Goal: Task Accomplishment & Management: Manage account settings

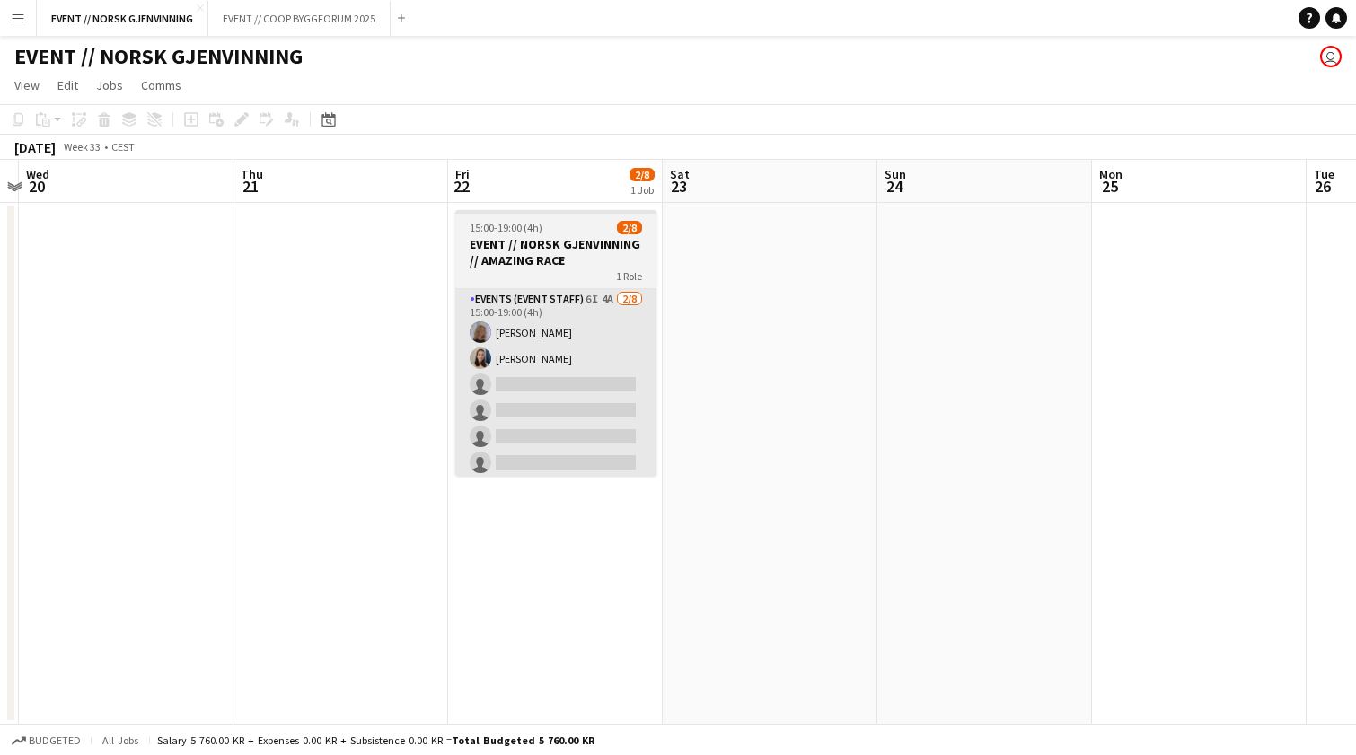
scroll to position [0, 853]
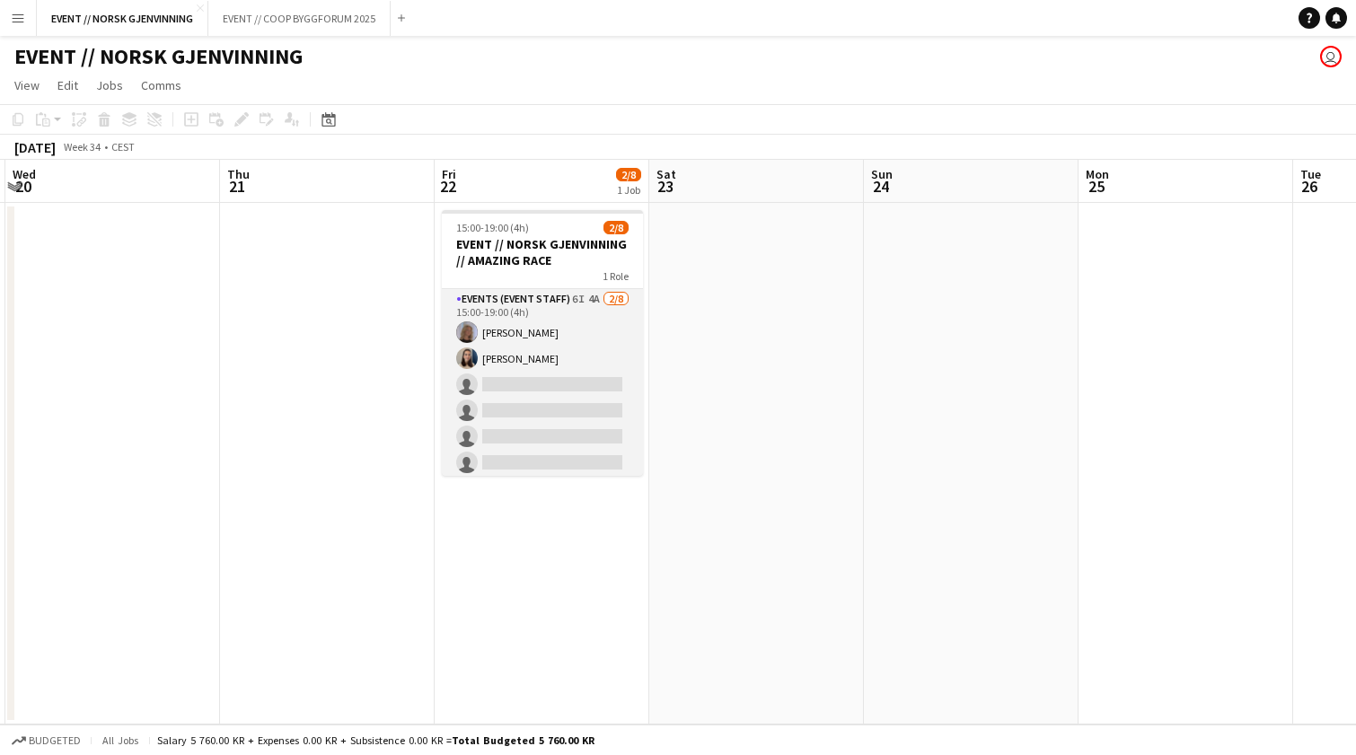
click at [588, 427] on app-card-role "Events (Event Staff) 6I 4A [DATE] 15:00-19:00 (4h) [PERSON_NAME] single-neutral…" at bounding box center [542, 410] width 201 height 243
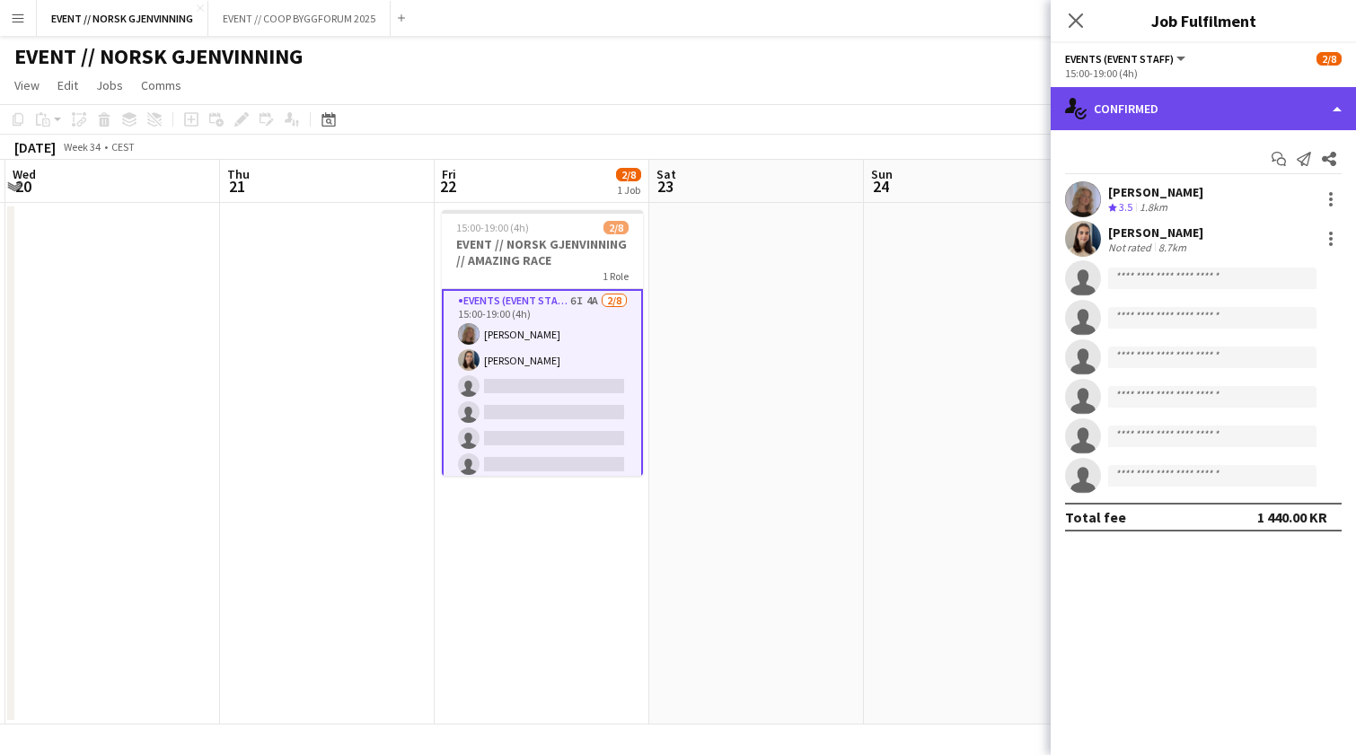
click at [1216, 104] on div "single-neutral-actions-check-2 Confirmed" at bounding box center [1203, 108] width 305 height 43
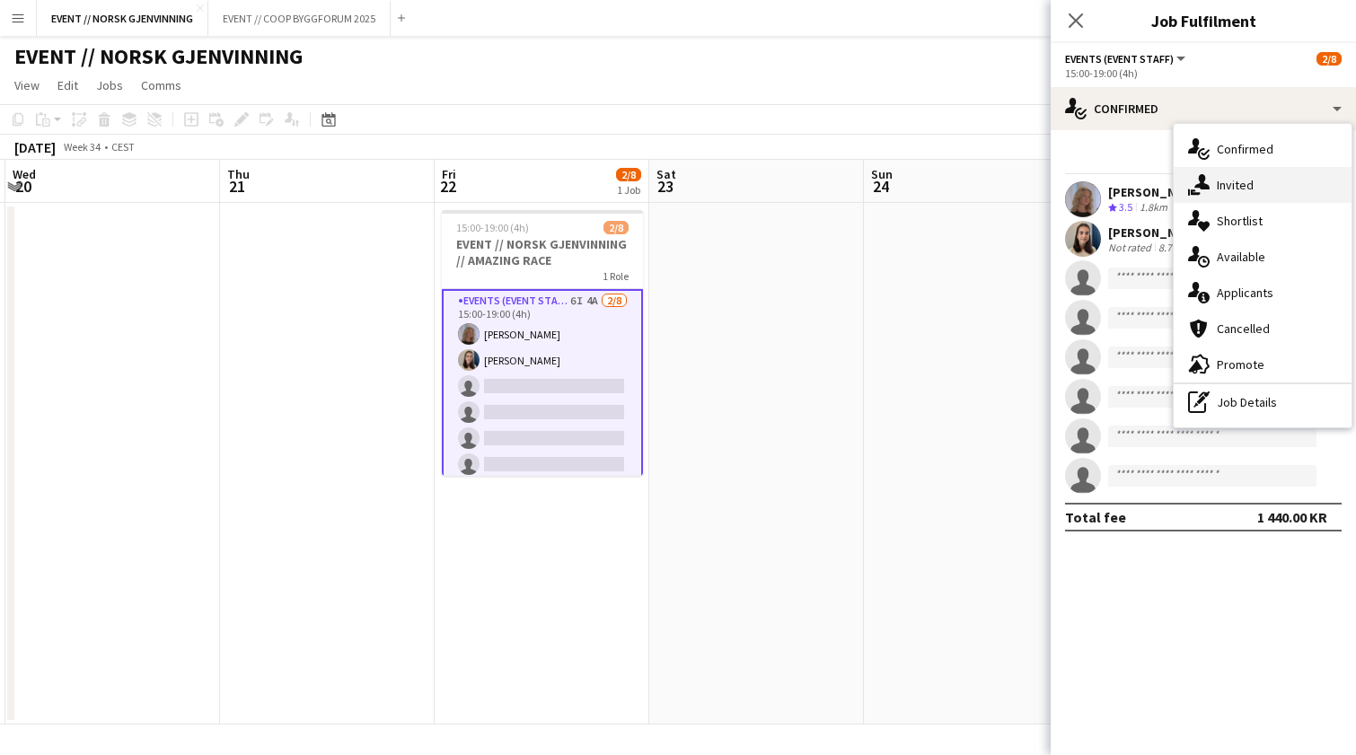
click at [1200, 174] on icon "single-neutral-actions-share-1" at bounding box center [1199, 185] width 22 height 22
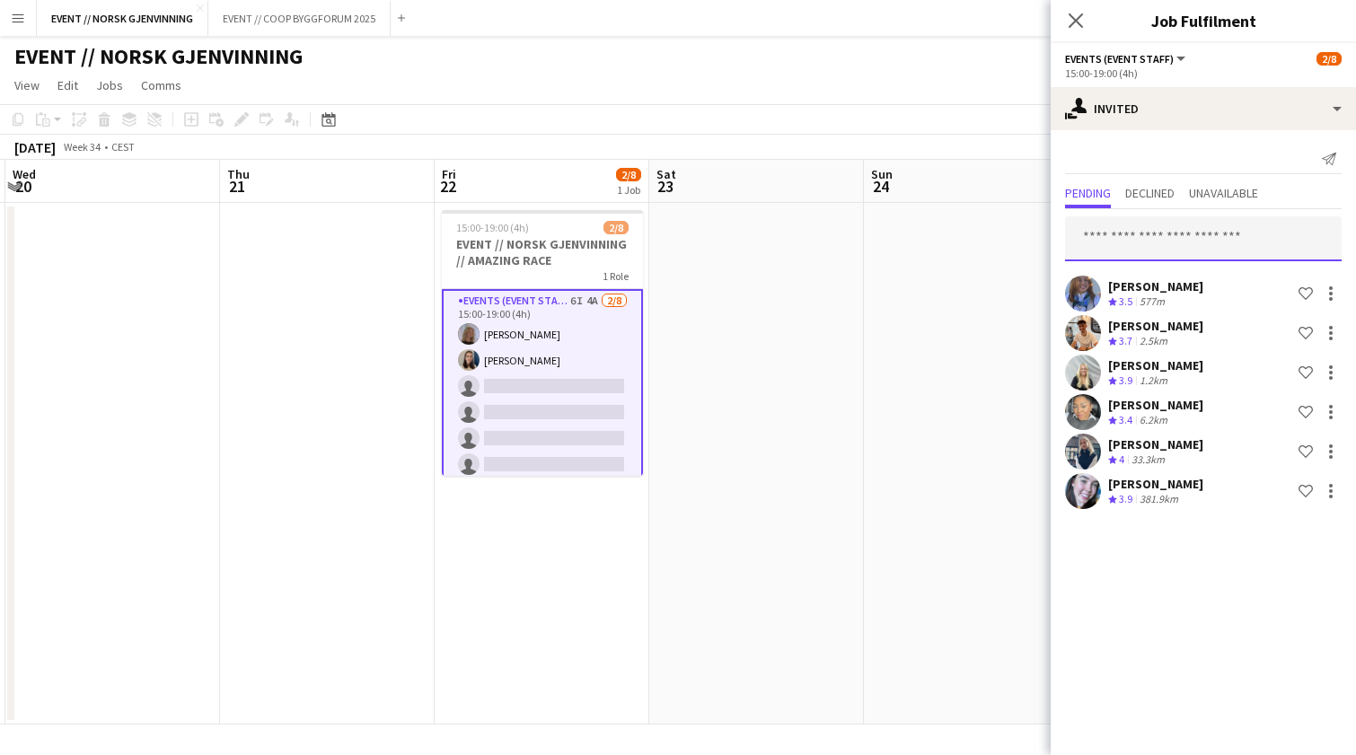
click at [1153, 239] on input "text" at bounding box center [1203, 238] width 277 height 45
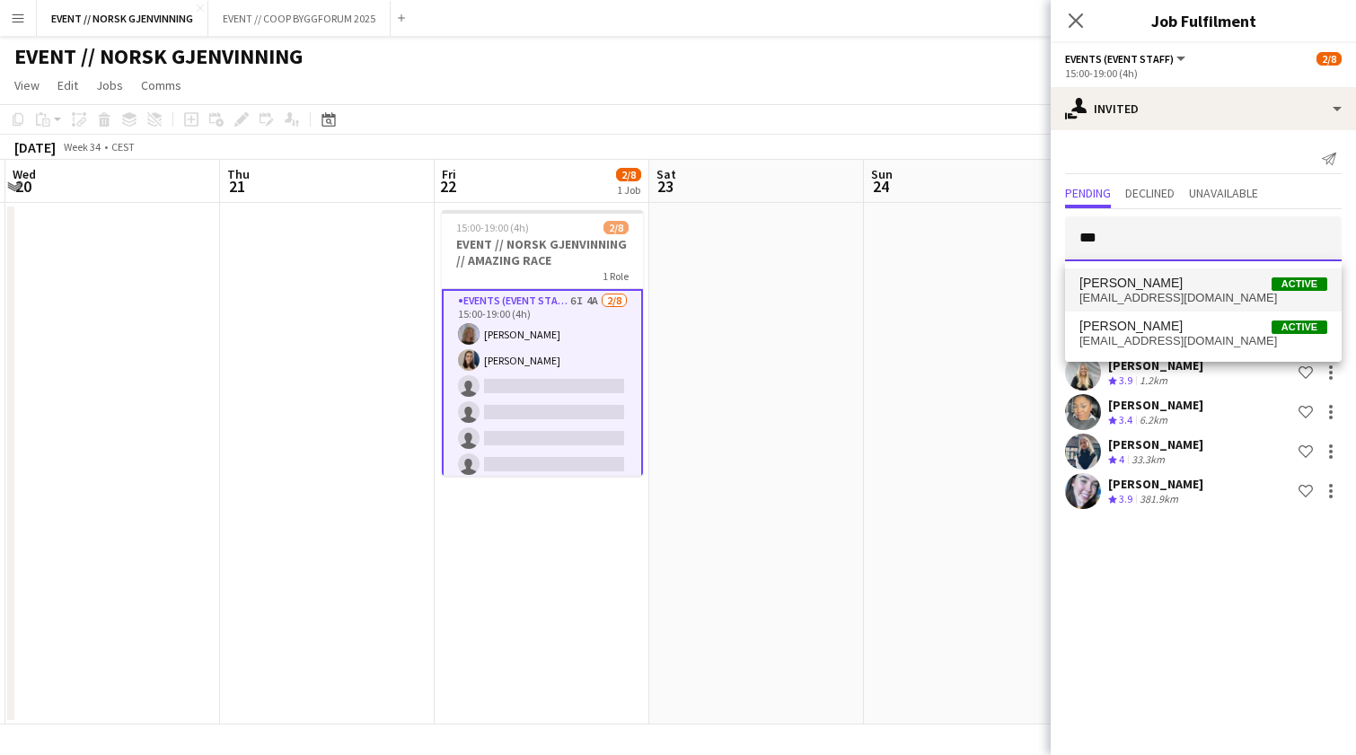
type input "***"
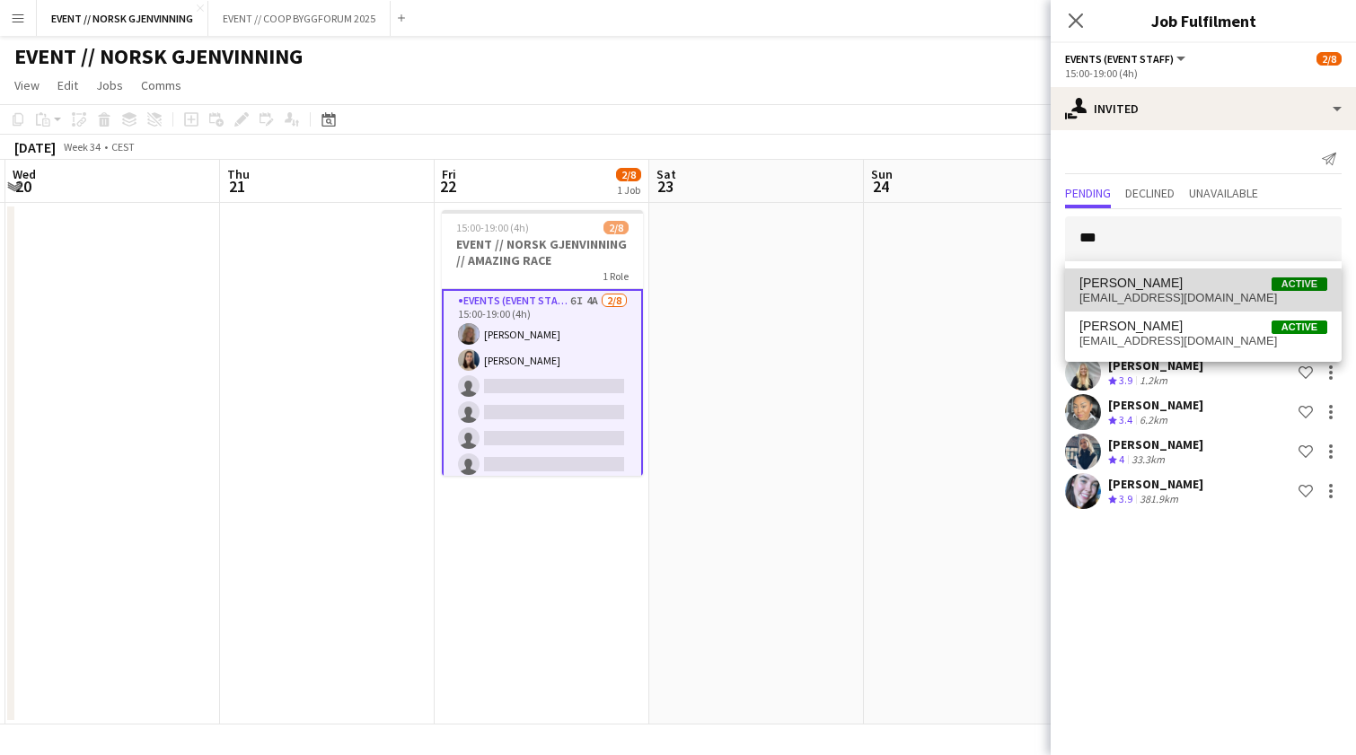
click at [1202, 293] on span "rebecka.roald@gmail.com" at bounding box center [1203, 298] width 248 height 14
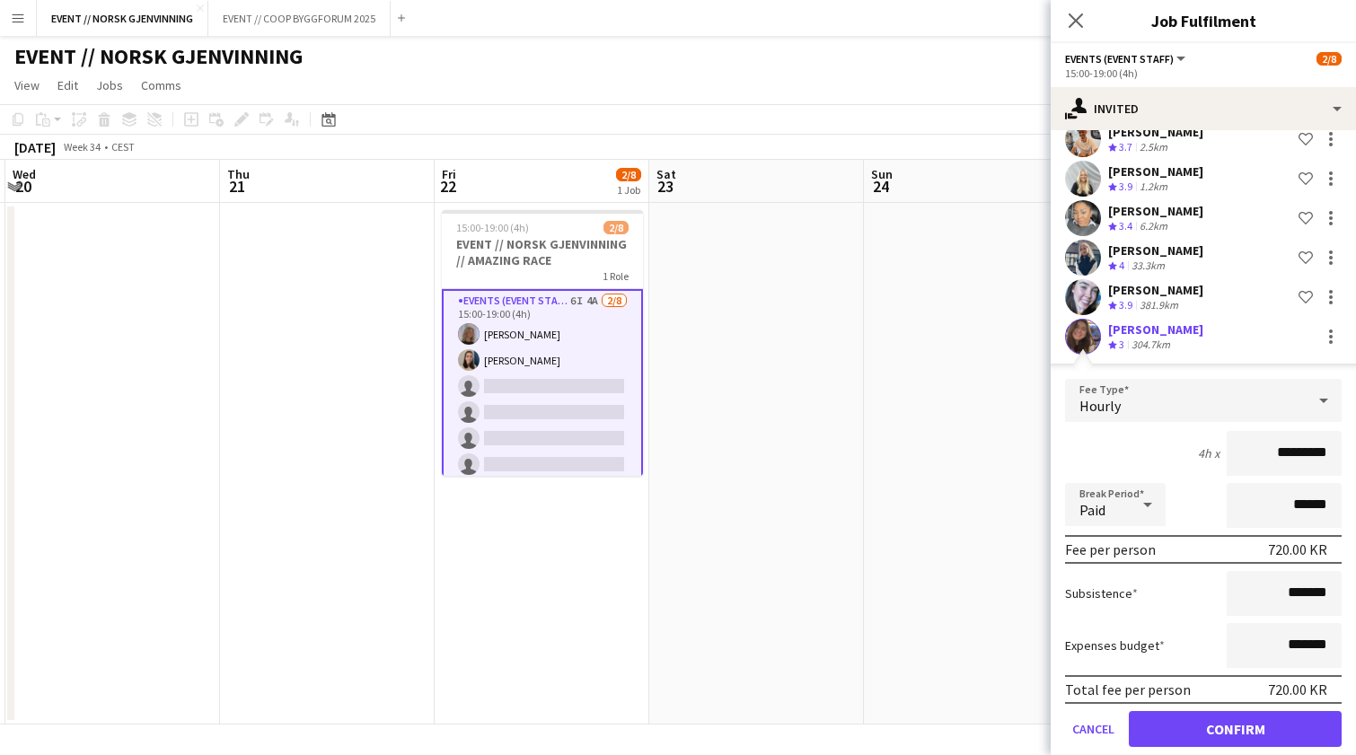
scroll to position [231, 0]
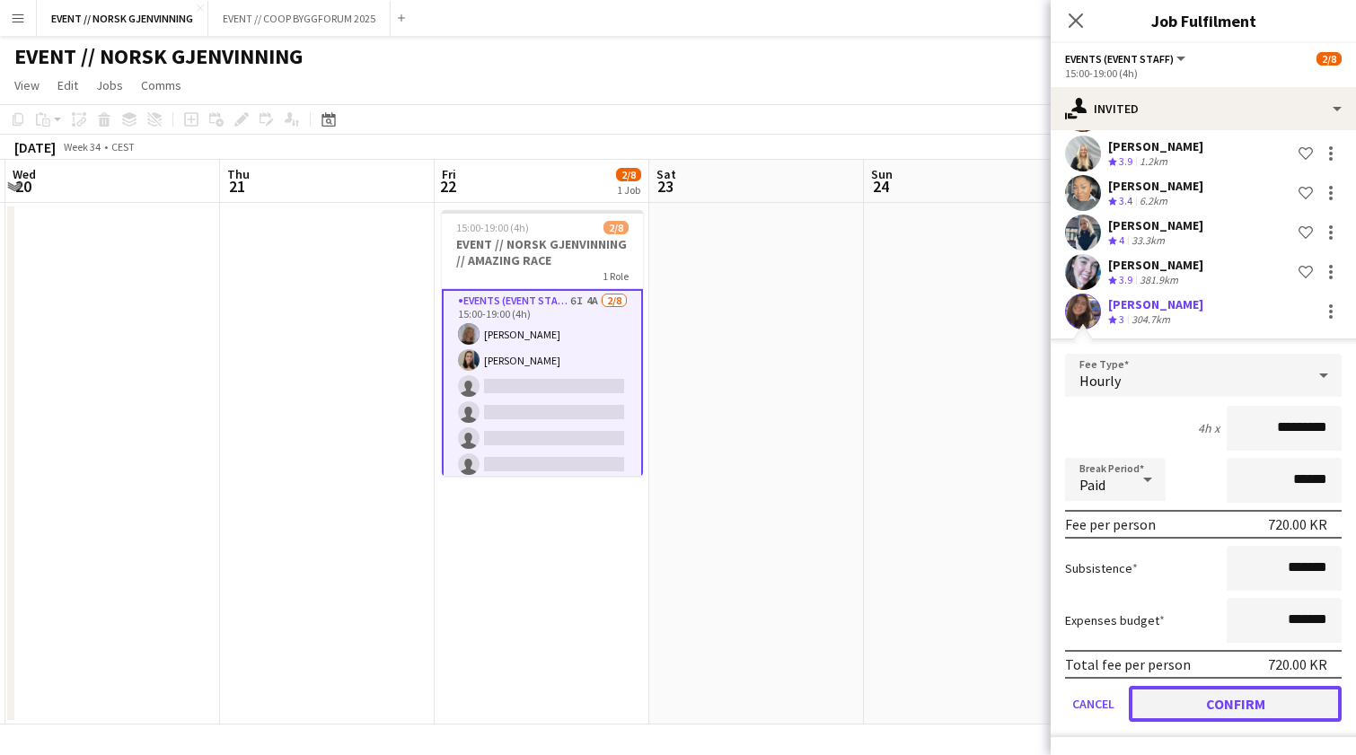
click at [1208, 711] on button "Confirm" at bounding box center [1235, 704] width 213 height 36
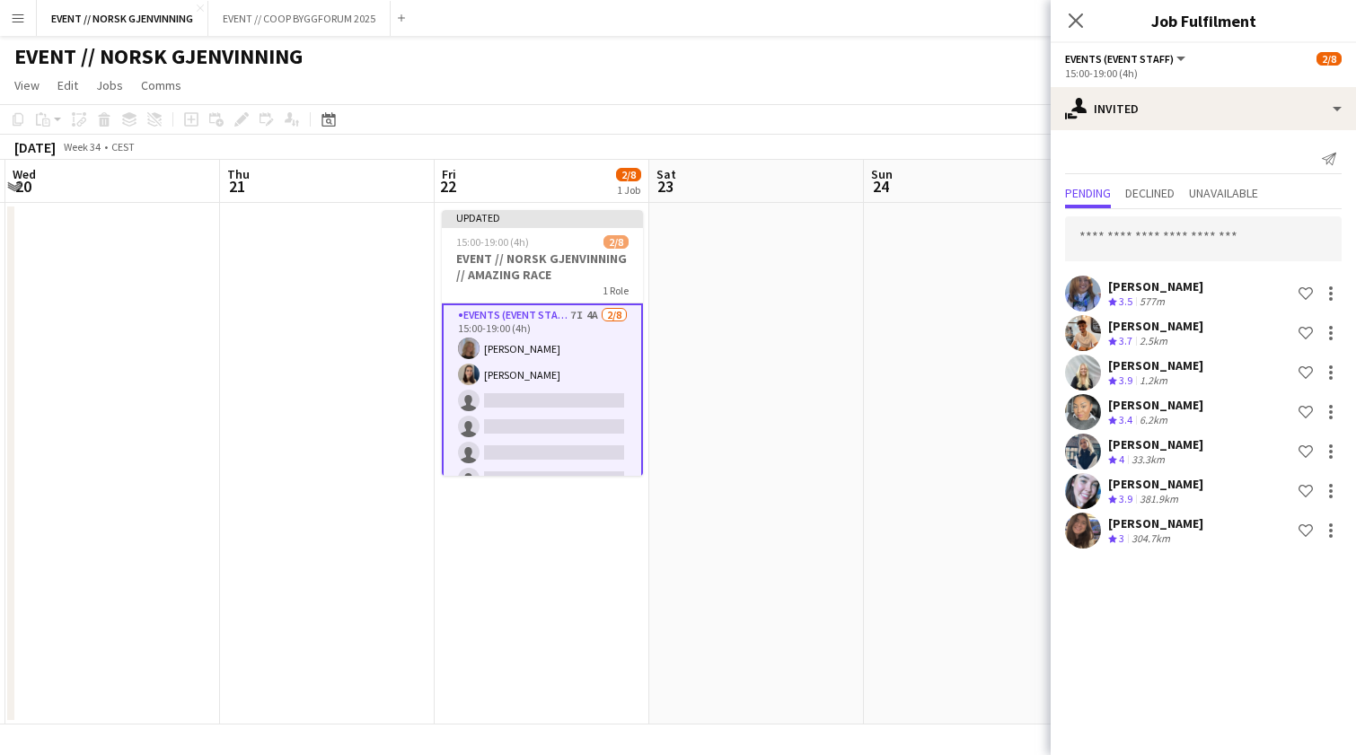
scroll to position [0, 0]
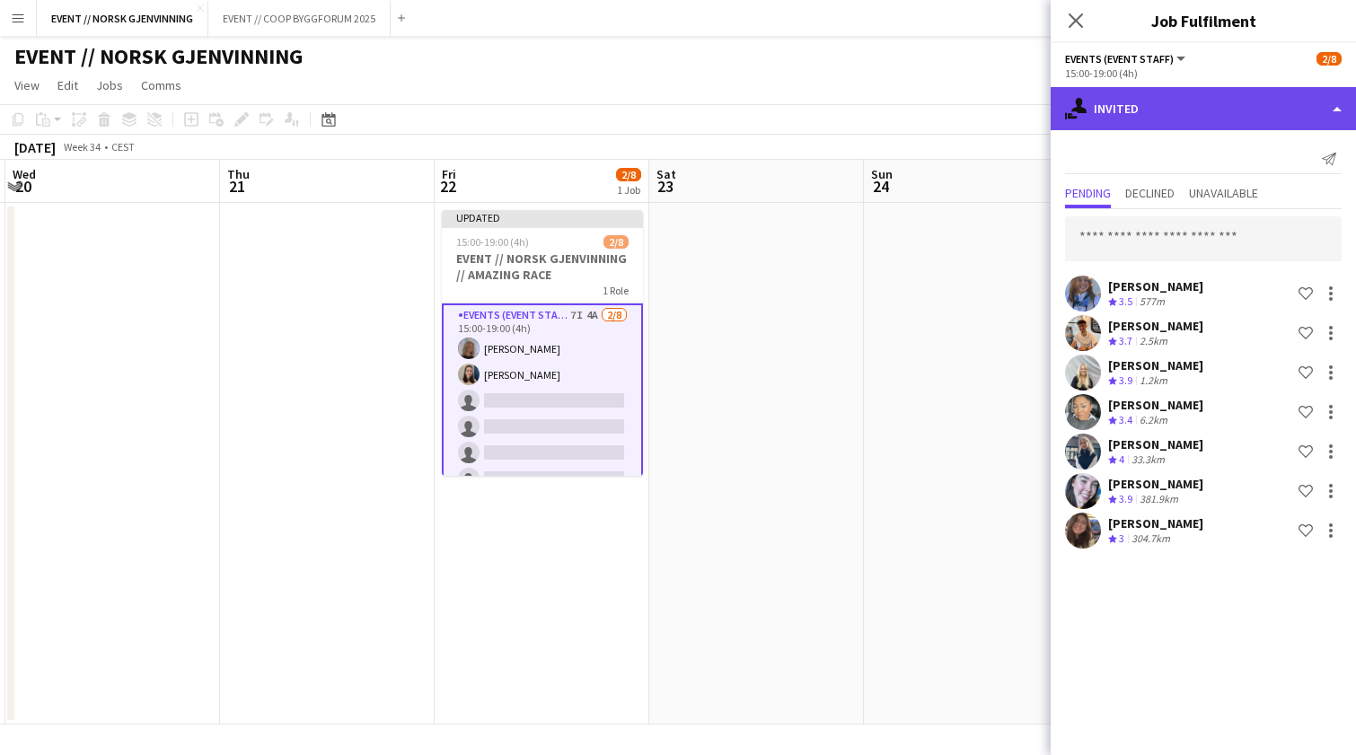
click at [1162, 116] on div "single-neutral-actions-share-1 Invited" at bounding box center [1203, 108] width 305 height 43
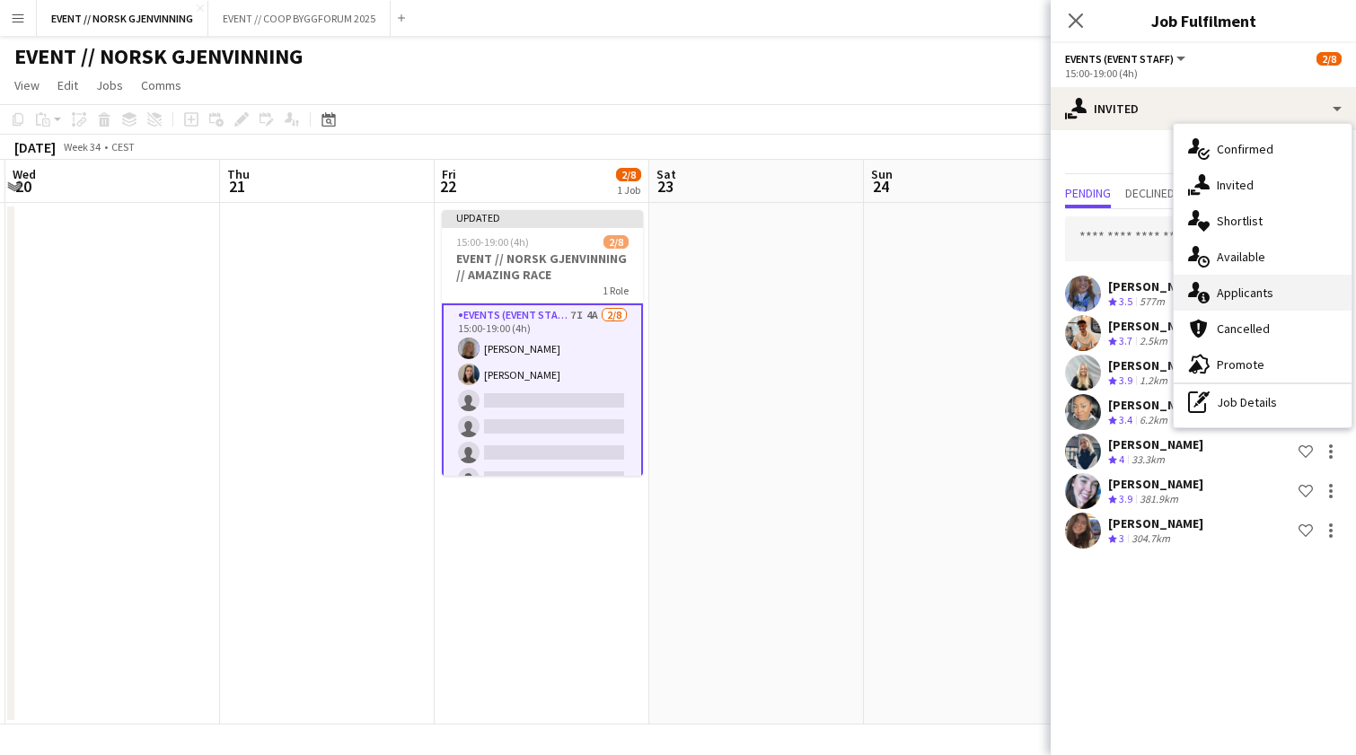
click at [1284, 284] on div "single-neutral-actions-information Applicants" at bounding box center [1263, 293] width 178 height 36
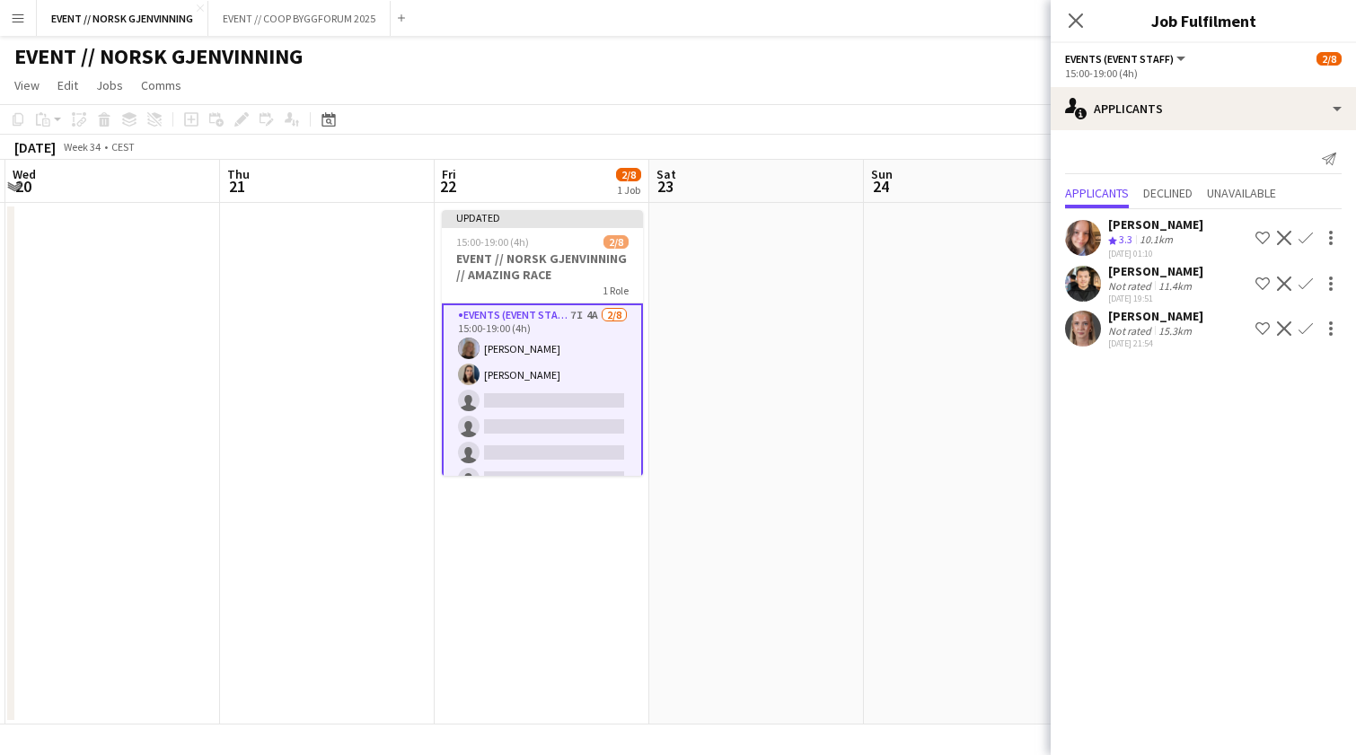
click at [1094, 236] on app-user-avatar at bounding box center [1083, 238] width 36 height 36
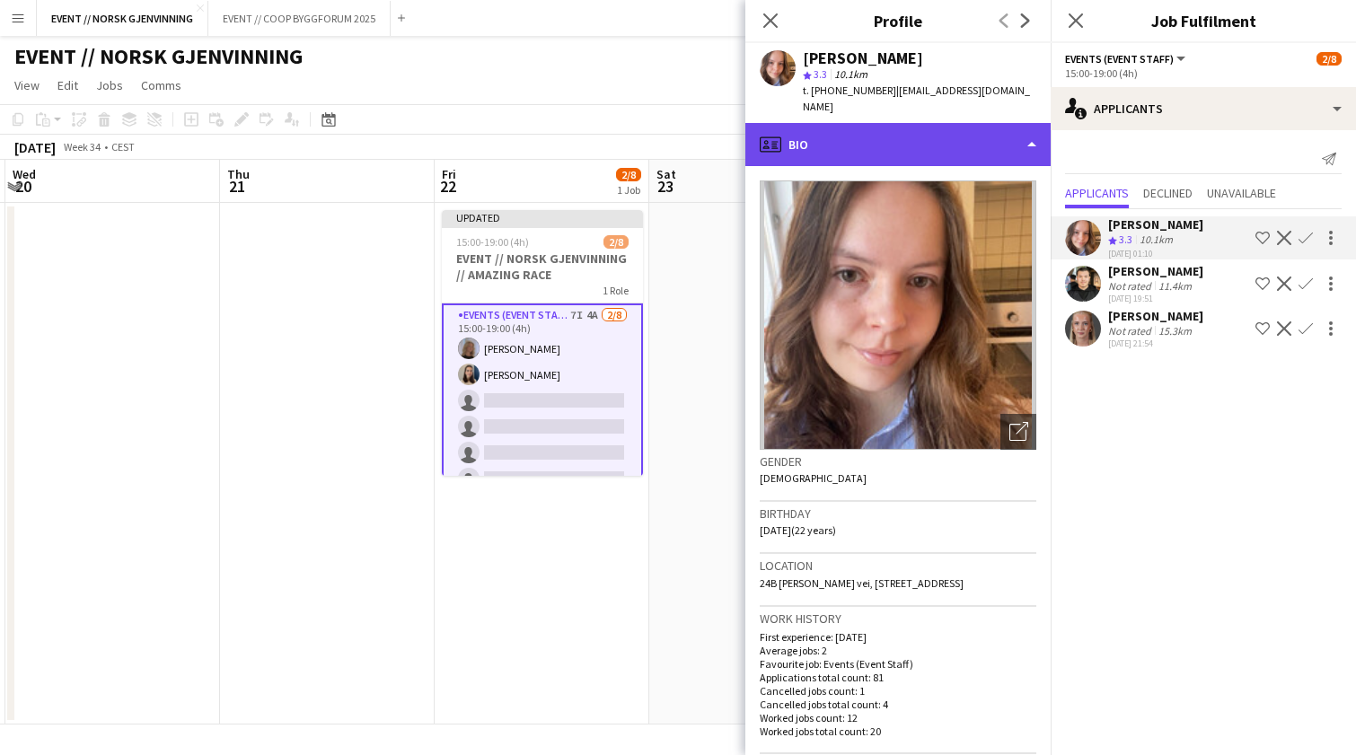
click at [938, 130] on div "profile Bio" at bounding box center [897, 144] width 305 height 43
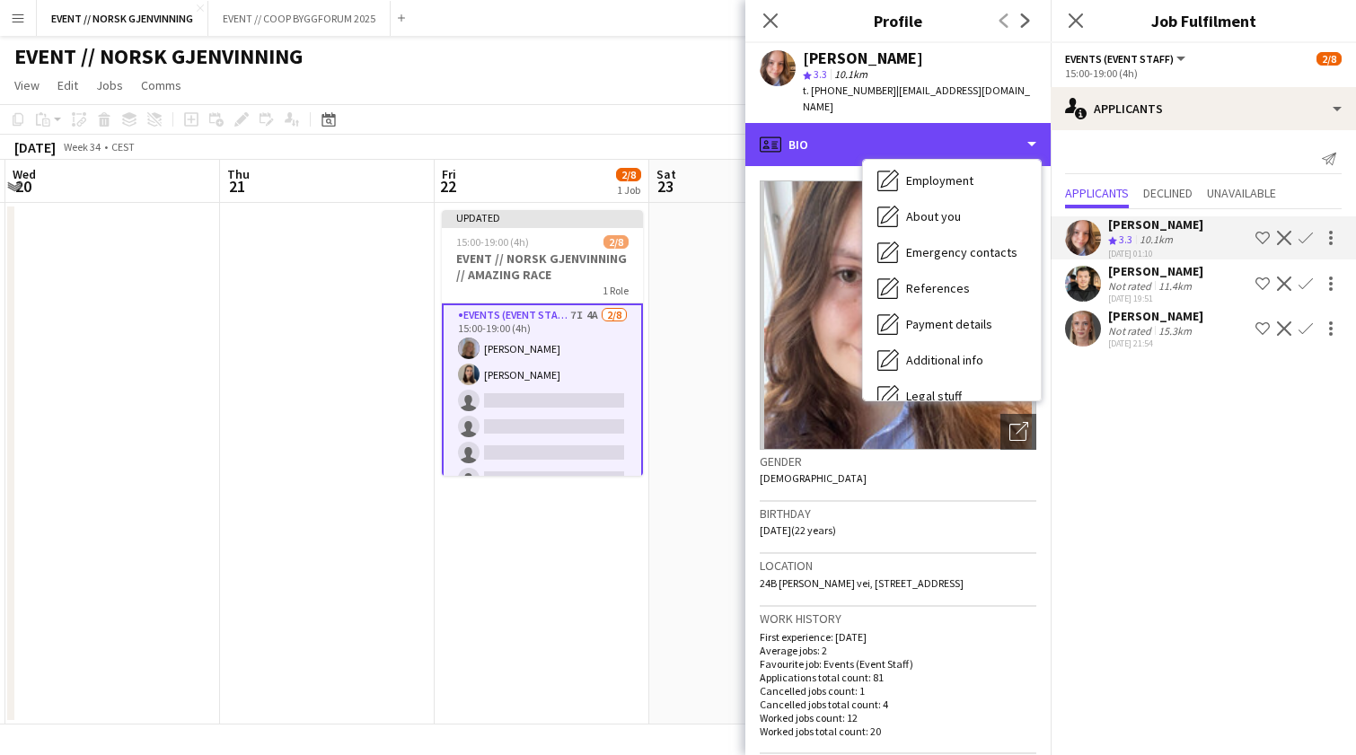
scroll to position [169, 0]
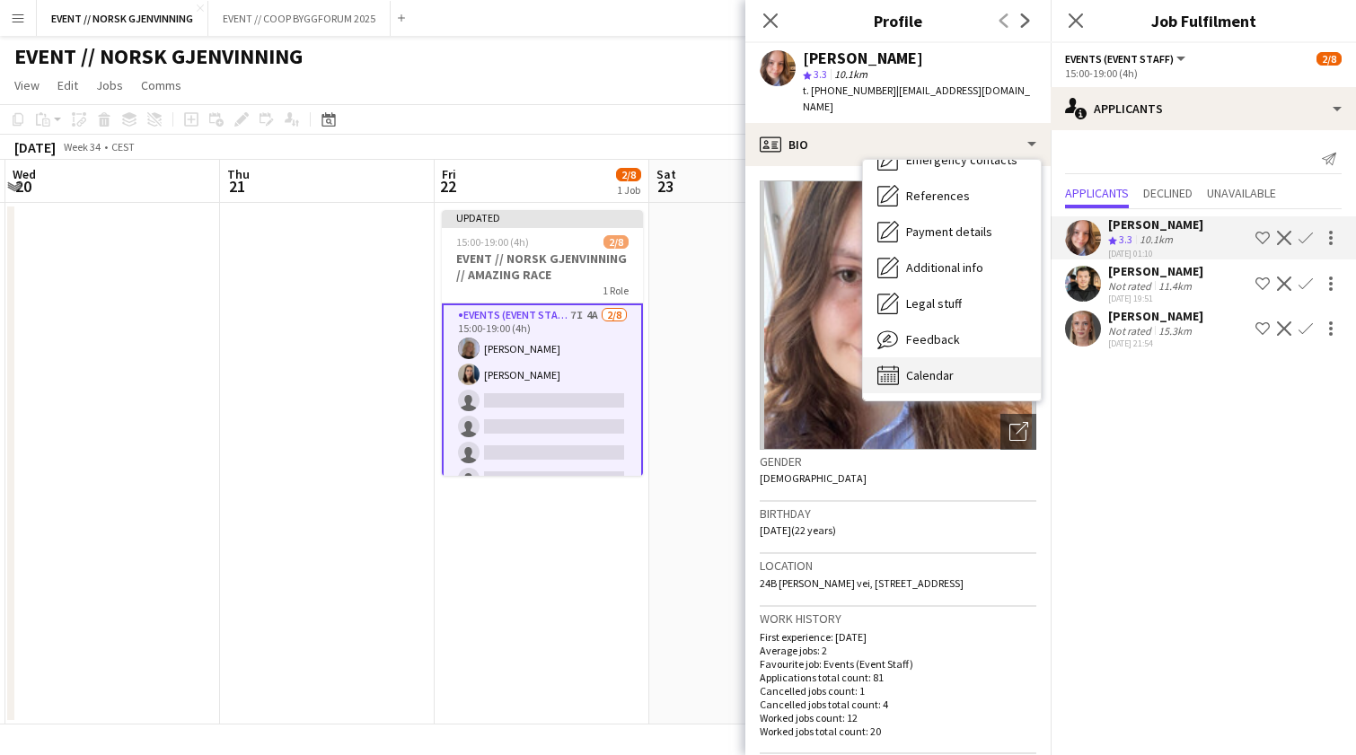
click at [969, 360] on div "Calendar Calendar" at bounding box center [952, 375] width 178 height 36
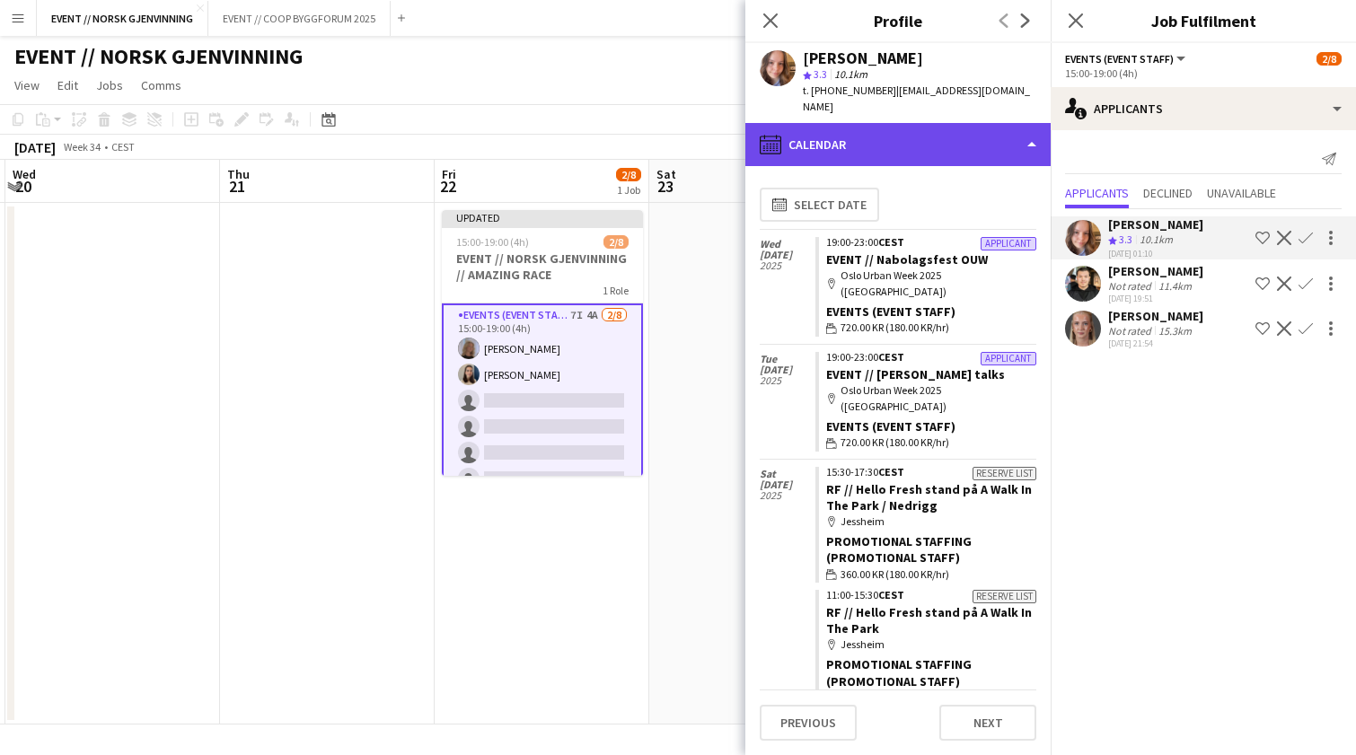
click at [934, 137] on div "calendar-full Calendar" at bounding box center [897, 144] width 305 height 43
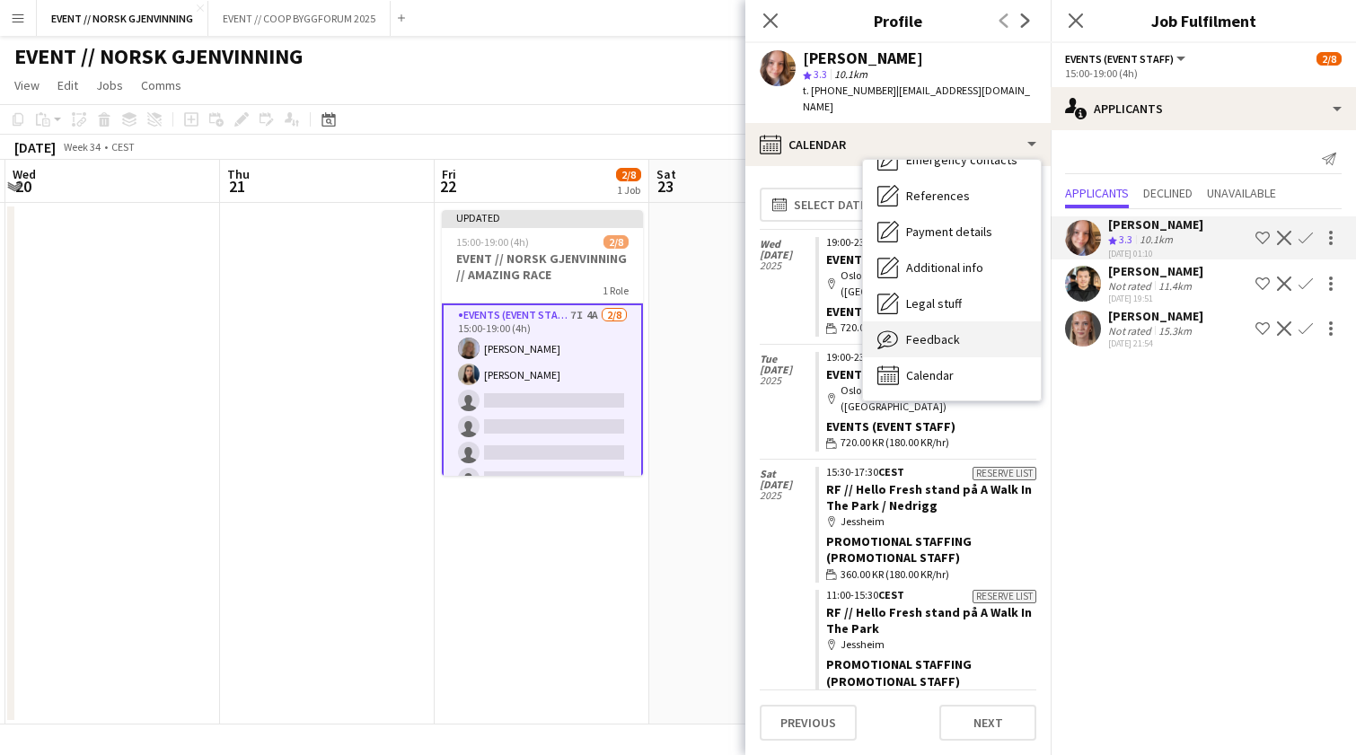
click at [973, 322] on div "Feedback Feedback" at bounding box center [952, 340] width 178 height 36
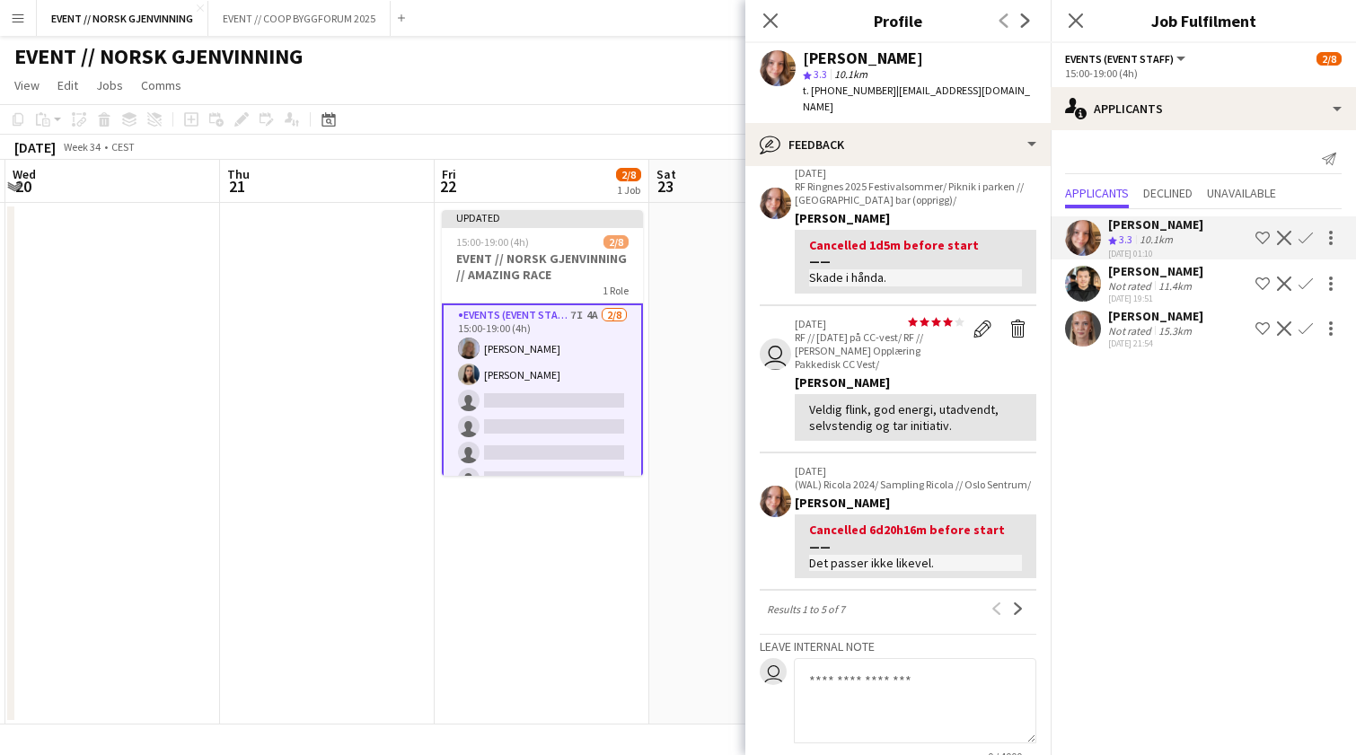
scroll to position [347, 0]
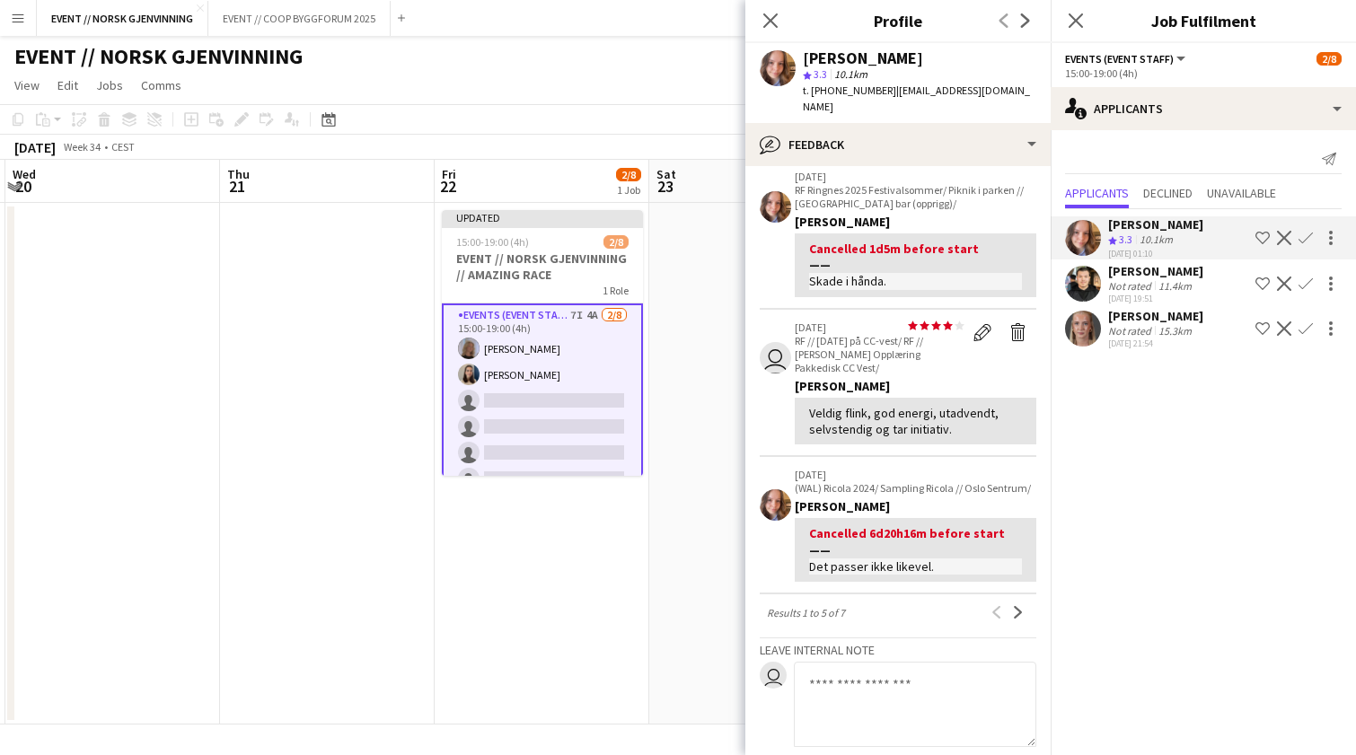
click at [1094, 320] on app-user-avatar at bounding box center [1083, 329] width 36 height 36
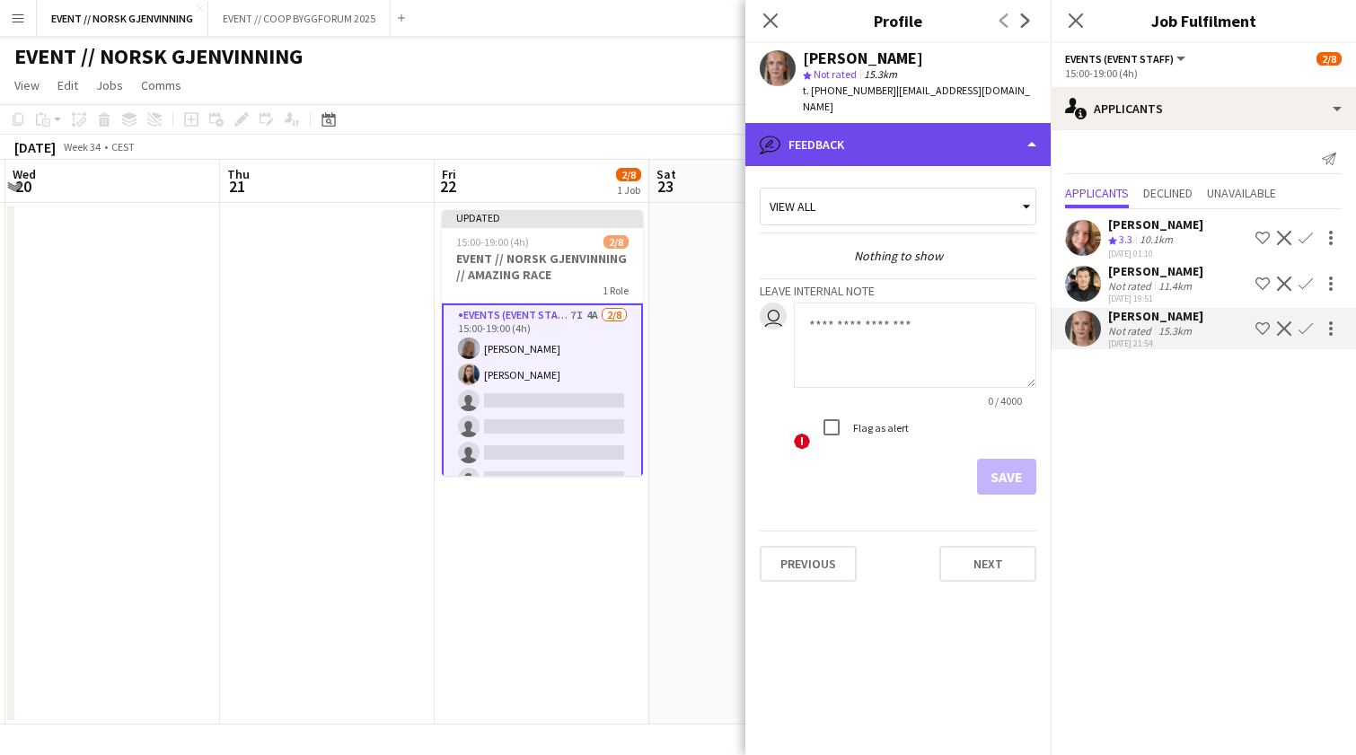
click at [806, 123] on div "bubble-pencil Feedback" at bounding box center [897, 144] width 305 height 43
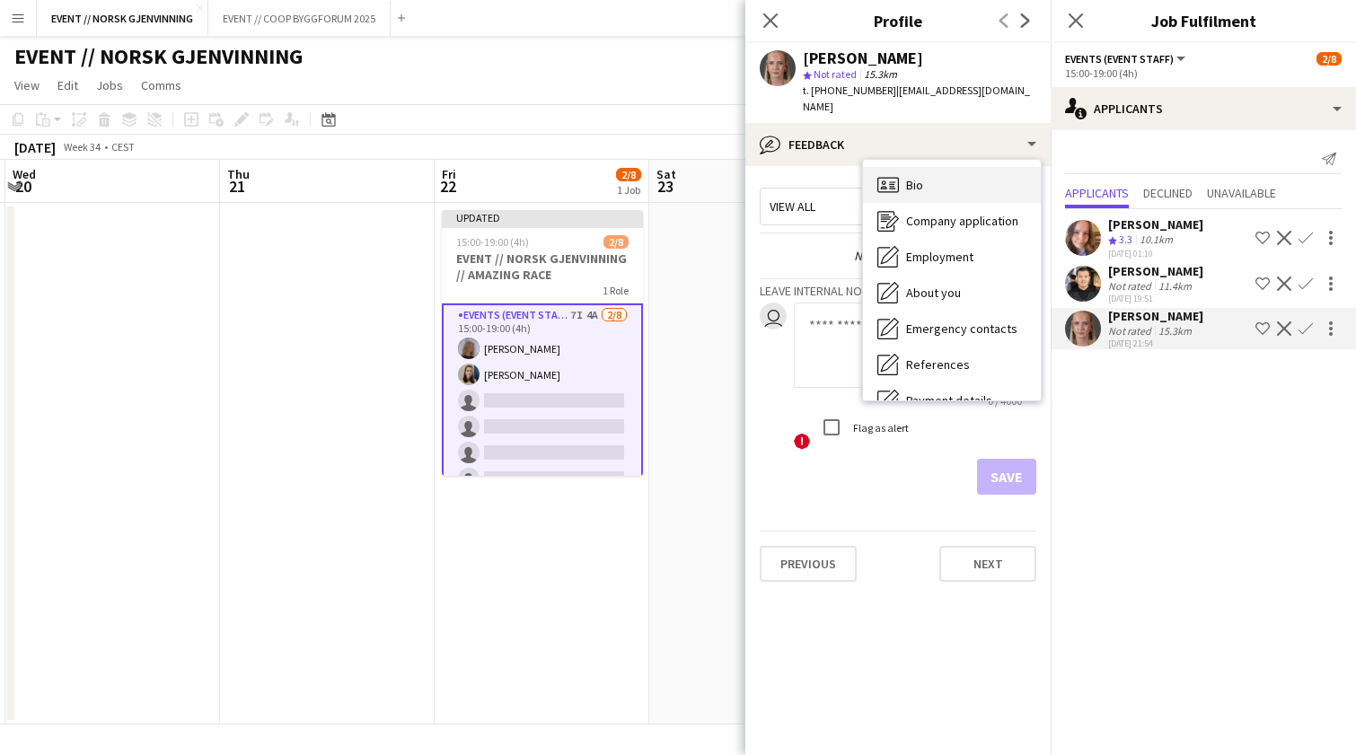
click at [923, 169] on div "Bio Bio" at bounding box center [952, 185] width 178 height 36
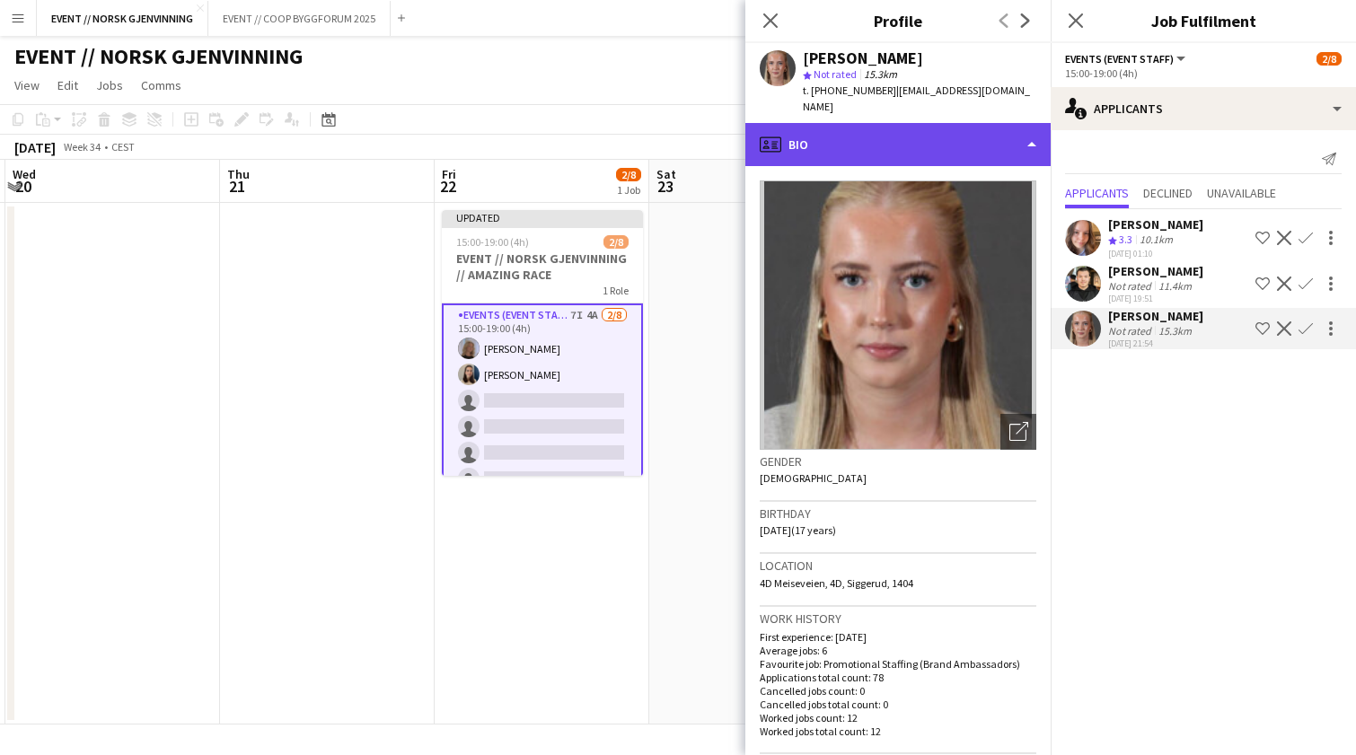
click at [914, 146] on div "profile Bio" at bounding box center [897, 144] width 305 height 43
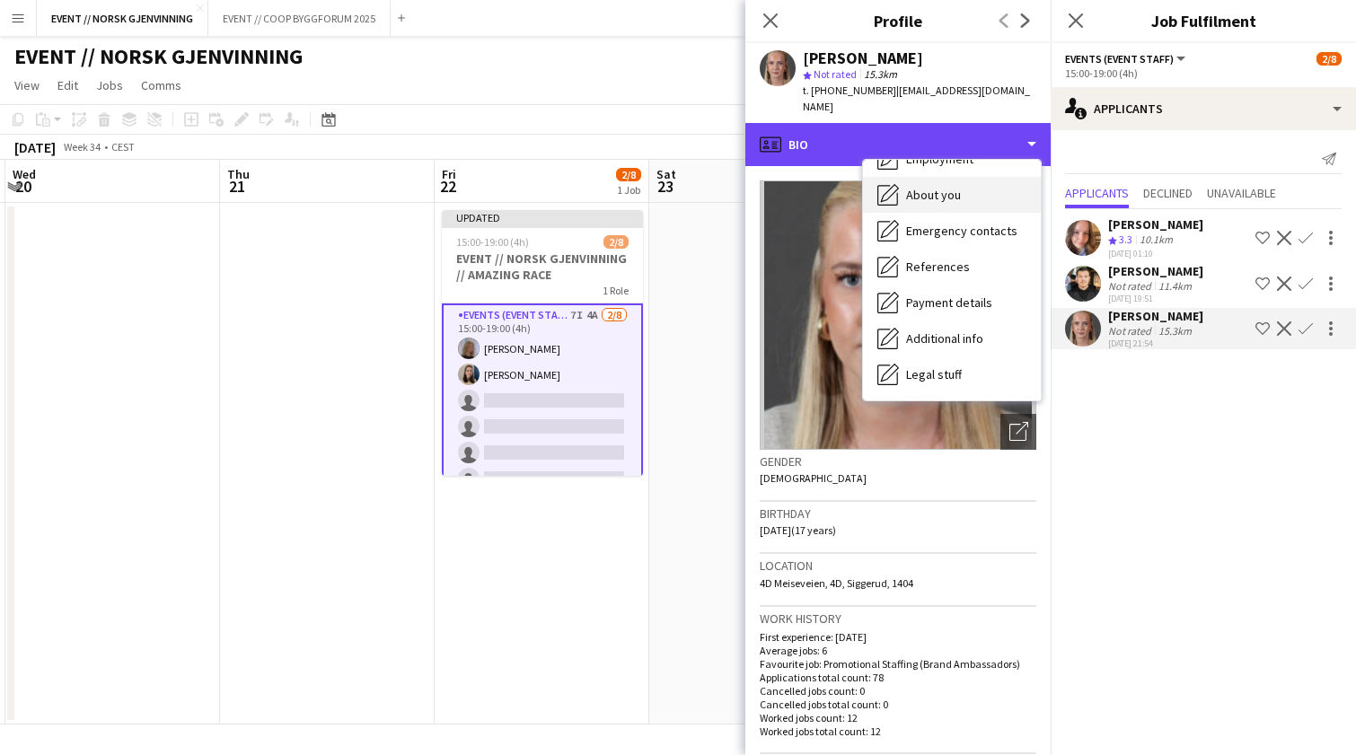
scroll to position [169, 0]
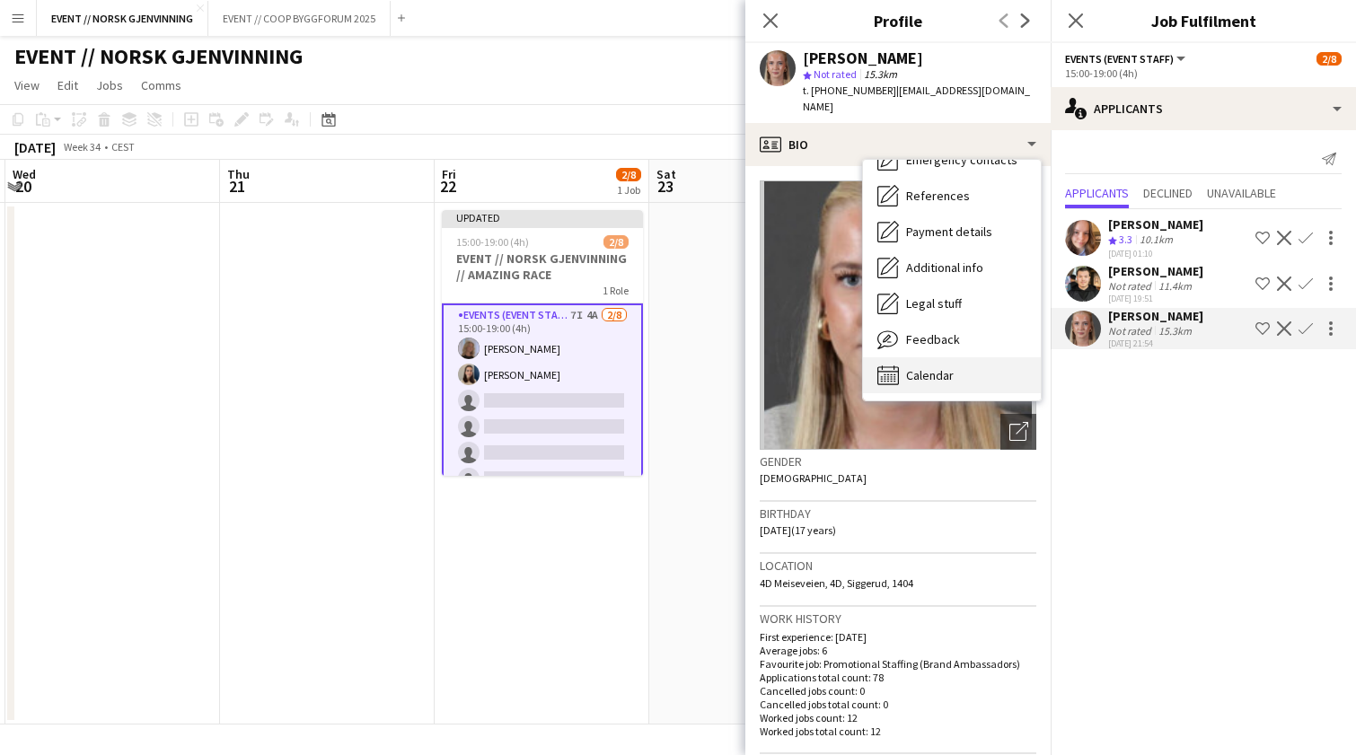
click at [940, 367] on span "Calendar" at bounding box center [930, 375] width 48 height 16
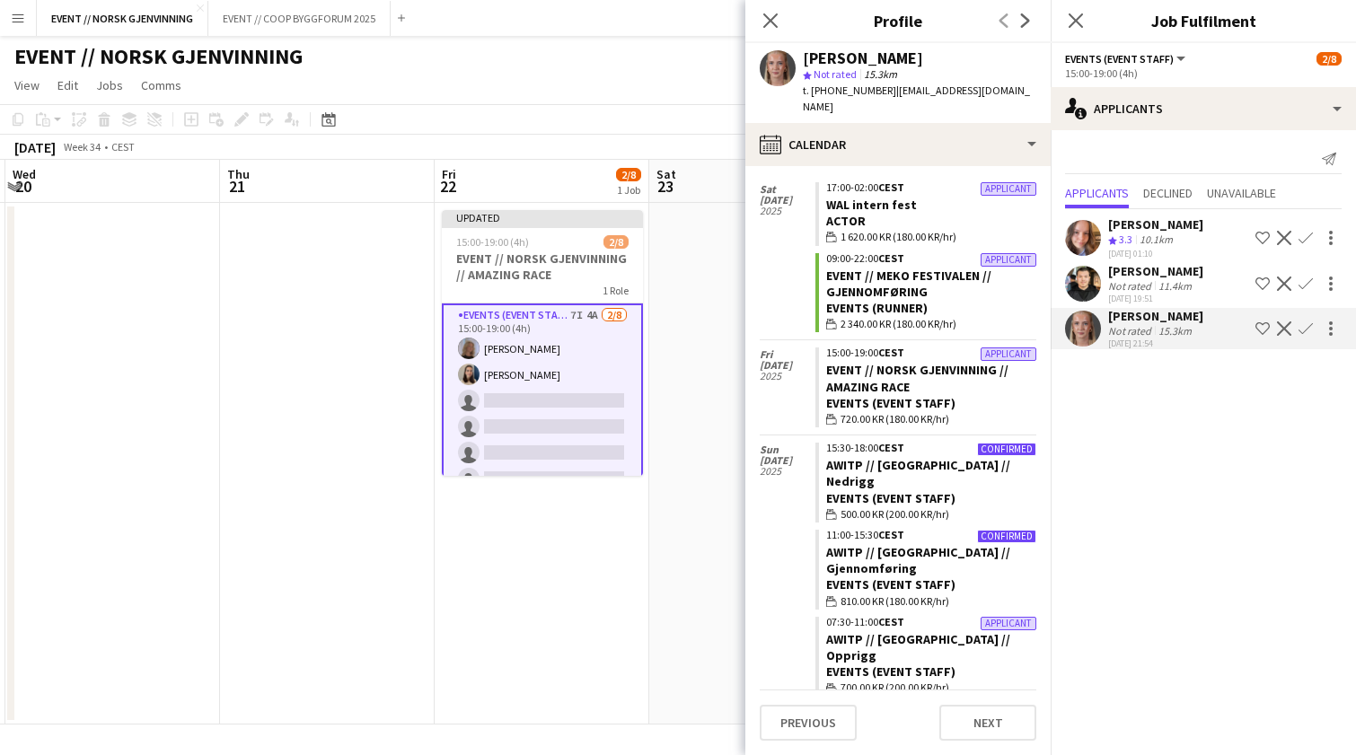
scroll to position [5564, 0]
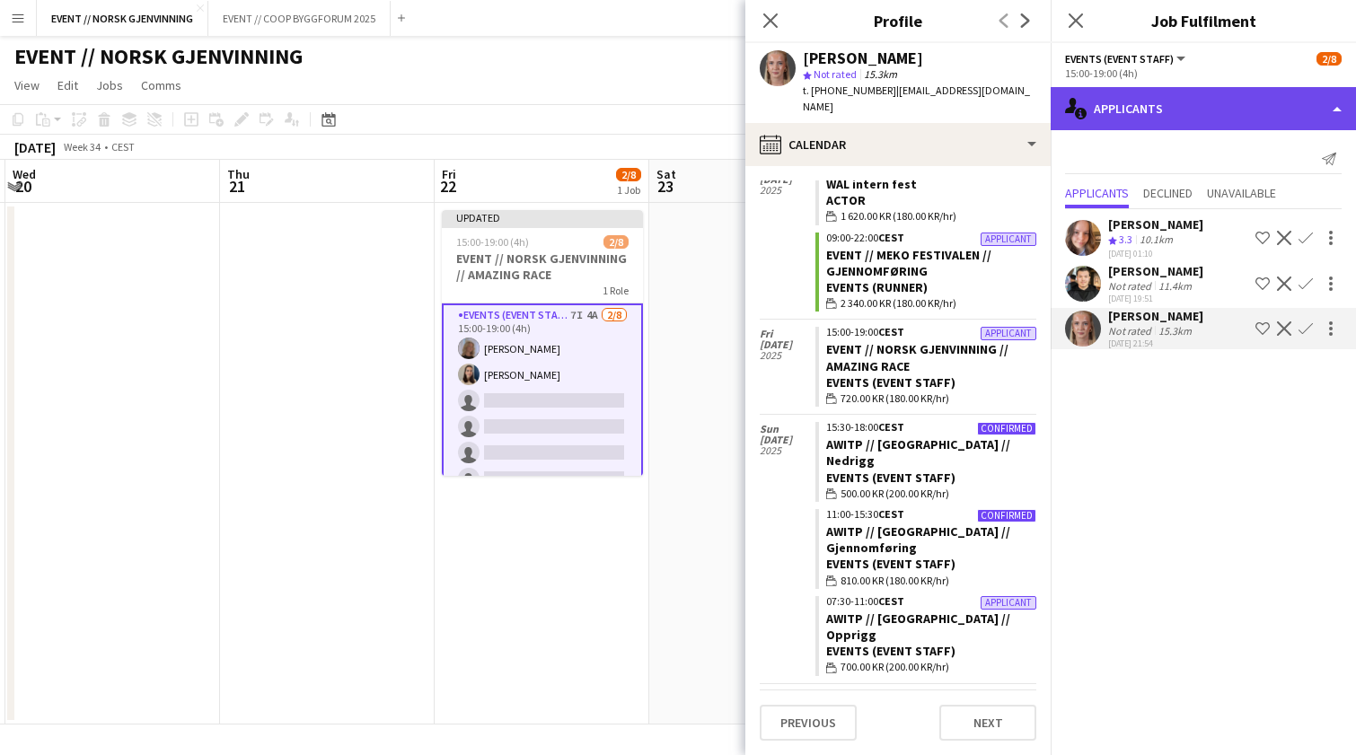
click at [1188, 101] on div "single-neutral-actions-information Applicants" at bounding box center [1203, 108] width 305 height 43
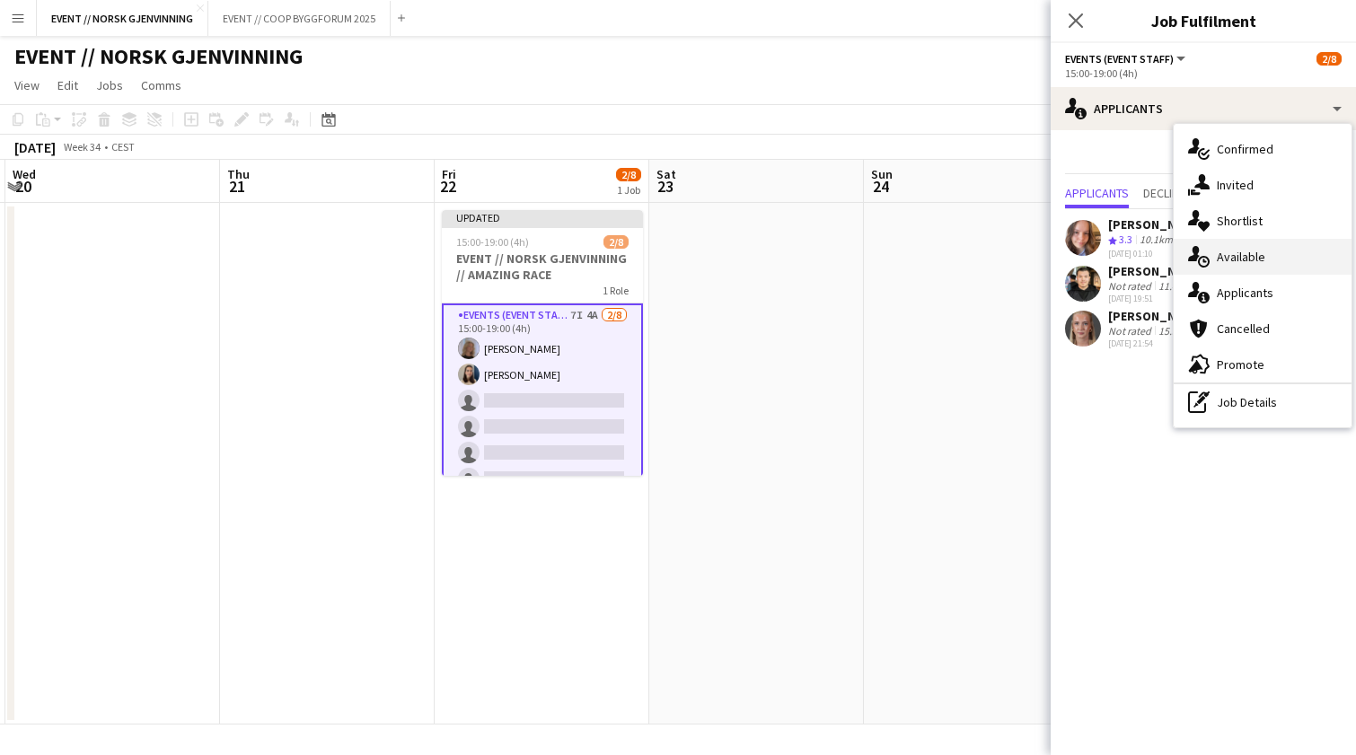
click at [1257, 251] on div "single-neutral-actions-upload Available" at bounding box center [1263, 257] width 178 height 36
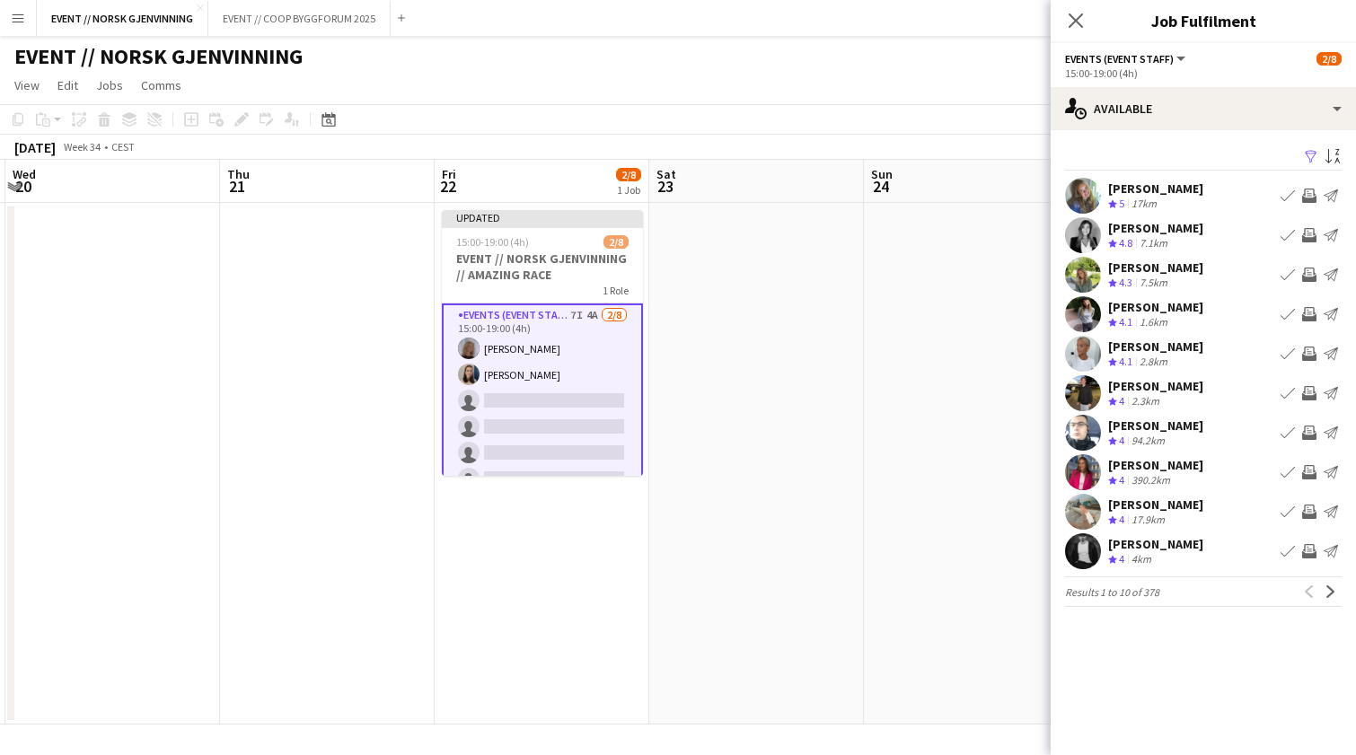
click at [1076, 203] on app-user-avatar at bounding box center [1083, 196] width 36 height 36
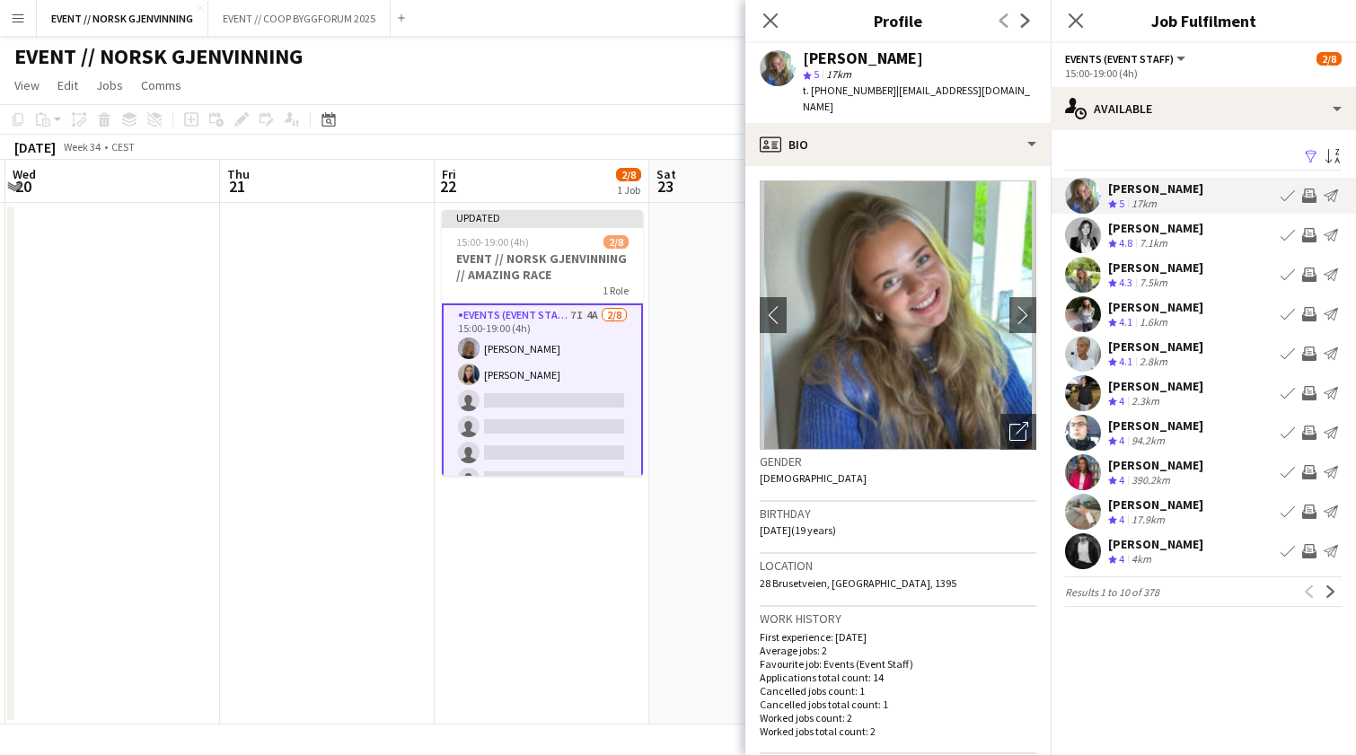
click at [1310, 198] on app-icon "Invite crew" at bounding box center [1309, 196] width 14 height 14
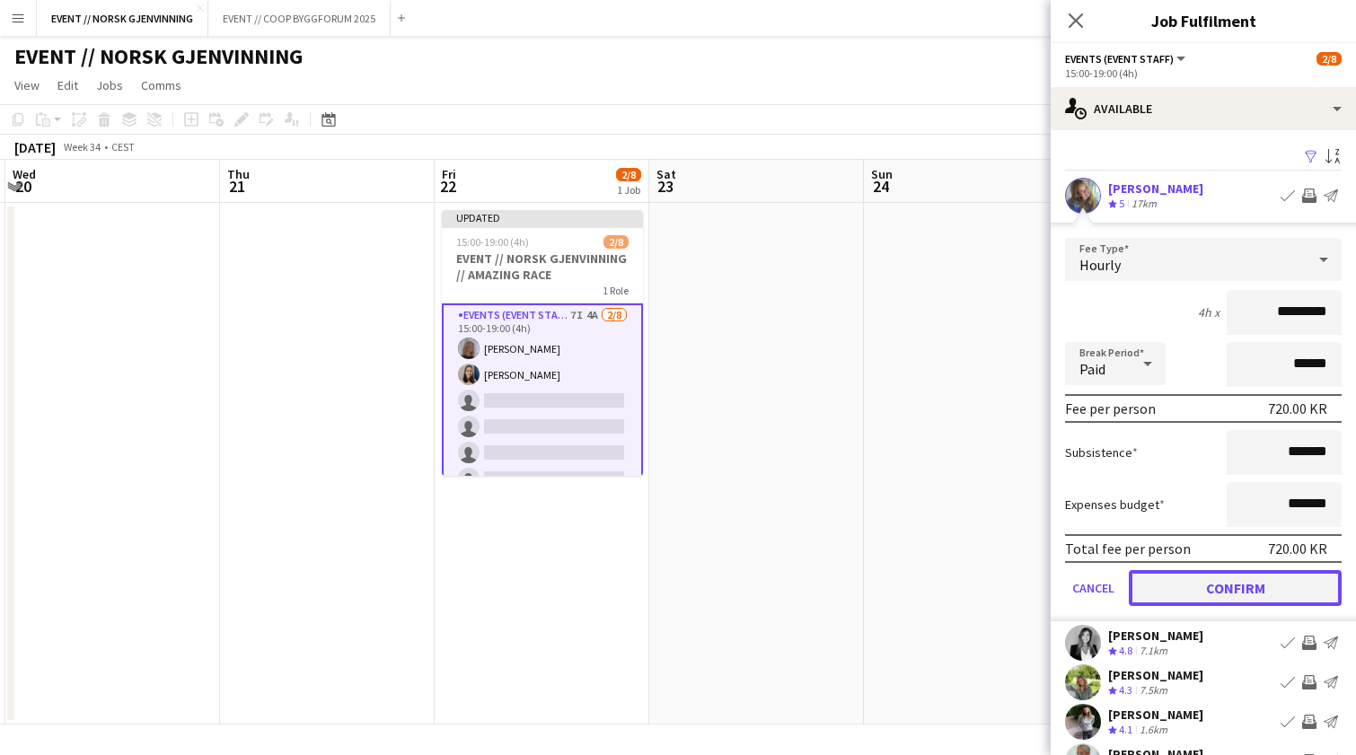
click at [1153, 599] on button "Confirm" at bounding box center [1235, 588] width 213 height 36
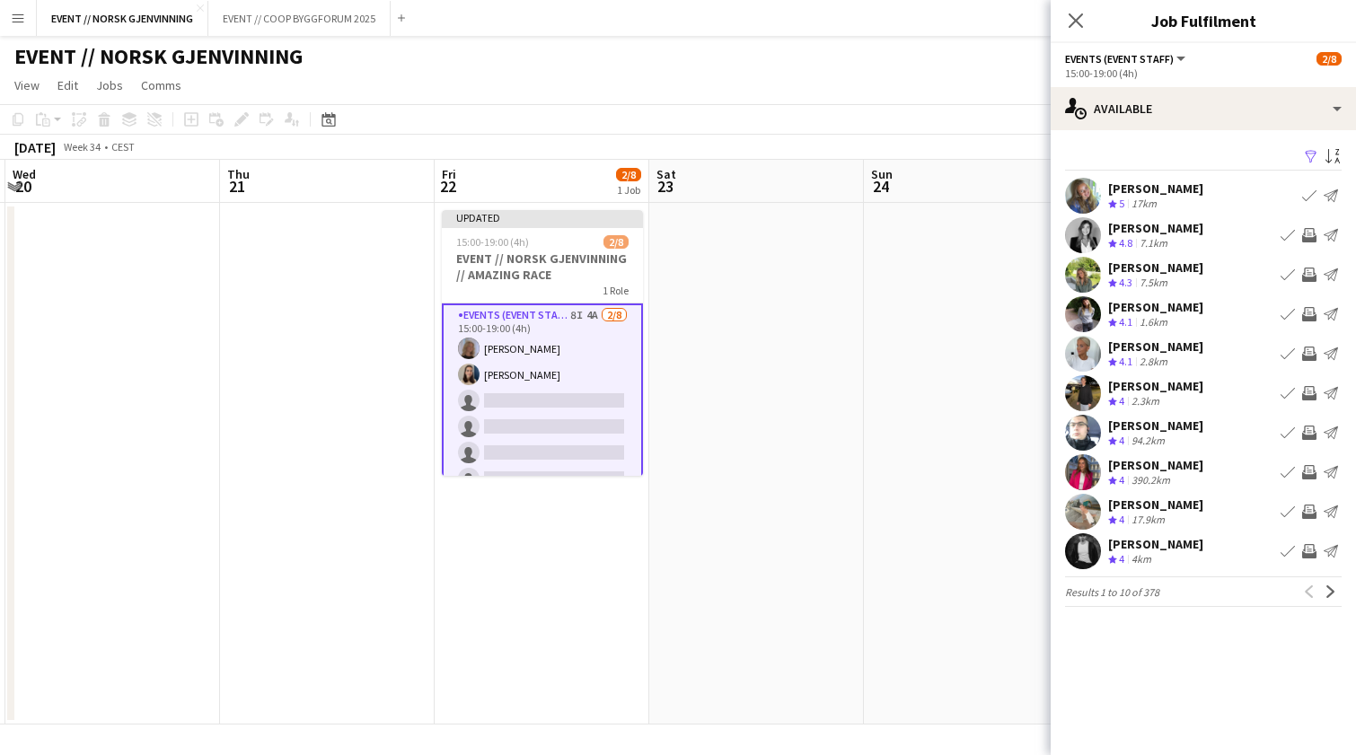
click at [1308, 350] on app-icon "Invite crew" at bounding box center [1309, 354] width 14 height 14
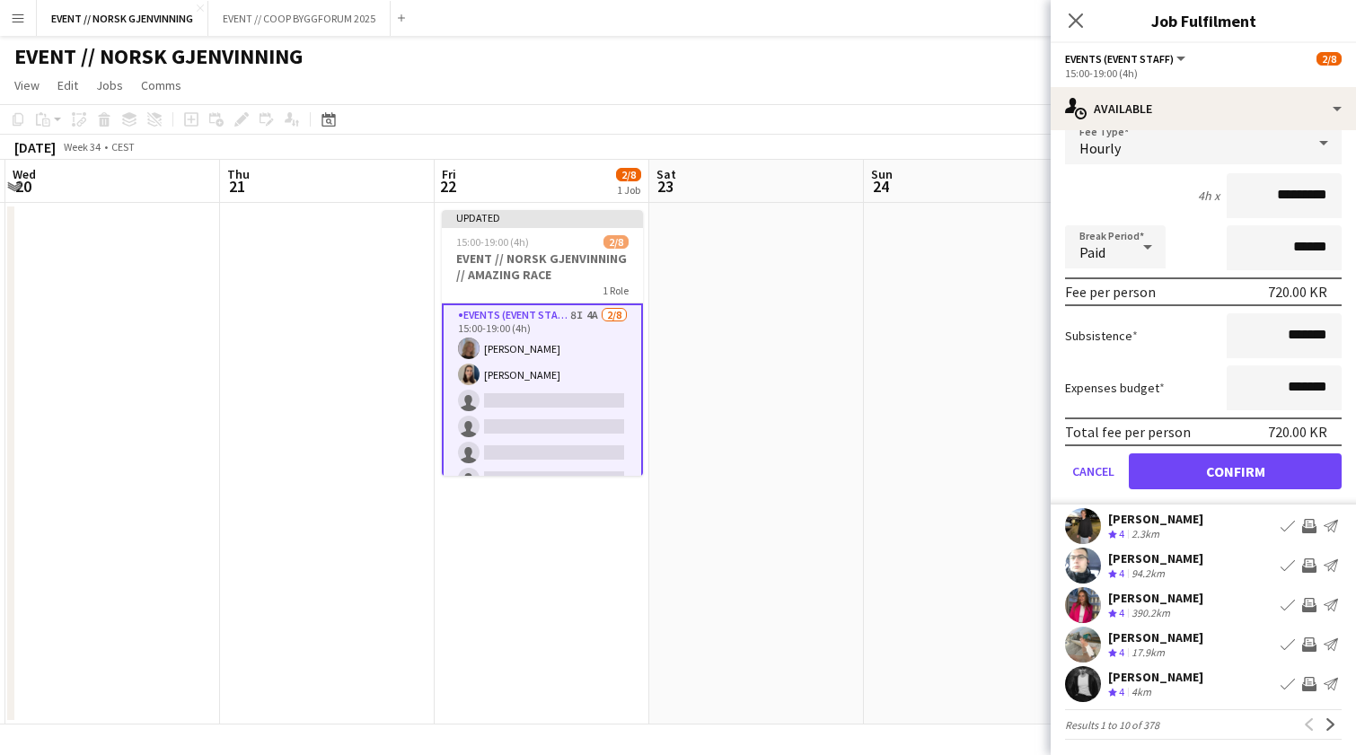
scroll to position [281, 0]
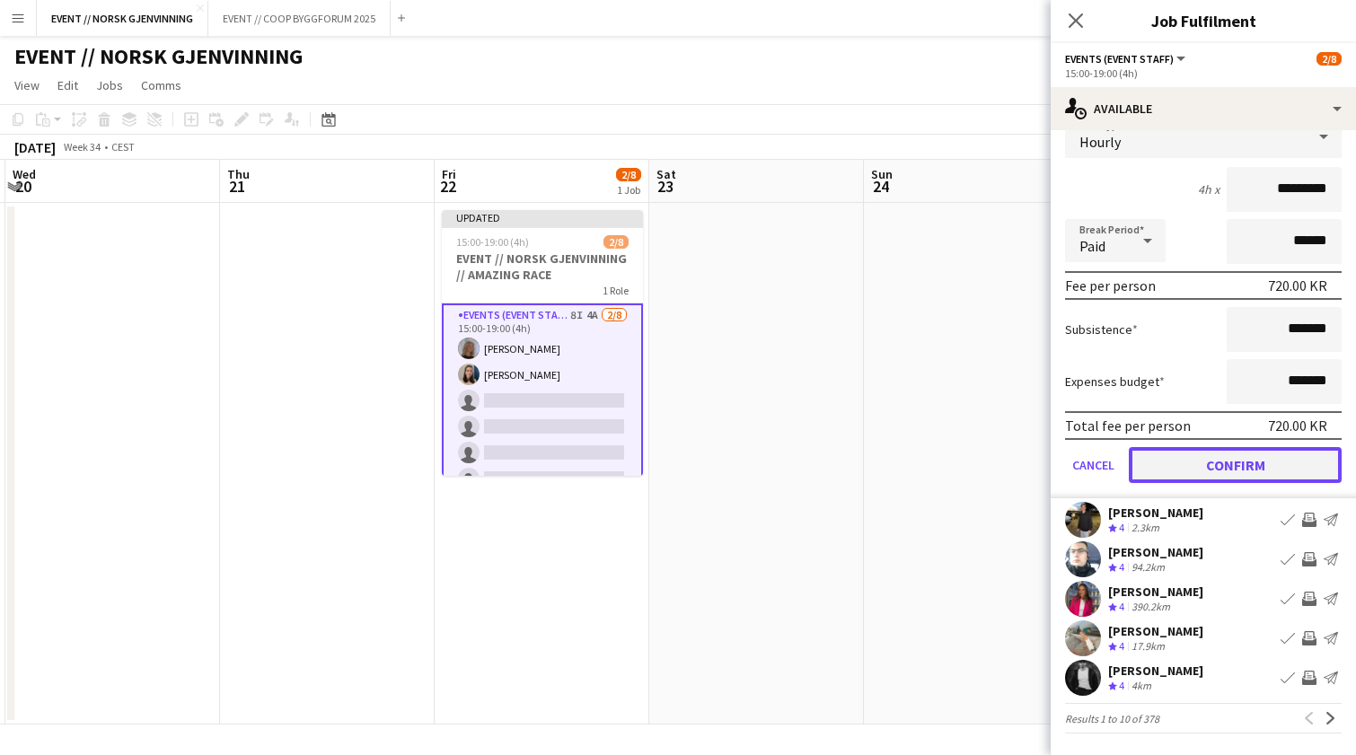
click at [1255, 467] on button "Confirm" at bounding box center [1235, 465] width 213 height 36
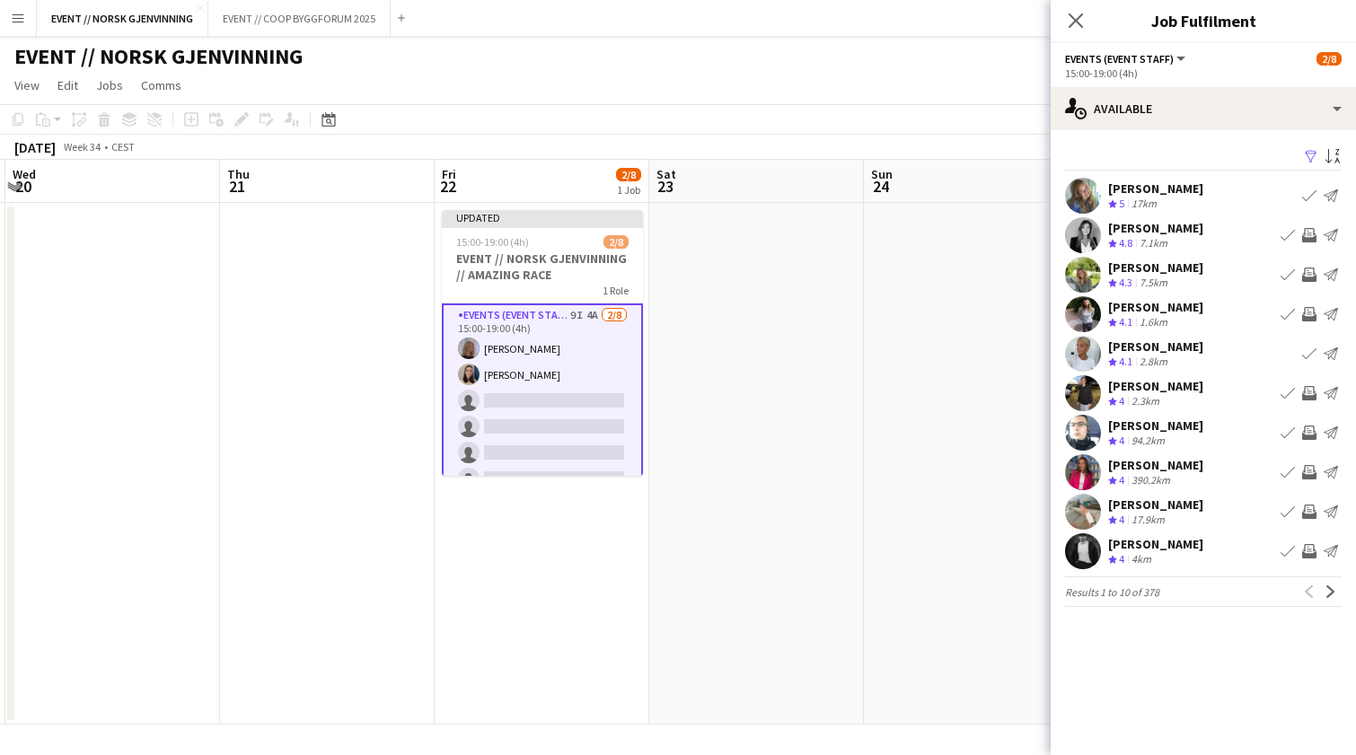
click at [1308, 469] on app-icon "Invite crew" at bounding box center [1309, 472] width 14 height 14
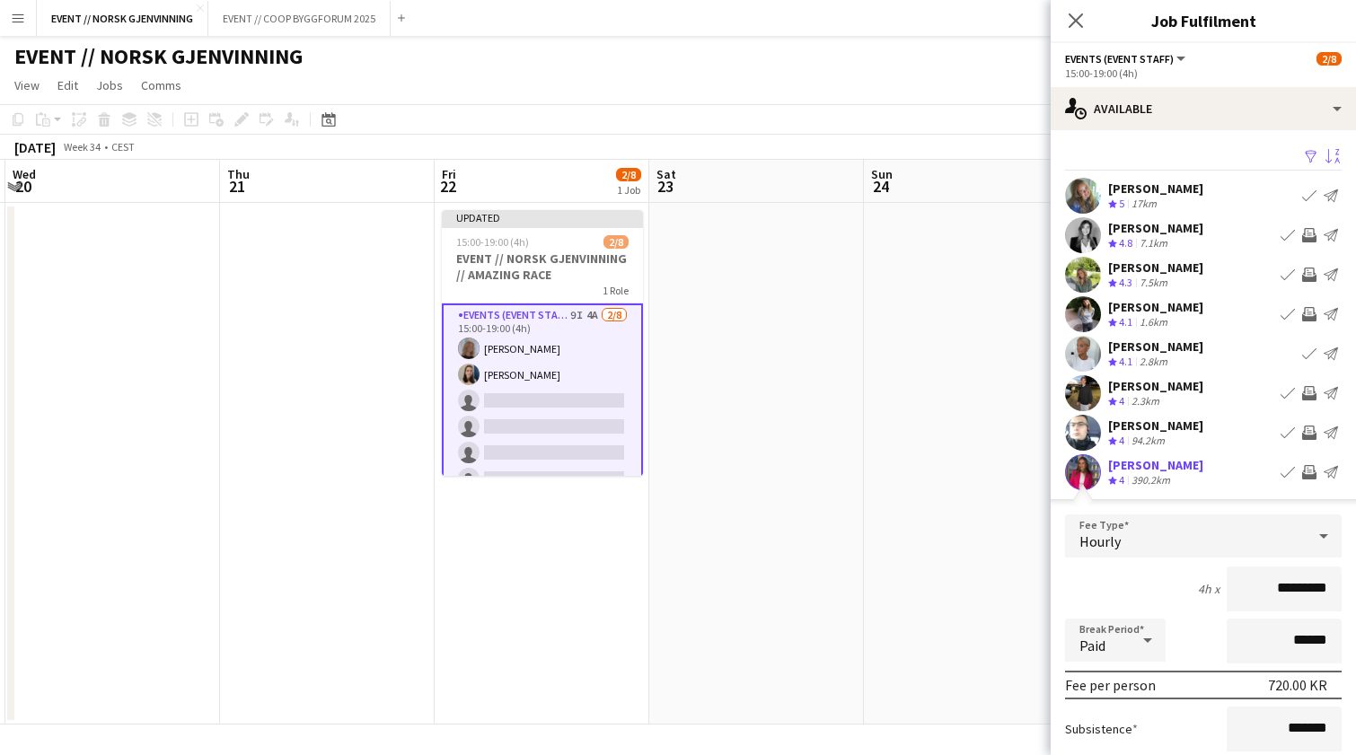
click at [1326, 155] on app-icon "Sort asc" at bounding box center [1333, 157] width 14 height 17
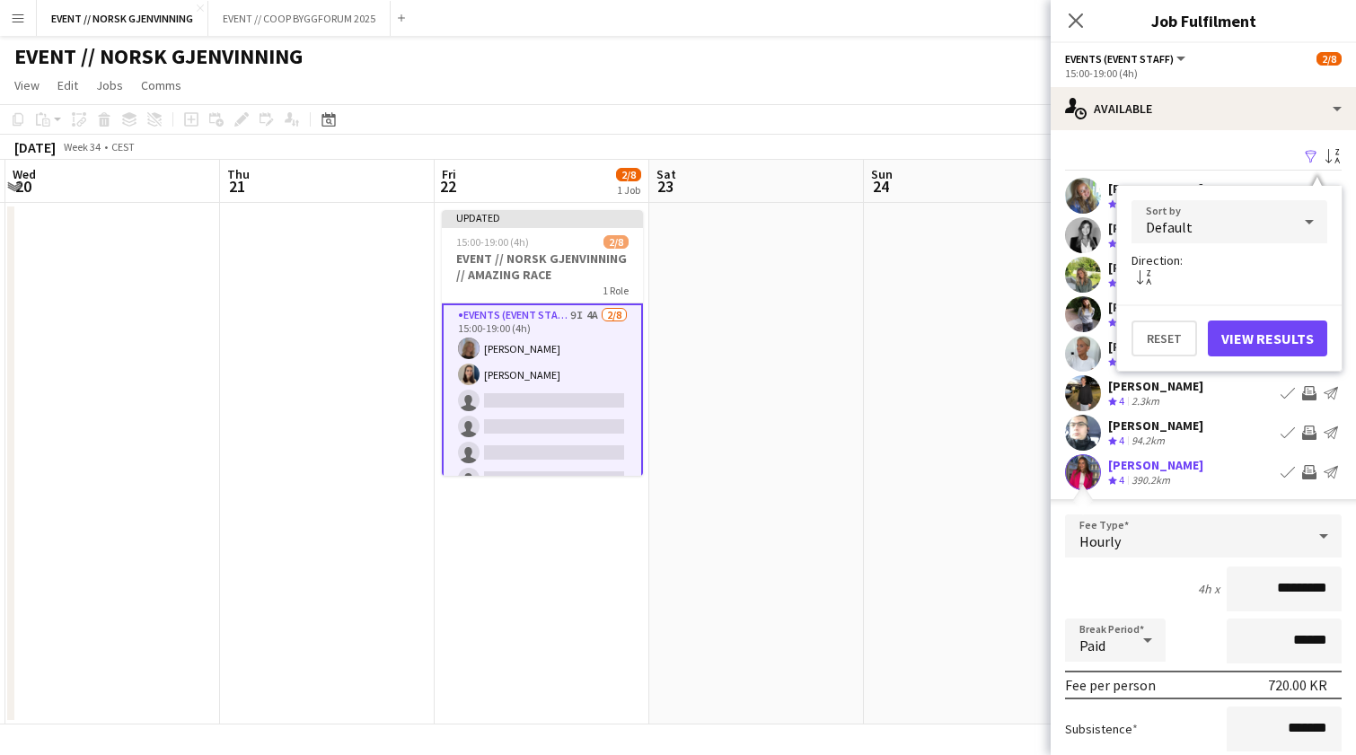
click at [1303, 210] on icon at bounding box center [1310, 222] width 22 height 36
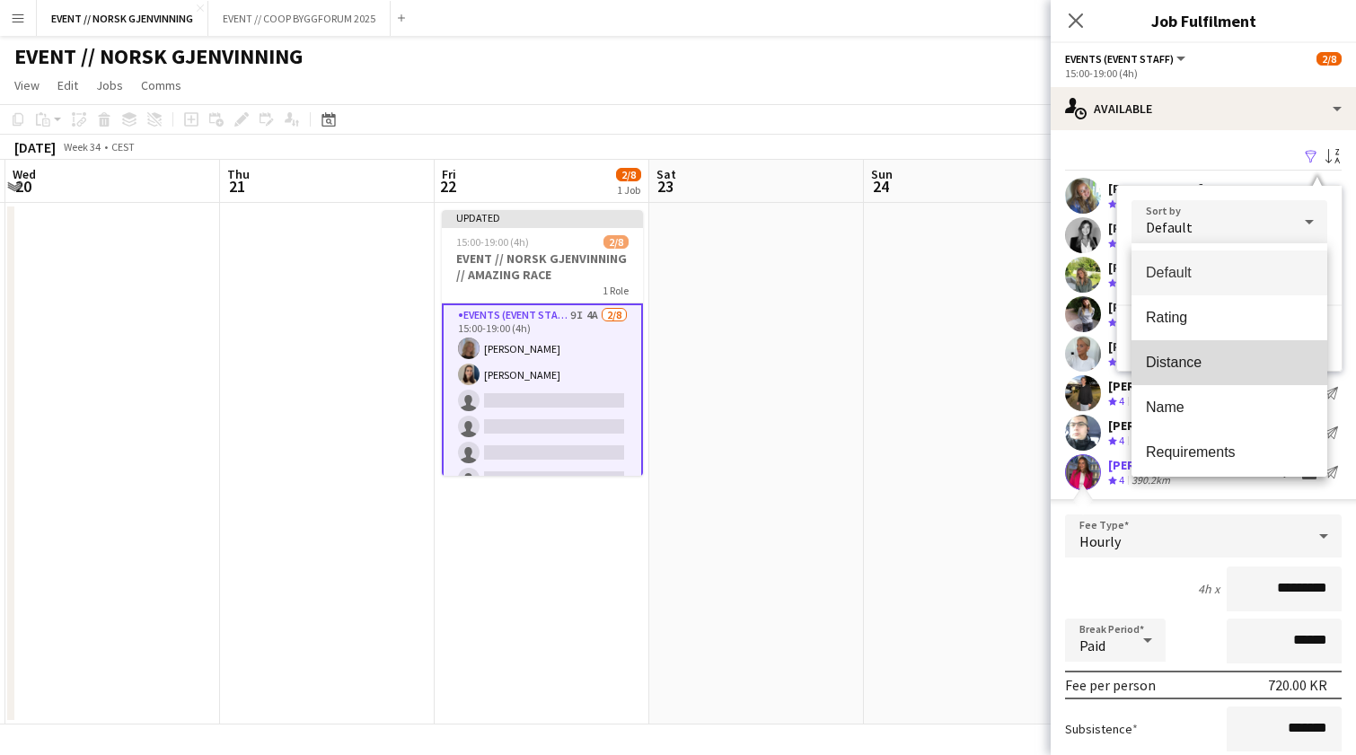
click at [1247, 351] on mat-option "Distance" at bounding box center [1230, 362] width 196 height 45
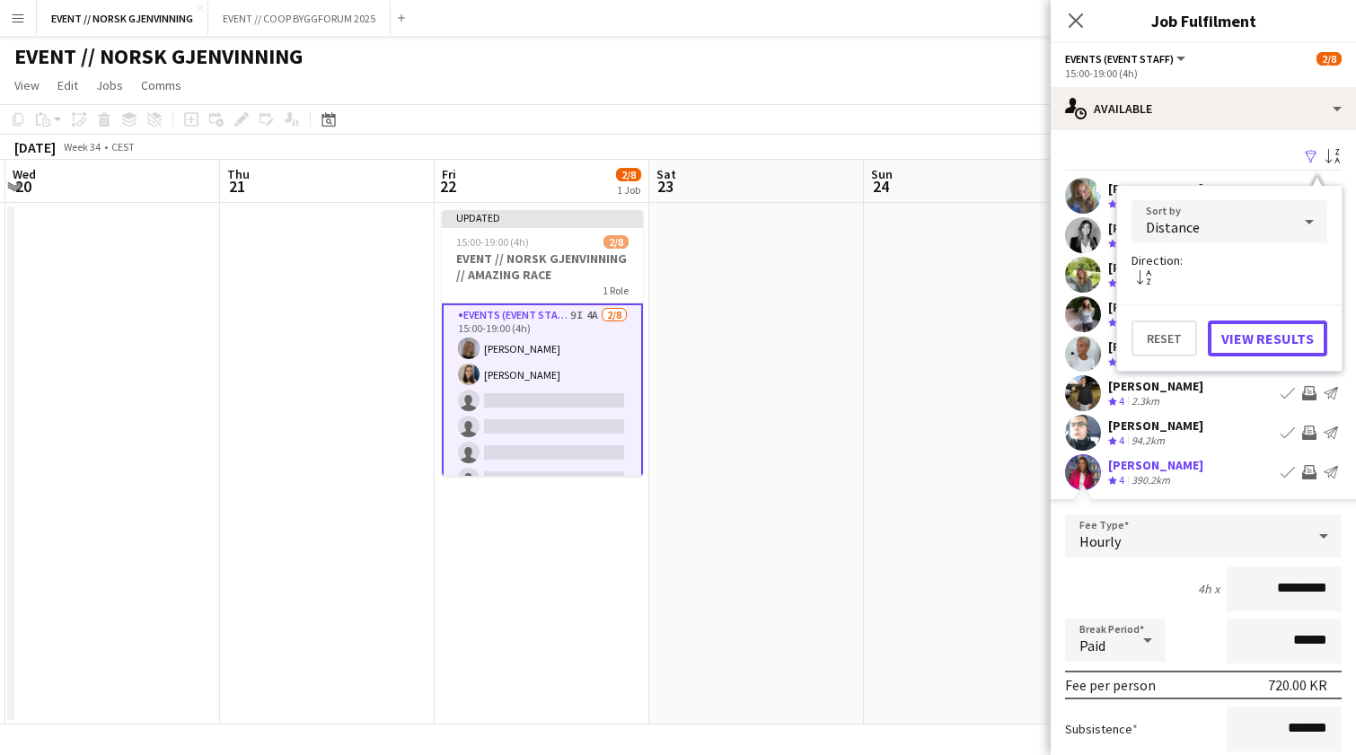
click at [1247, 351] on button "View Results" at bounding box center [1267, 339] width 119 height 36
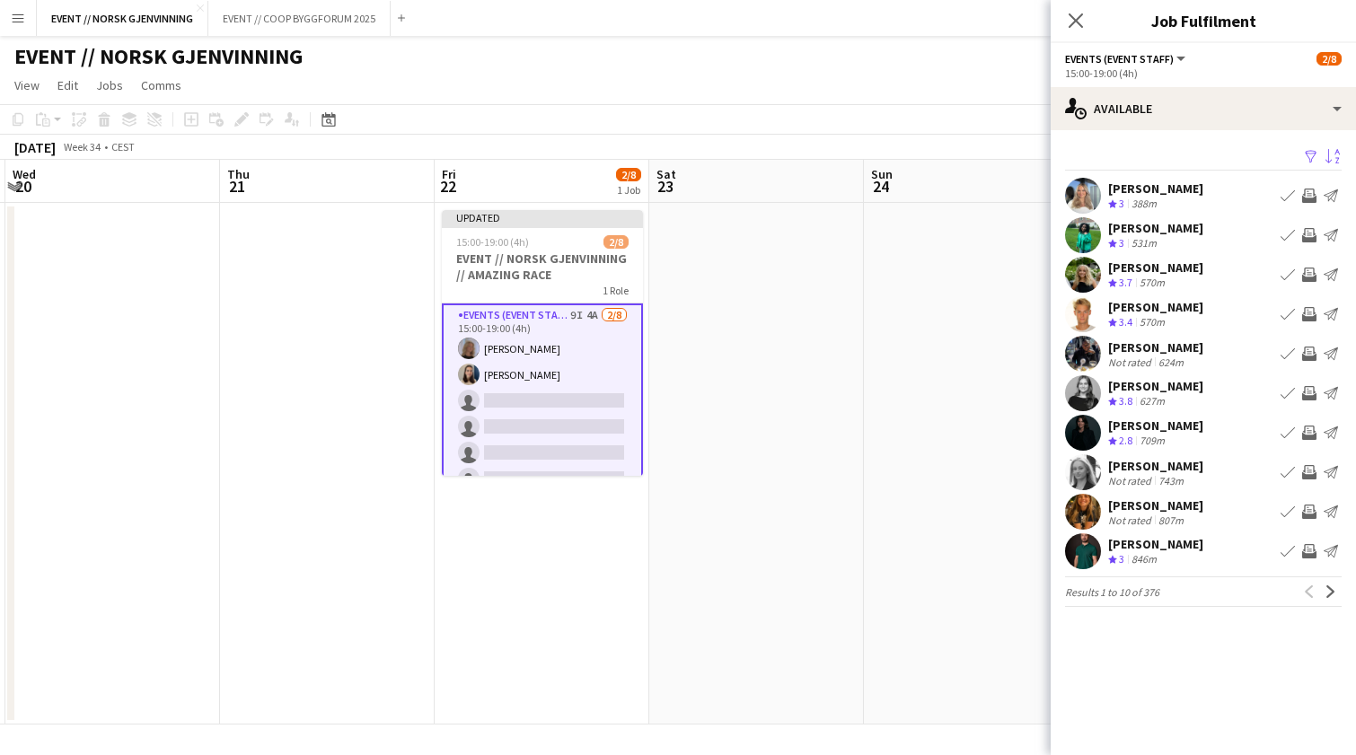
click at [1087, 202] on app-user-avatar at bounding box center [1083, 196] width 36 height 36
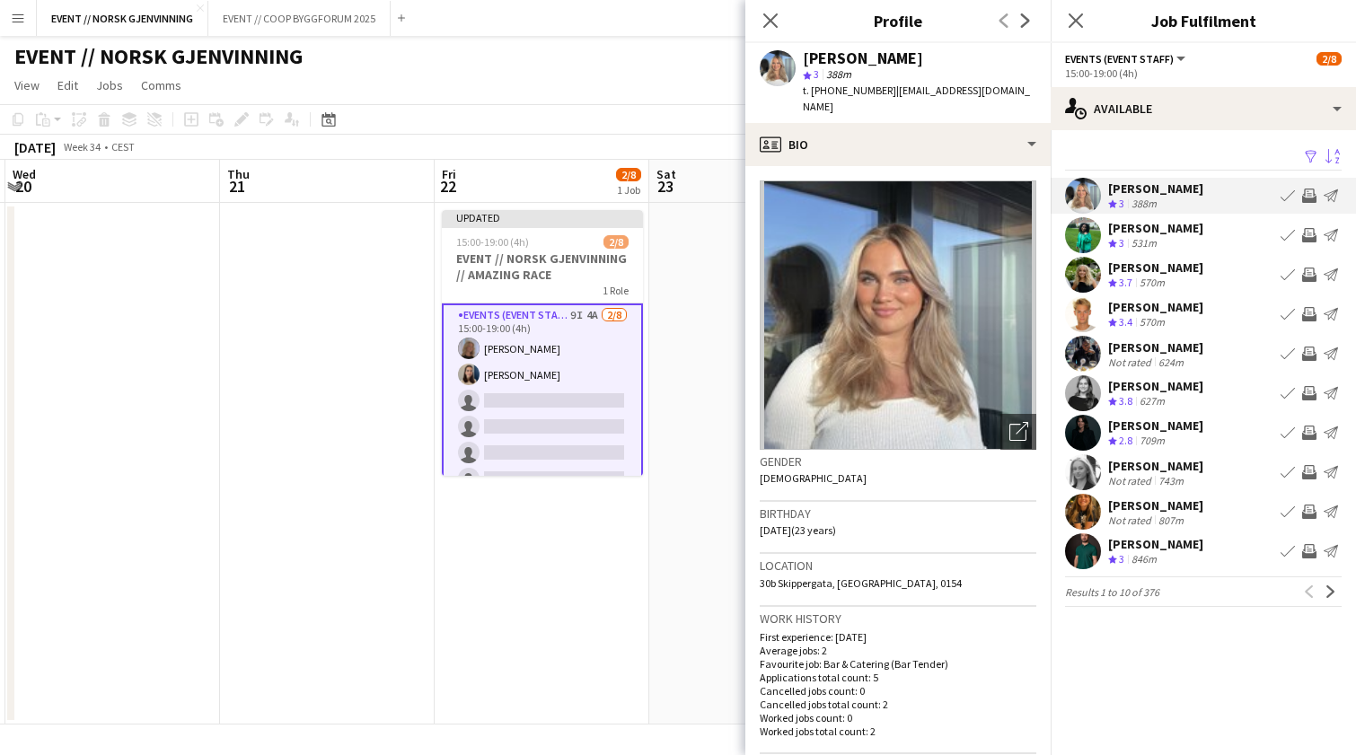
click at [1311, 203] on button "Invite crew" at bounding box center [1310, 196] width 22 height 22
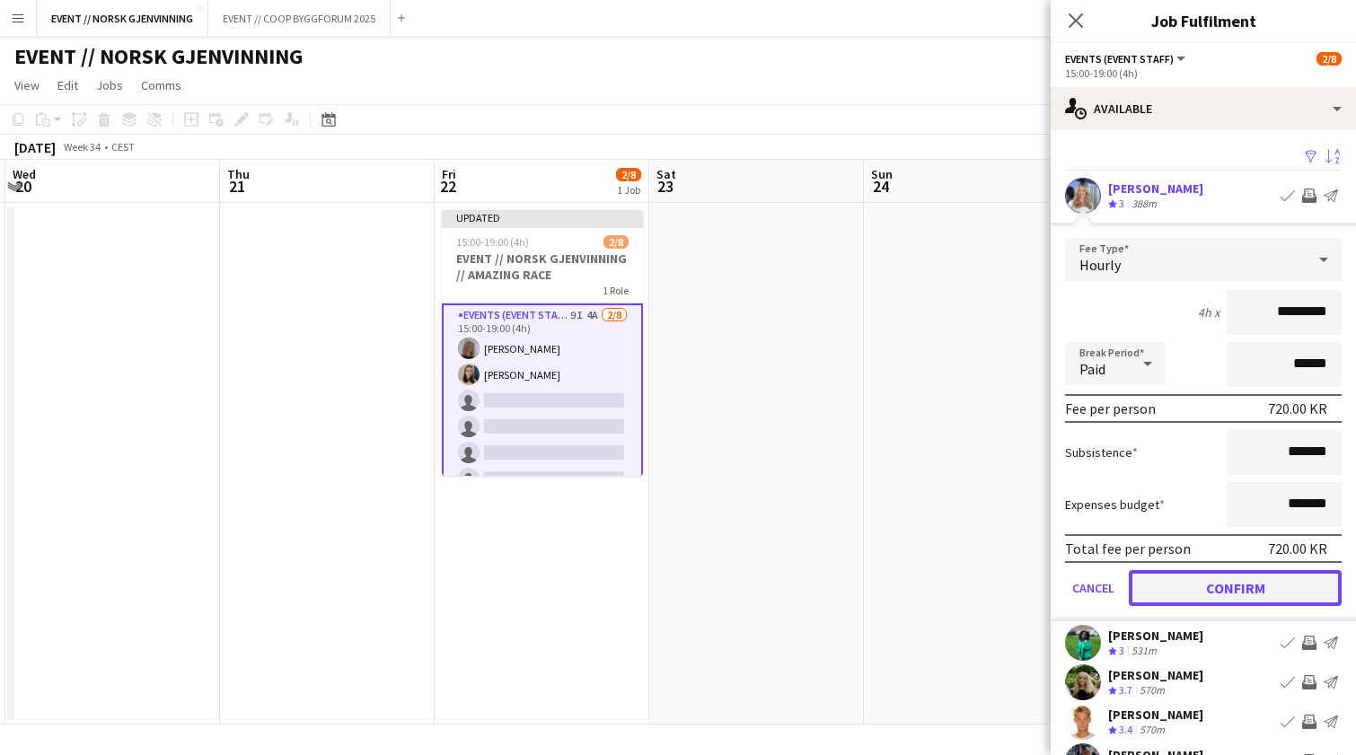
click at [1202, 592] on button "Confirm" at bounding box center [1235, 588] width 213 height 36
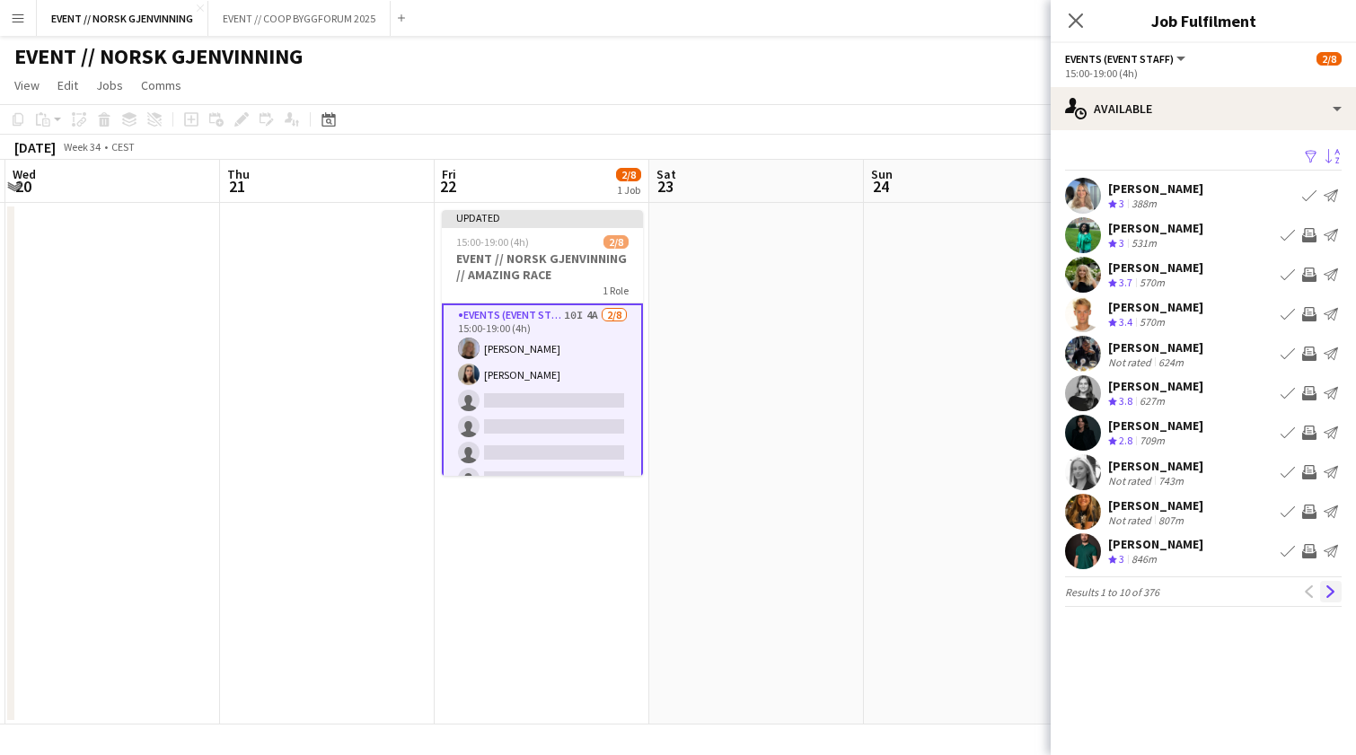
click at [1335, 587] on app-icon "Next" at bounding box center [1331, 592] width 13 height 13
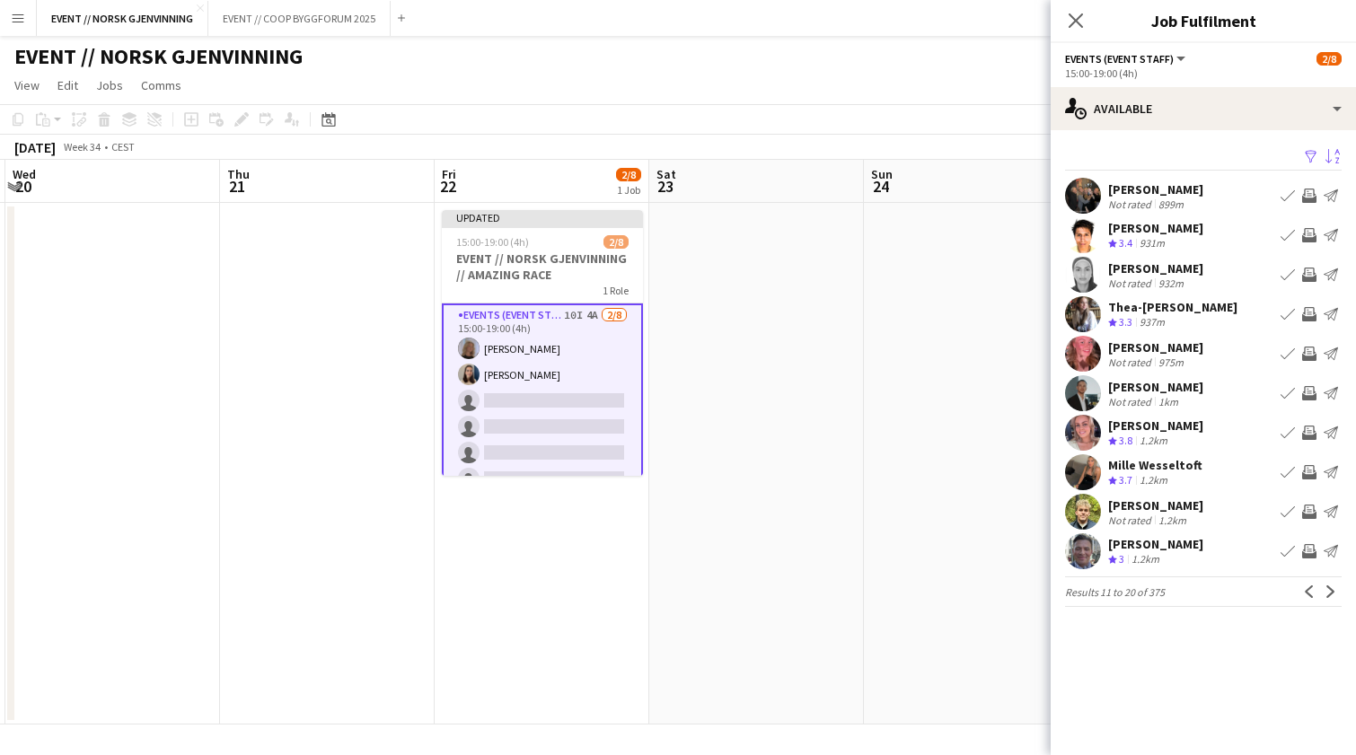
click at [1316, 432] on app-icon "Invite crew" at bounding box center [1309, 433] width 14 height 14
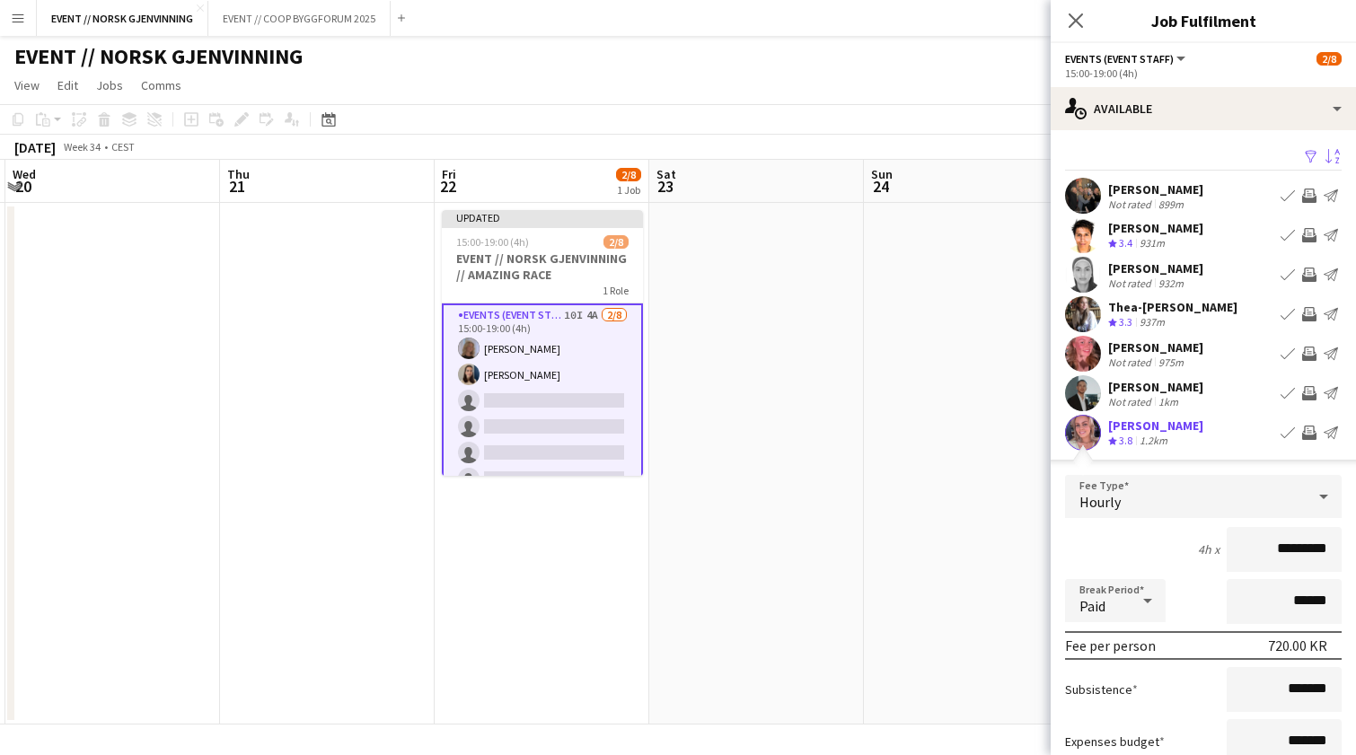
scroll to position [281, 0]
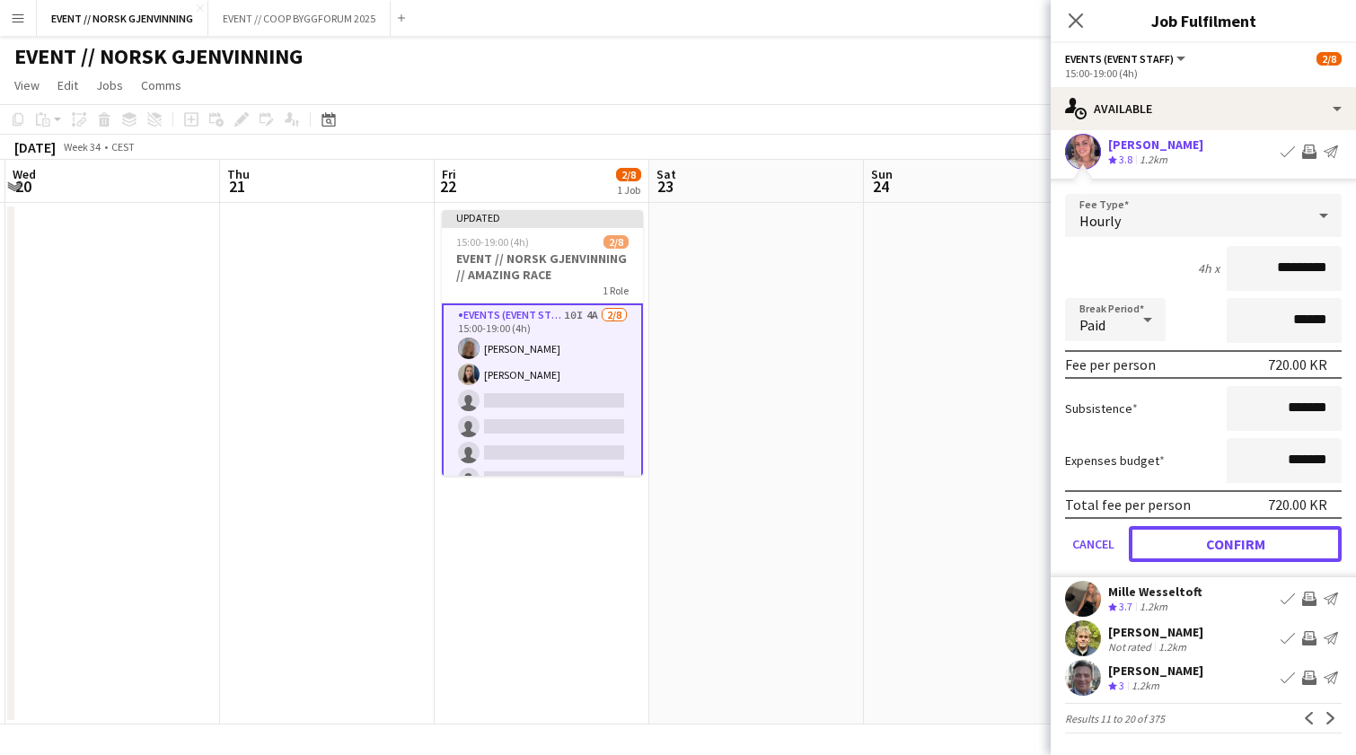
click at [1304, 542] on button "Confirm" at bounding box center [1235, 544] width 213 height 36
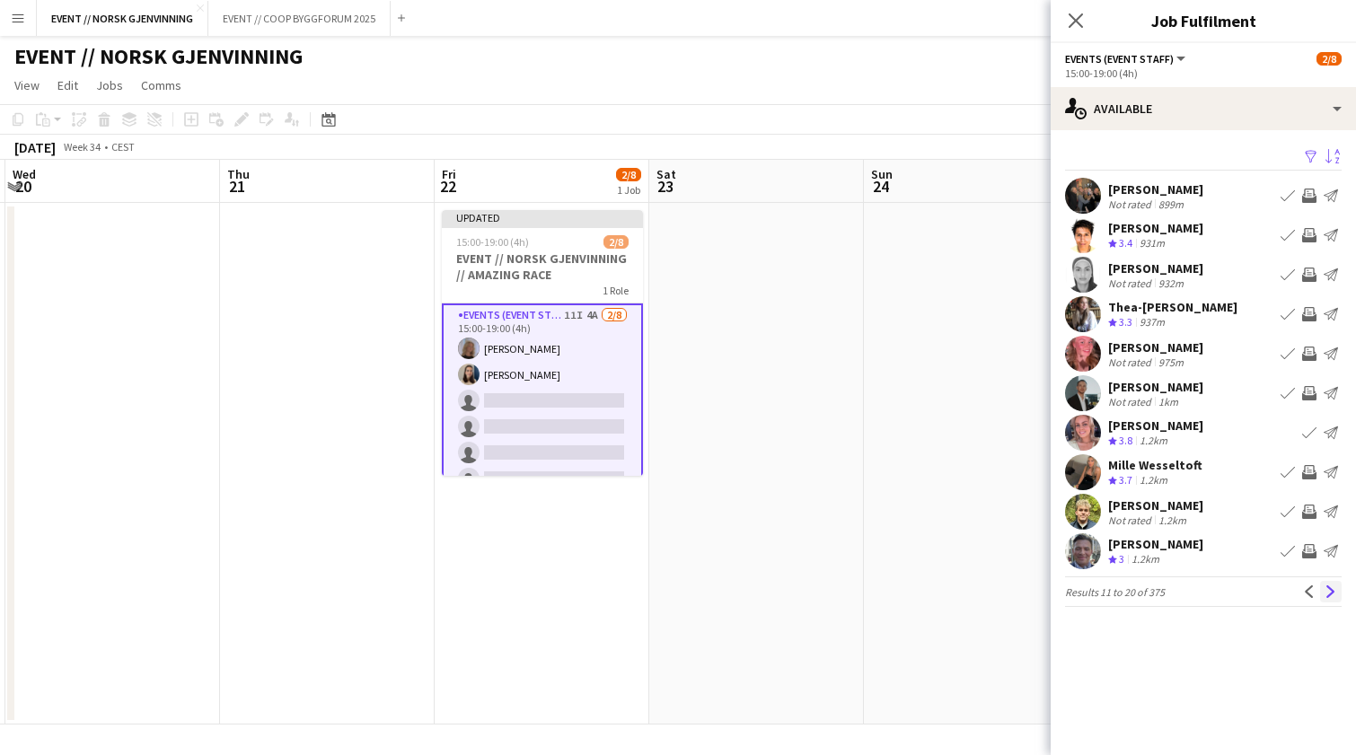
click at [1329, 590] on app-icon "Next" at bounding box center [1331, 592] width 13 height 13
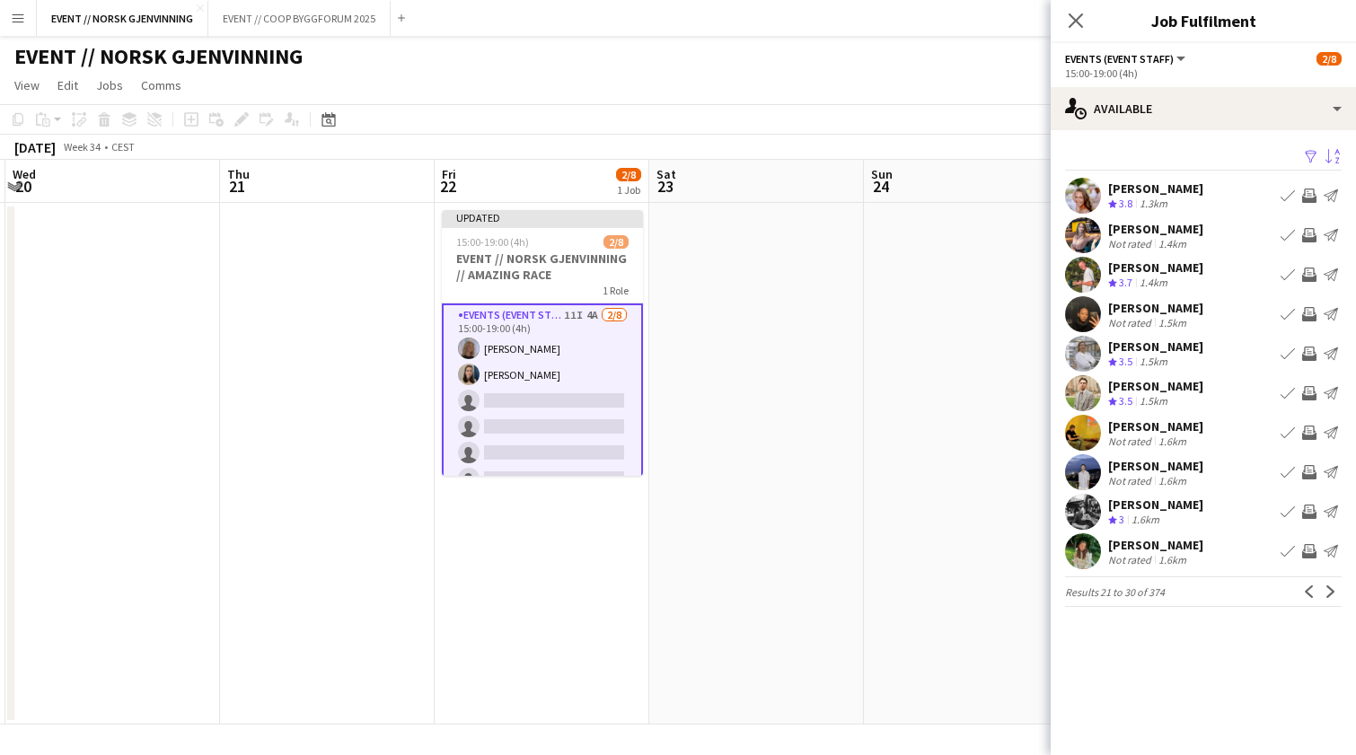
click at [1083, 197] on app-user-avatar at bounding box center [1083, 196] width 36 height 36
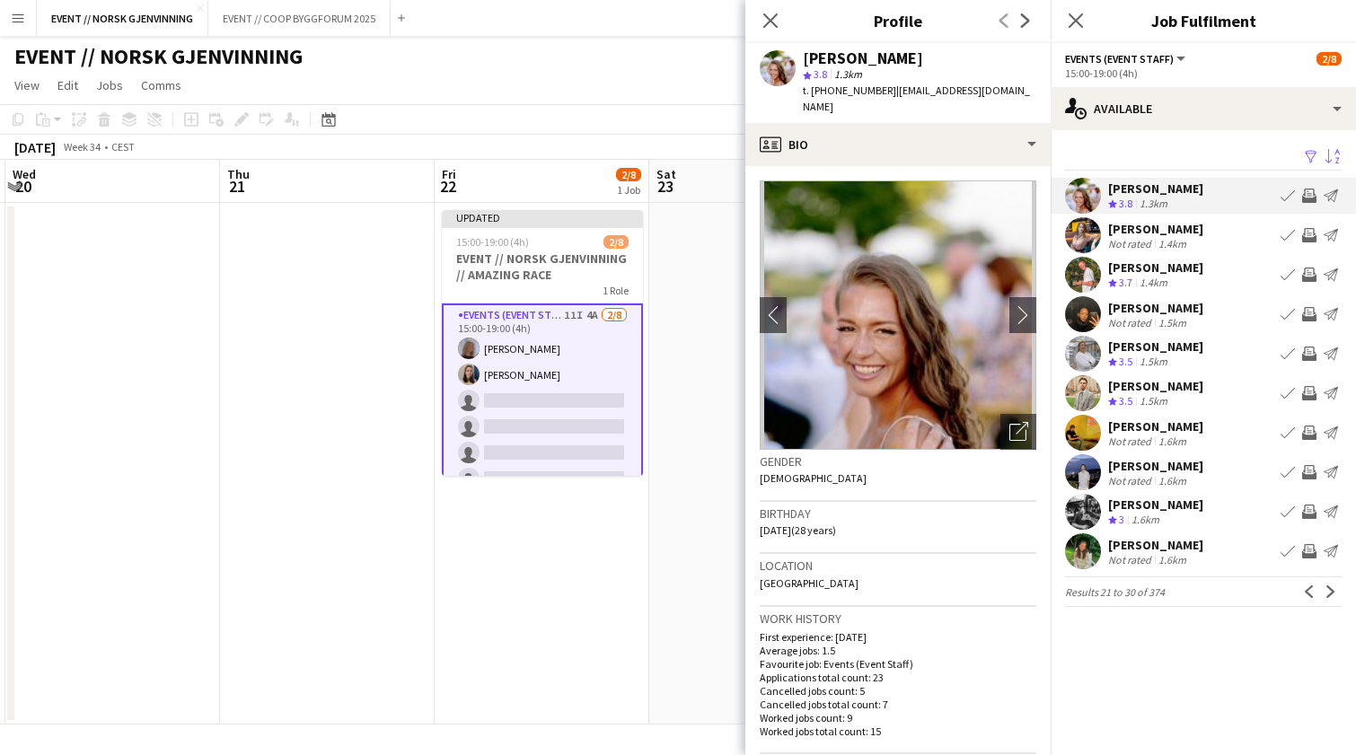
click at [1306, 196] on app-icon "Invite crew" at bounding box center [1309, 196] width 14 height 14
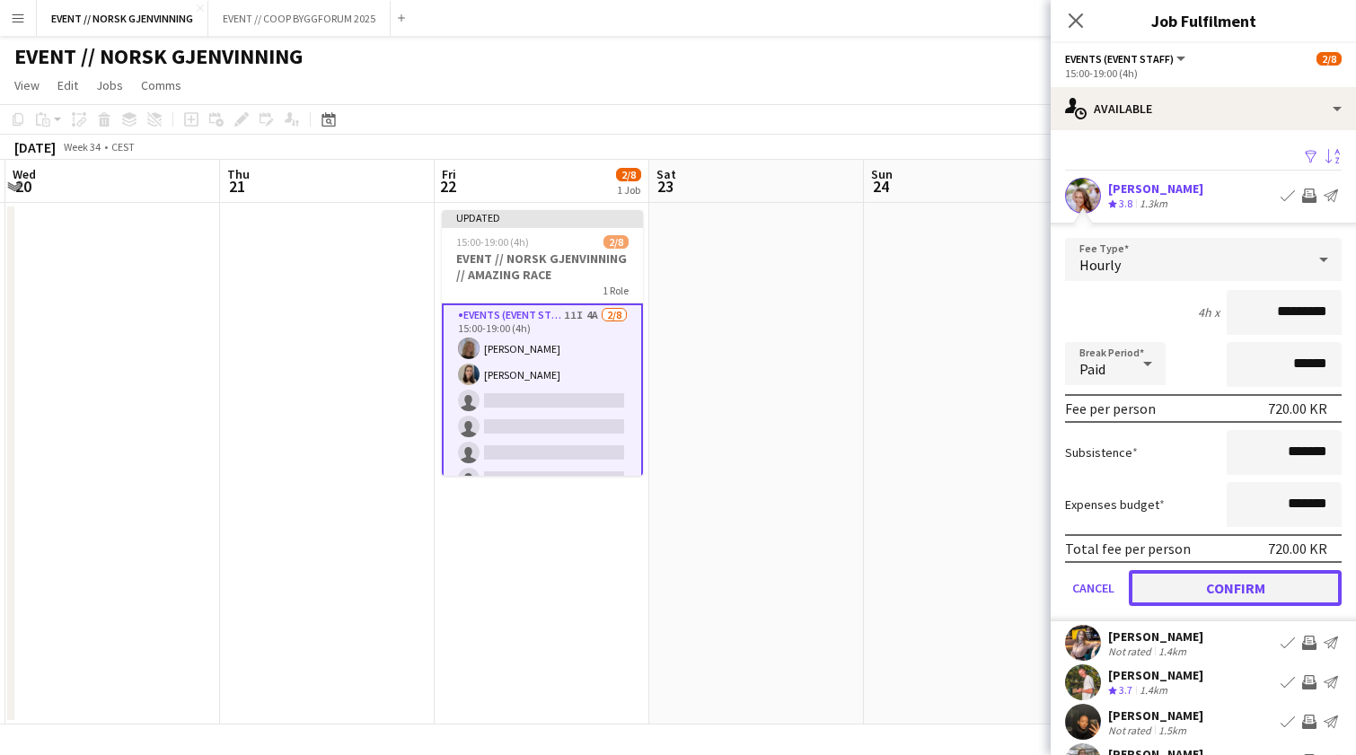
click at [1212, 582] on button "Confirm" at bounding box center [1235, 588] width 213 height 36
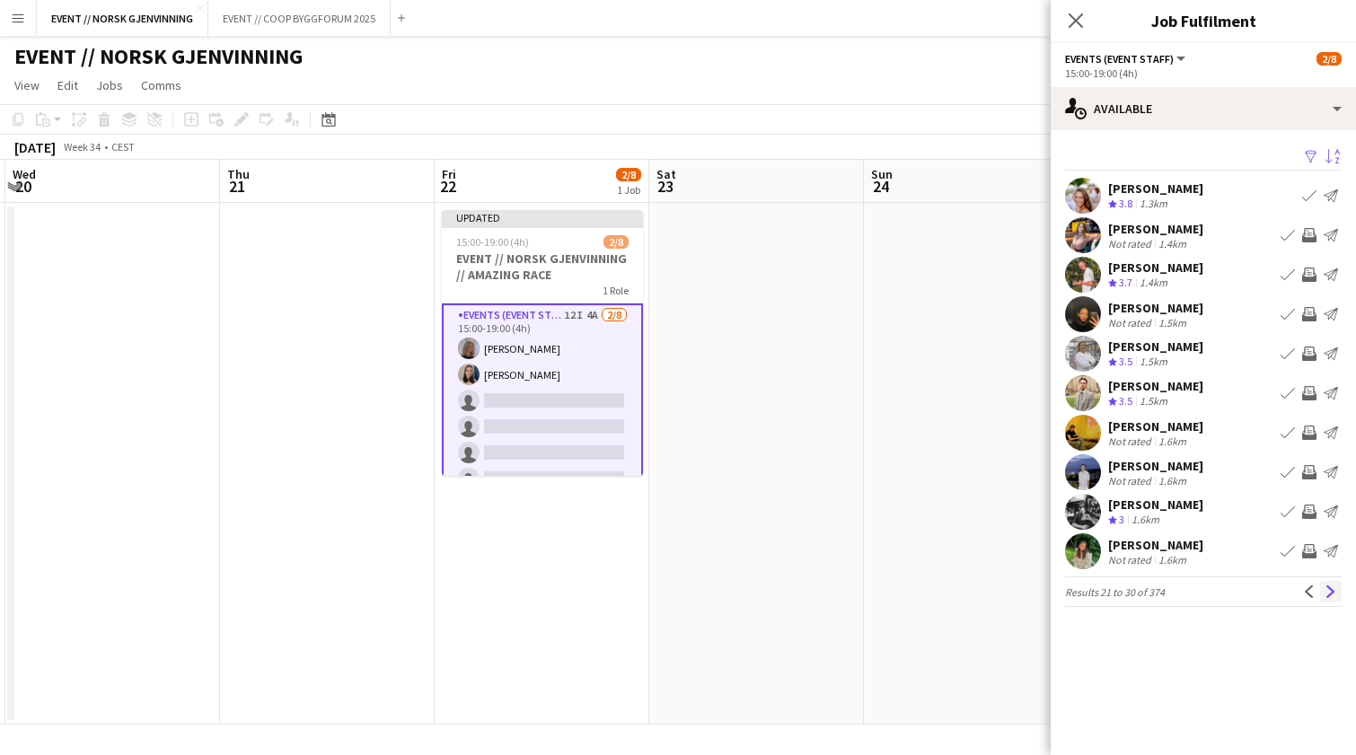
click at [1335, 587] on app-icon "Next" at bounding box center [1331, 592] width 13 height 13
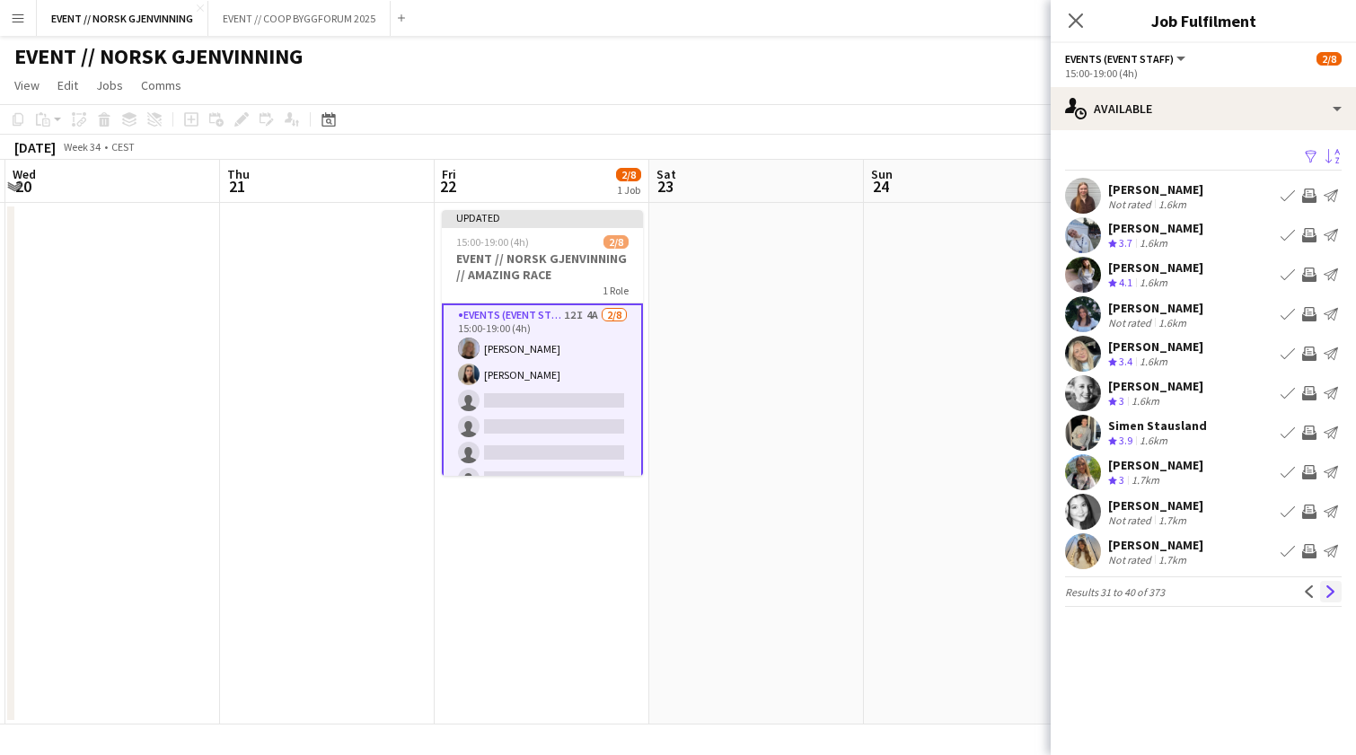
click at [1335, 585] on button "Next" at bounding box center [1331, 592] width 22 height 22
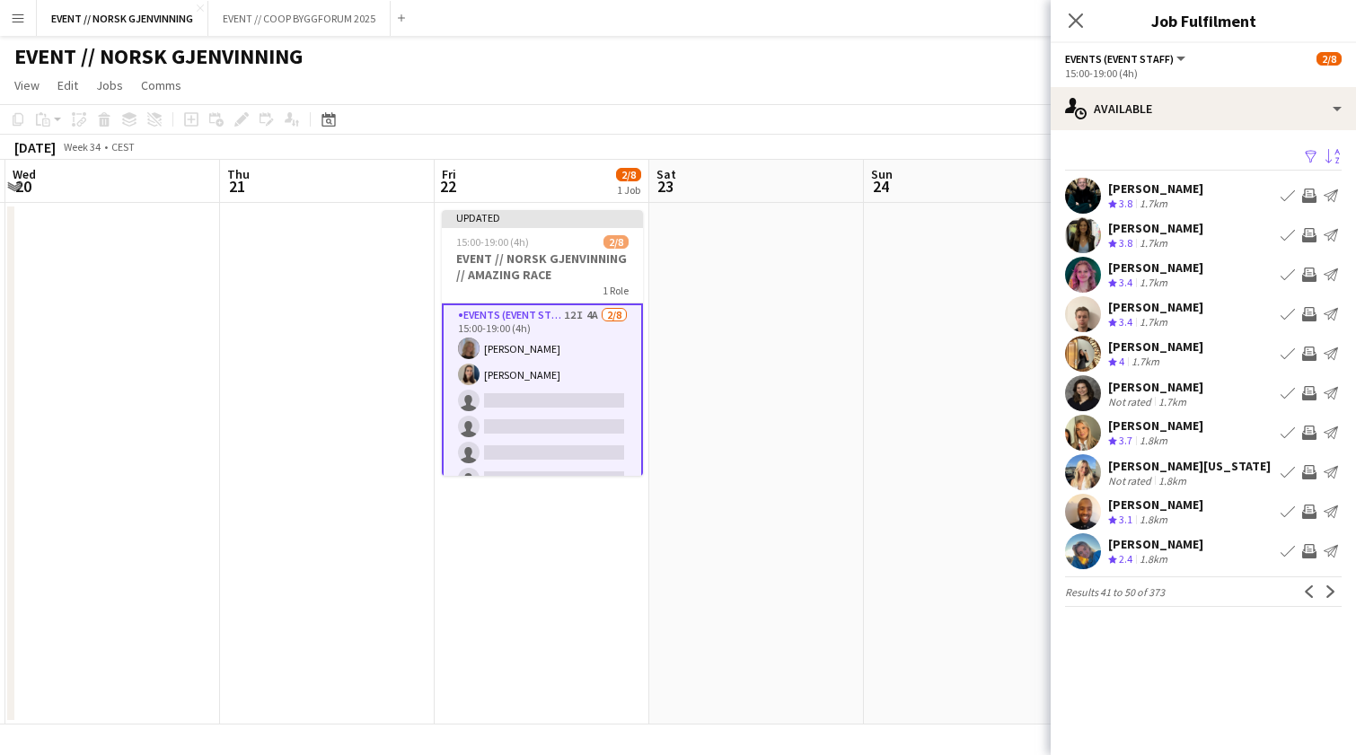
click at [1335, 585] on button "Next" at bounding box center [1331, 592] width 22 height 22
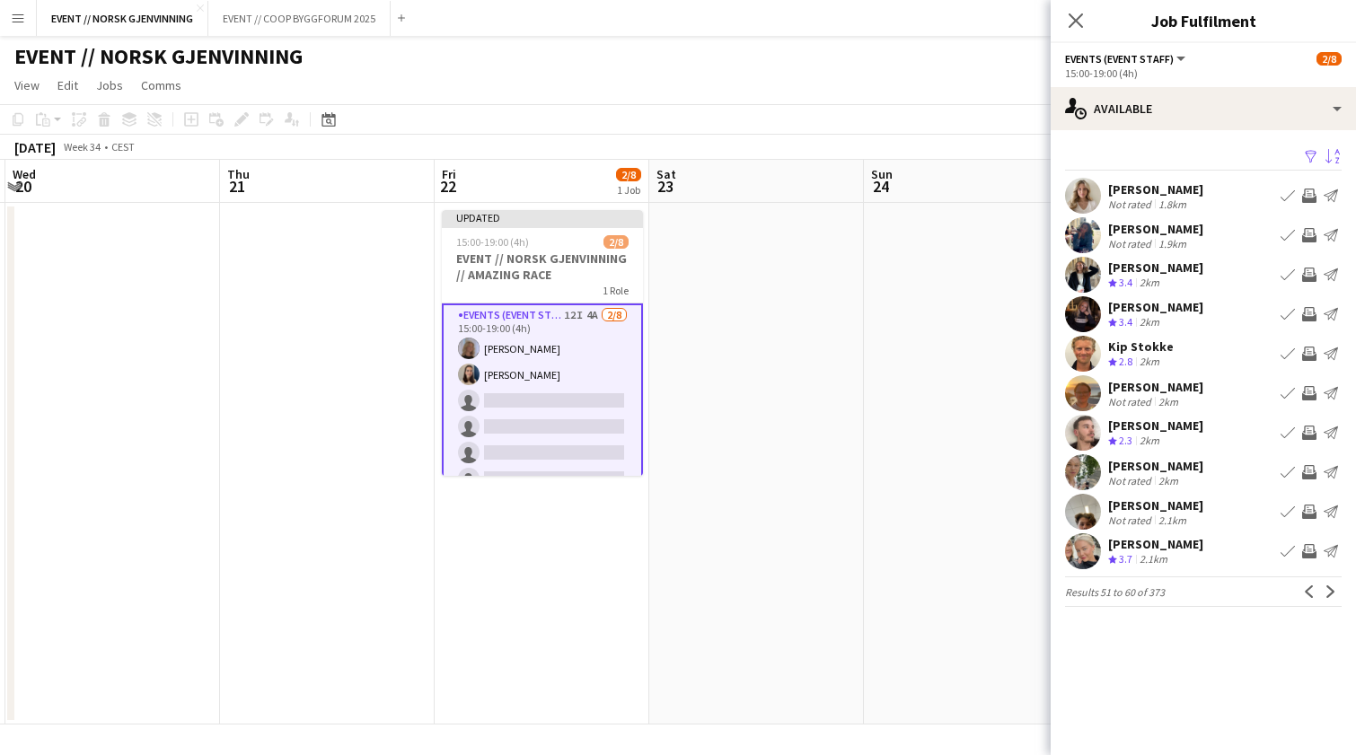
click at [1313, 550] on app-icon "Invite crew" at bounding box center [1309, 551] width 14 height 14
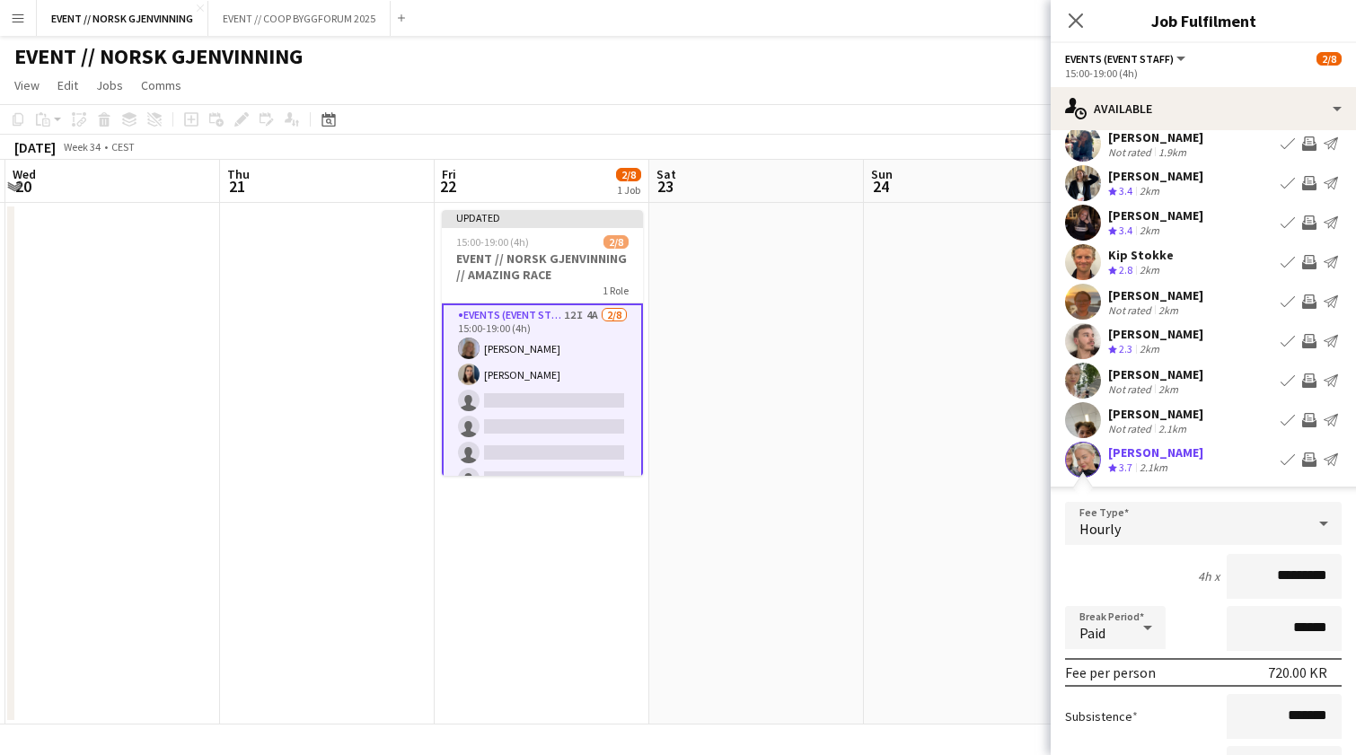
scroll to position [281, 0]
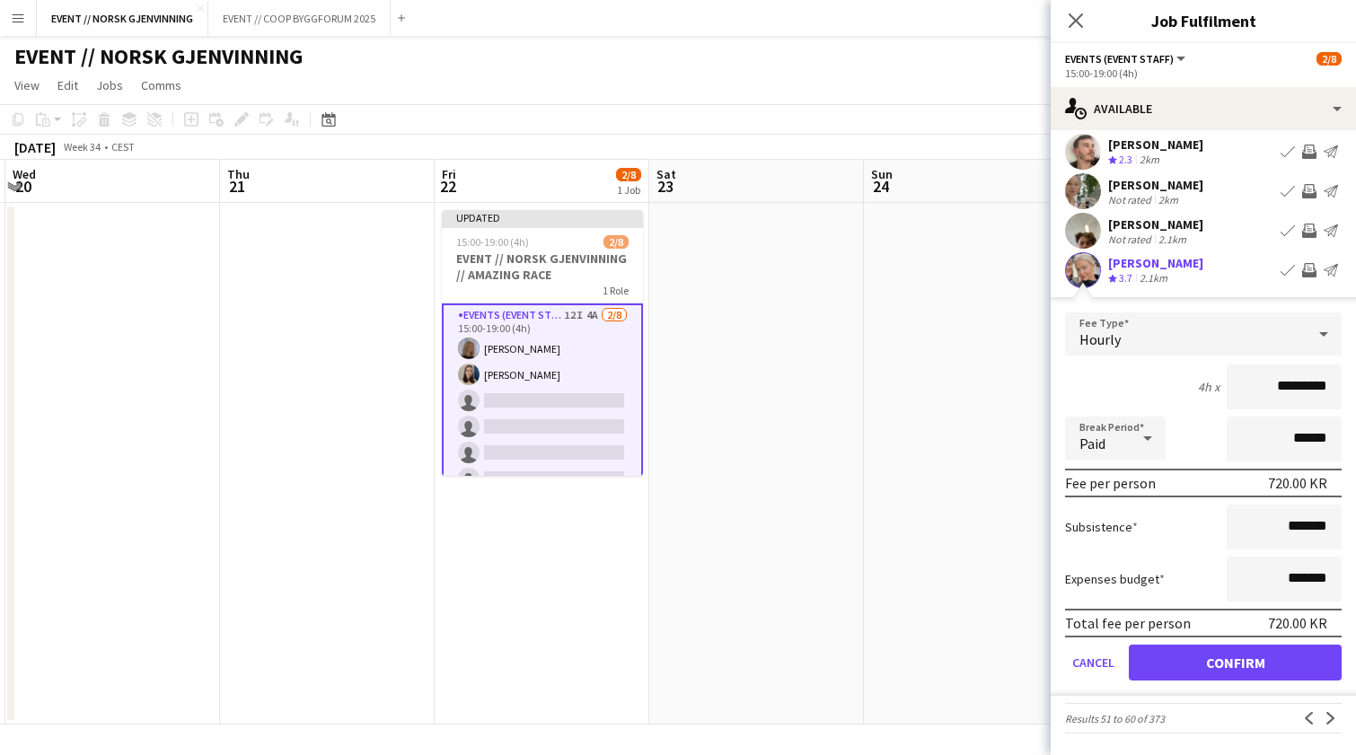
click at [1273, 644] on form "Fee Type Hourly 4h x ********* Break Period Paid ****** Fee per person 720.00 K…" at bounding box center [1203, 504] width 305 height 383
click at [1275, 649] on button "Confirm" at bounding box center [1235, 663] width 213 height 36
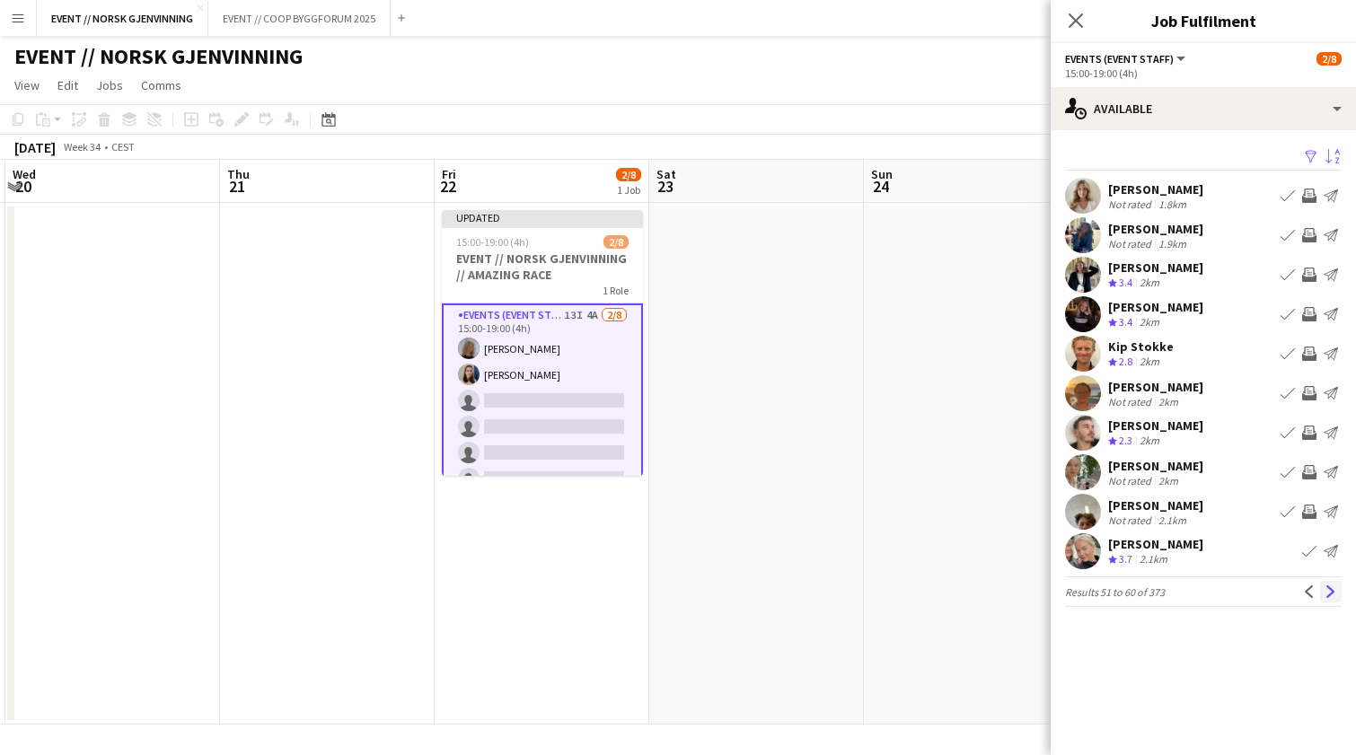
click at [1336, 584] on button "Next" at bounding box center [1331, 592] width 22 height 22
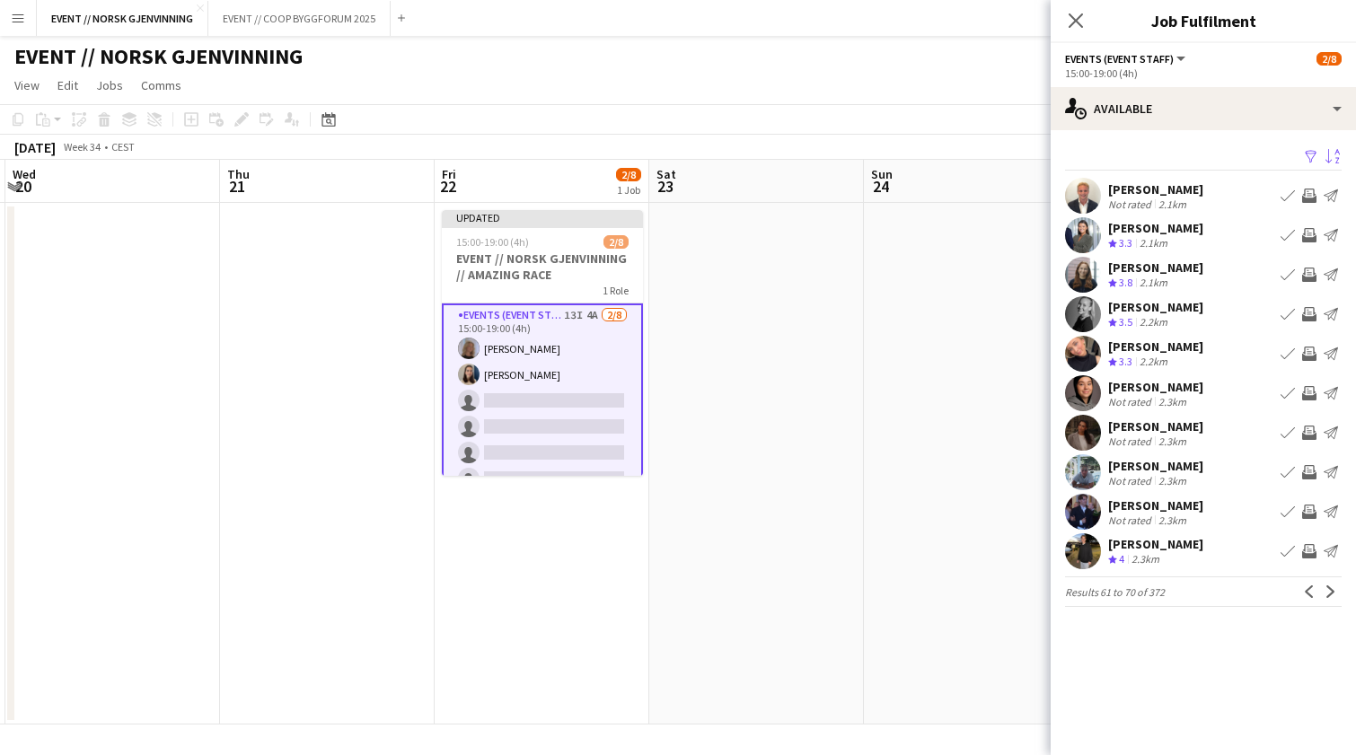
click at [1305, 318] on app-icon "Invite crew" at bounding box center [1309, 314] width 14 height 14
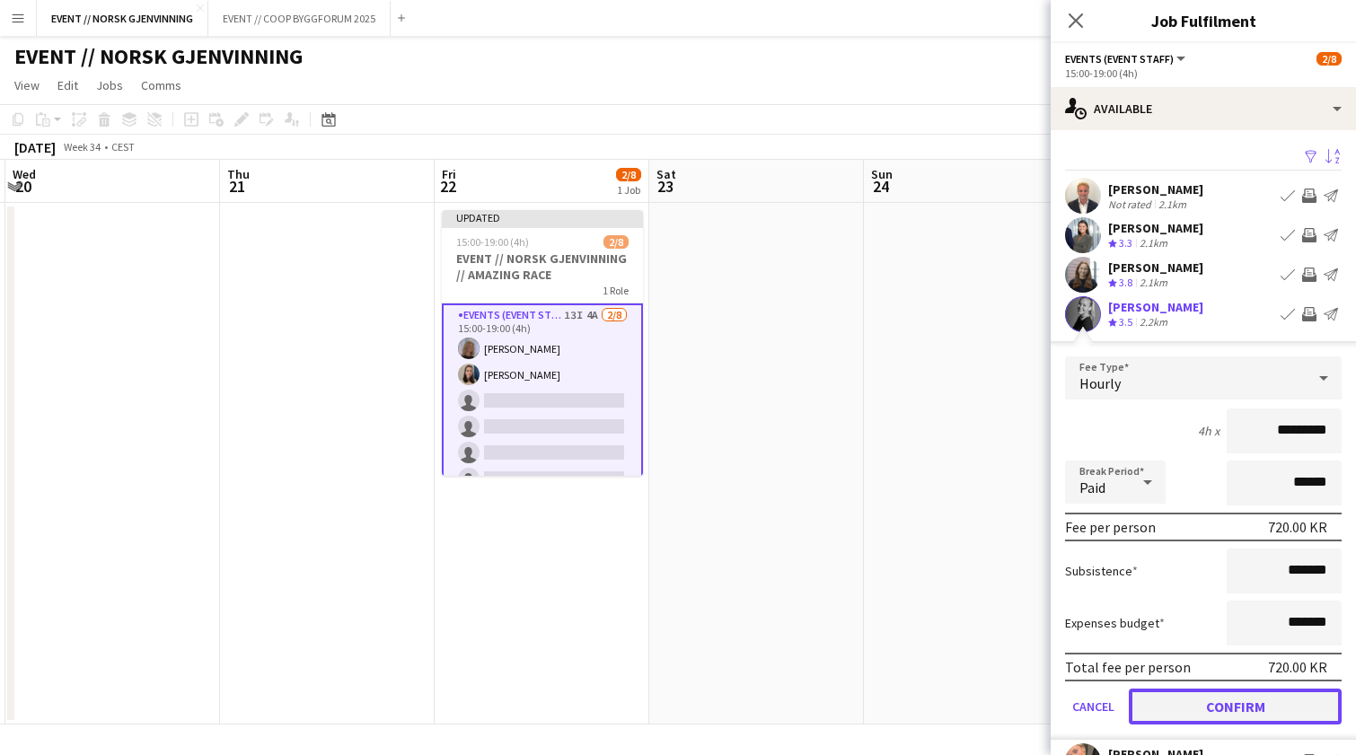
click at [1251, 696] on button "Confirm" at bounding box center [1235, 707] width 213 height 36
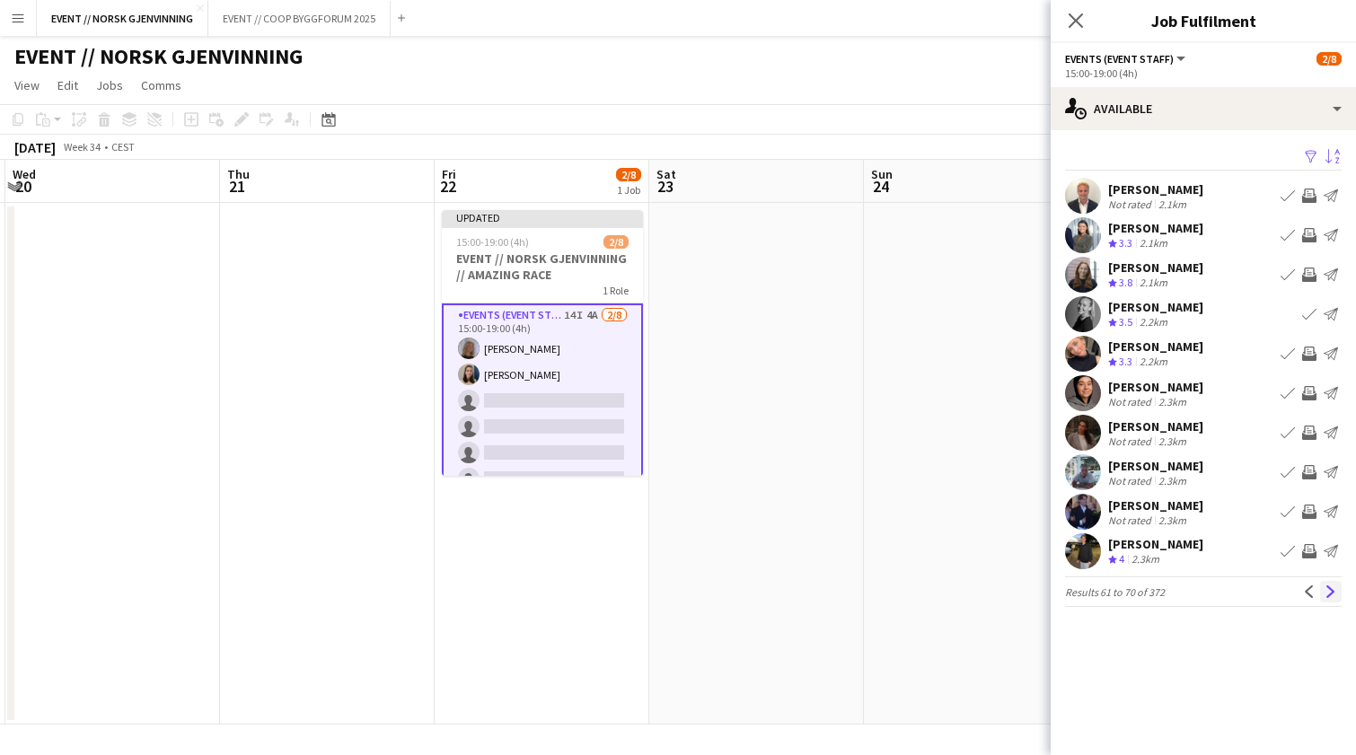
click at [1327, 593] on app-icon "Next" at bounding box center [1331, 592] width 13 height 13
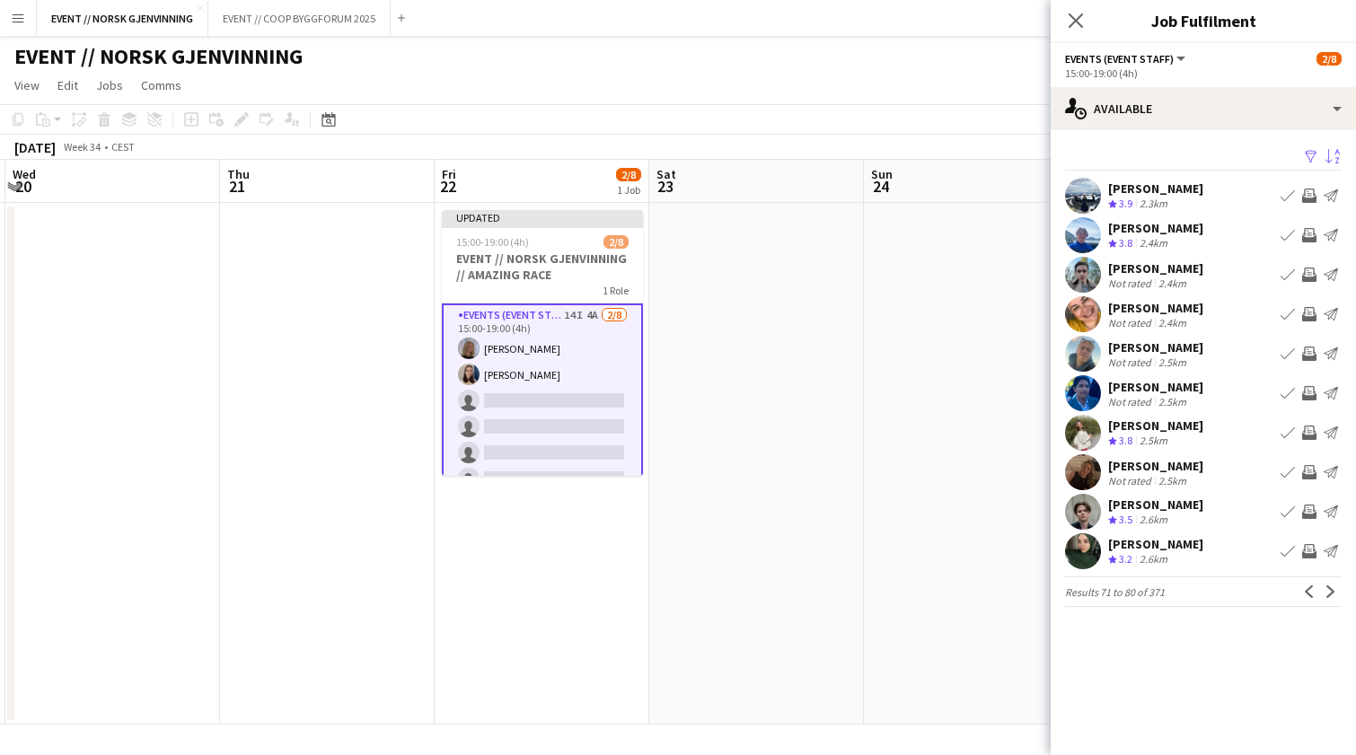
click at [1310, 437] on app-icon "Invite crew" at bounding box center [1309, 433] width 14 height 14
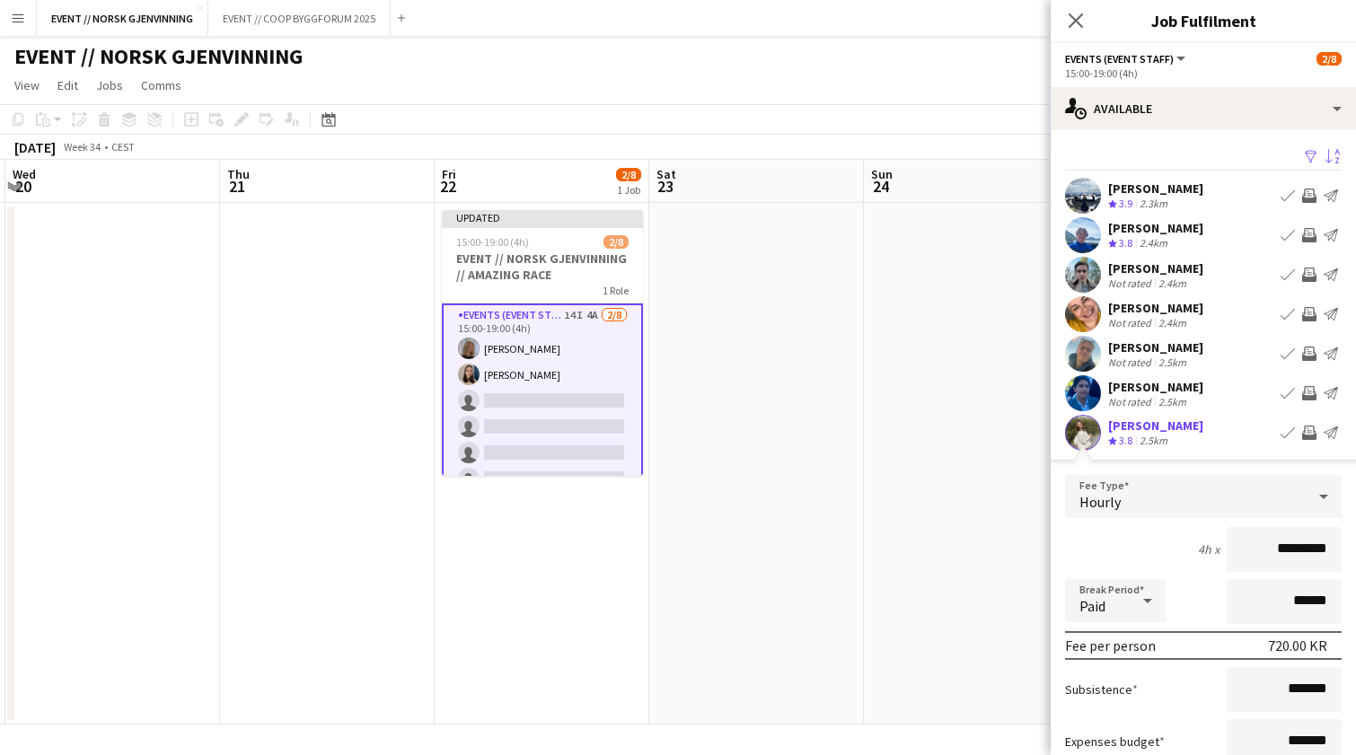
scroll to position [281, 0]
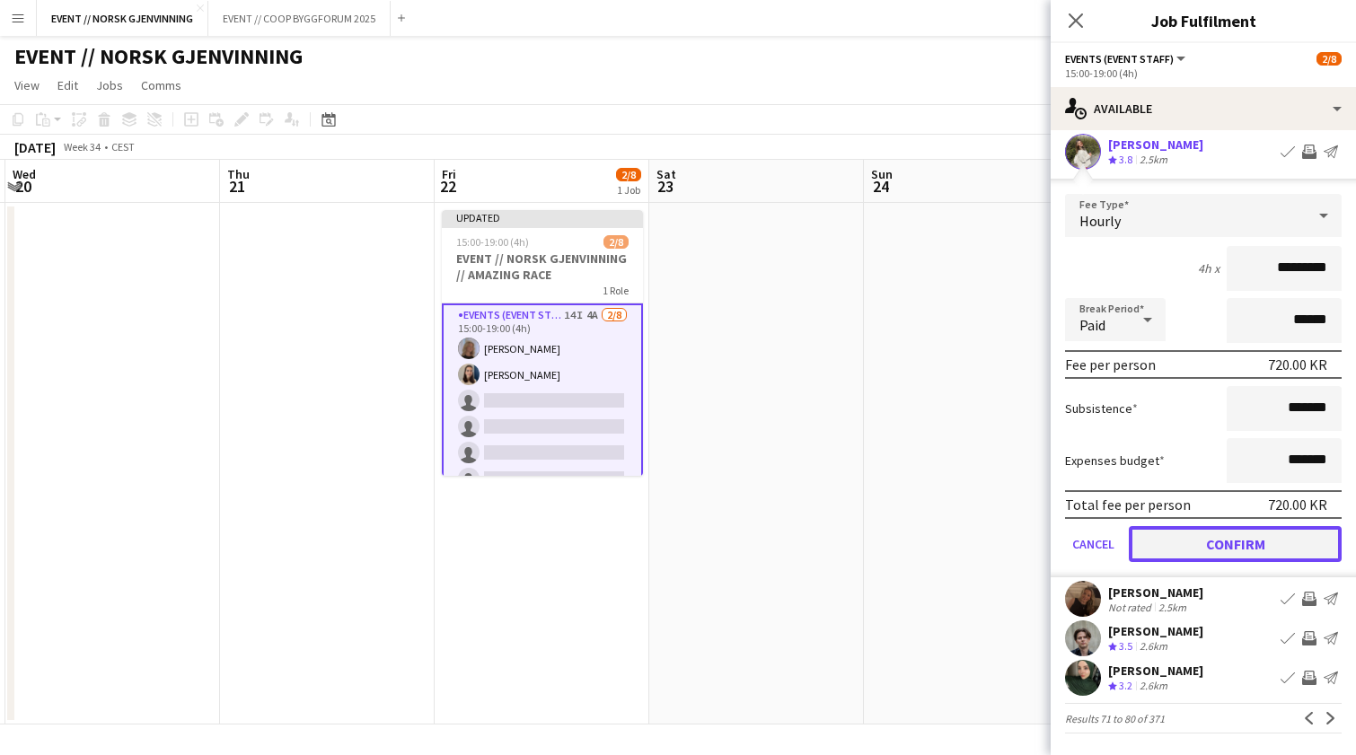
click at [1268, 559] on button "Confirm" at bounding box center [1235, 544] width 213 height 36
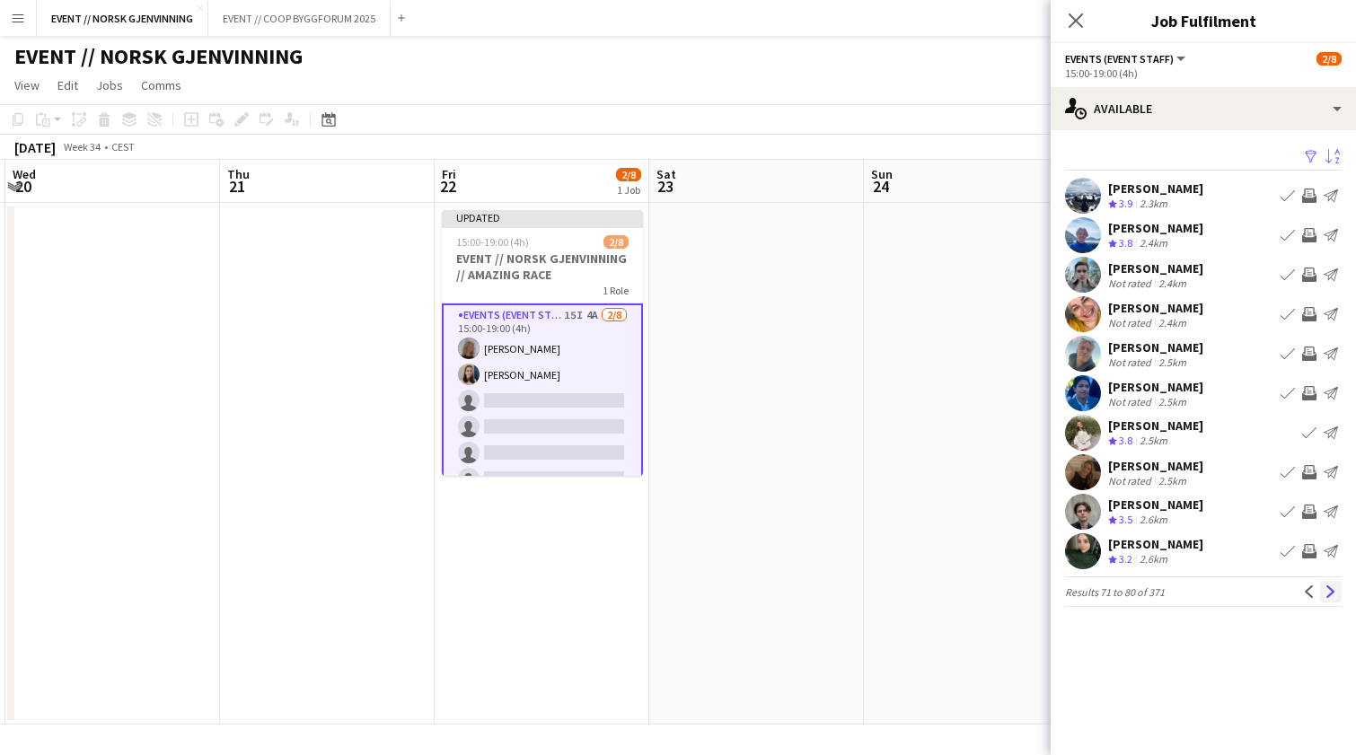
click at [1329, 594] on app-icon "Next" at bounding box center [1331, 592] width 13 height 13
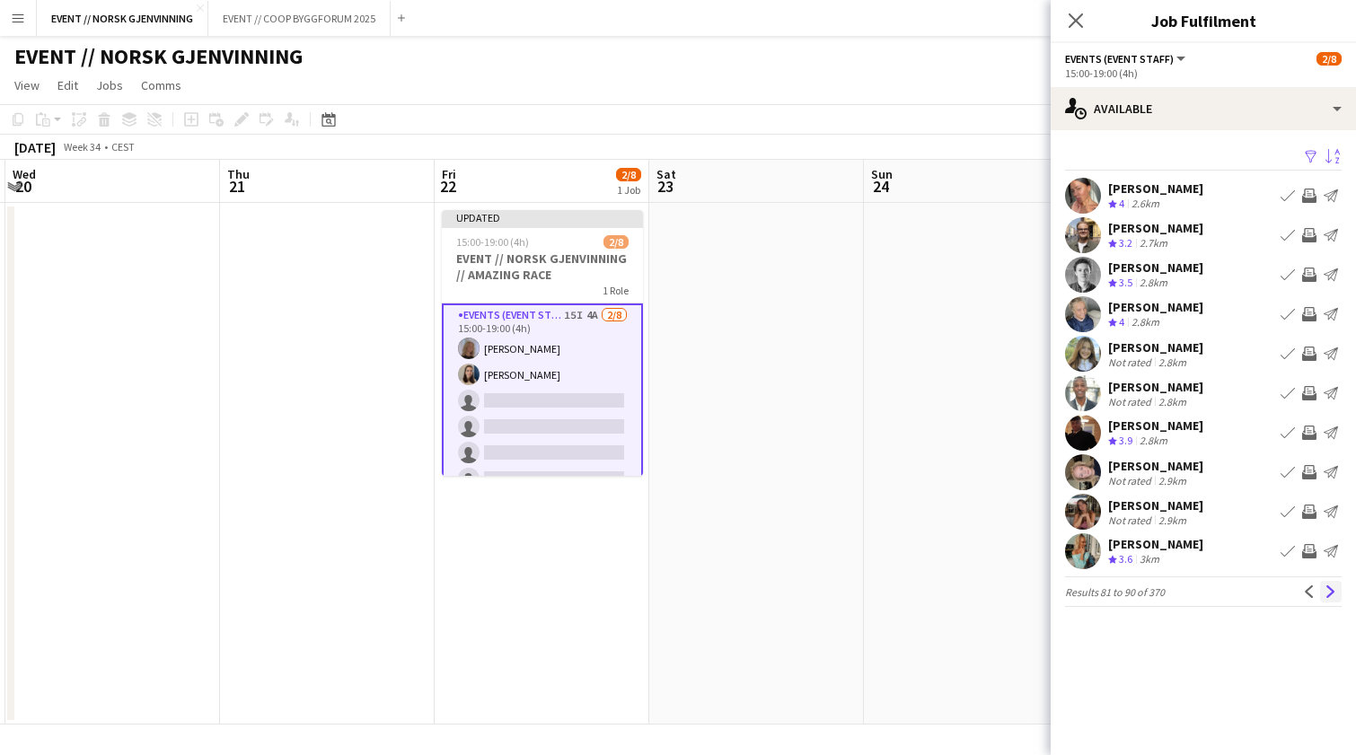
click at [1327, 588] on app-icon "Next" at bounding box center [1331, 592] width 13 height 13
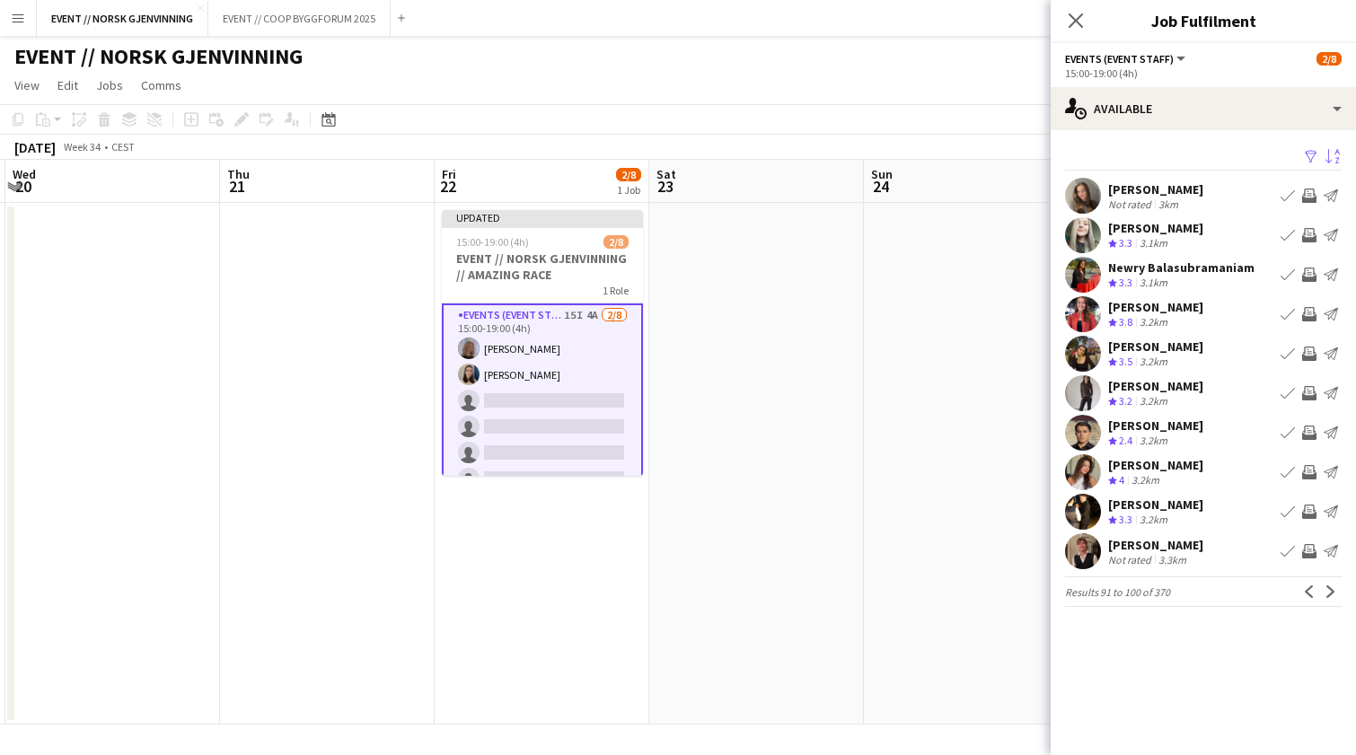
click at [1316, 351] on app-icon "Invite crew" at bounding box center [1309, 354] width 14 height 14
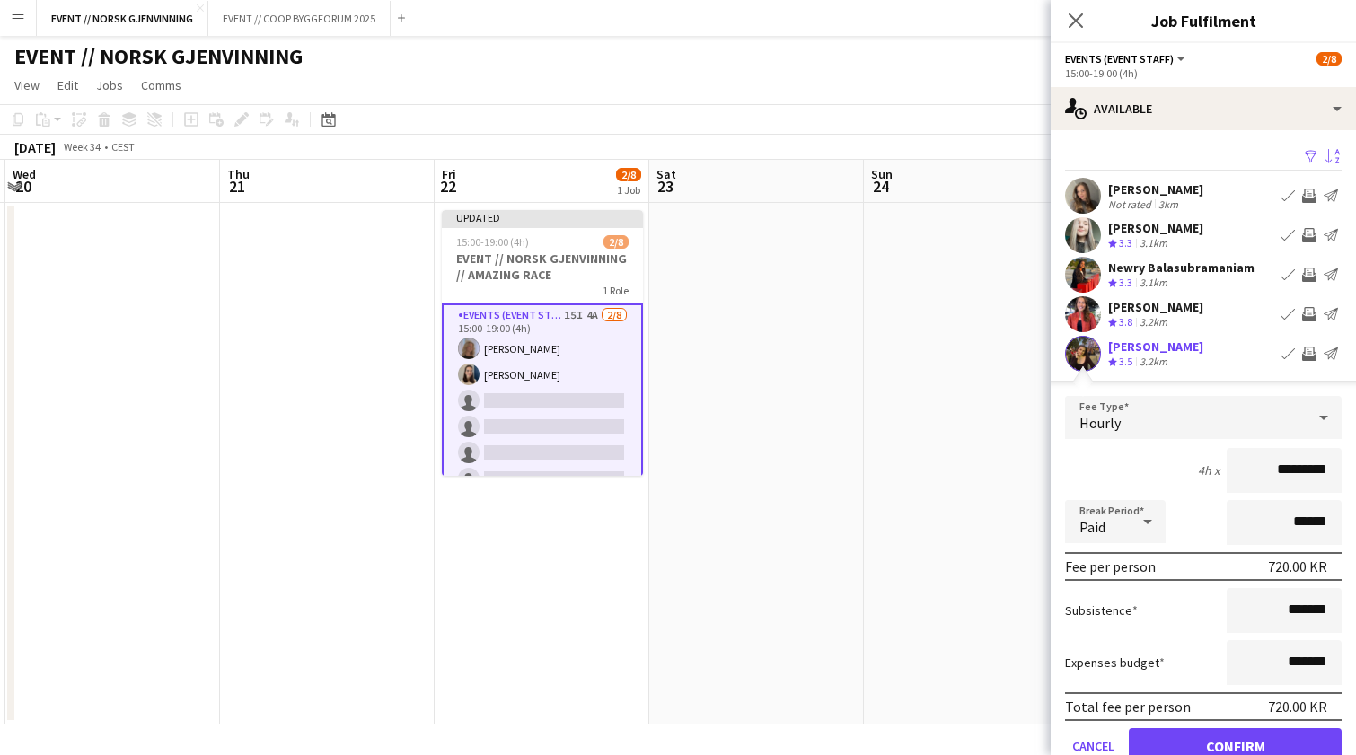
scroll to position [4, 0]
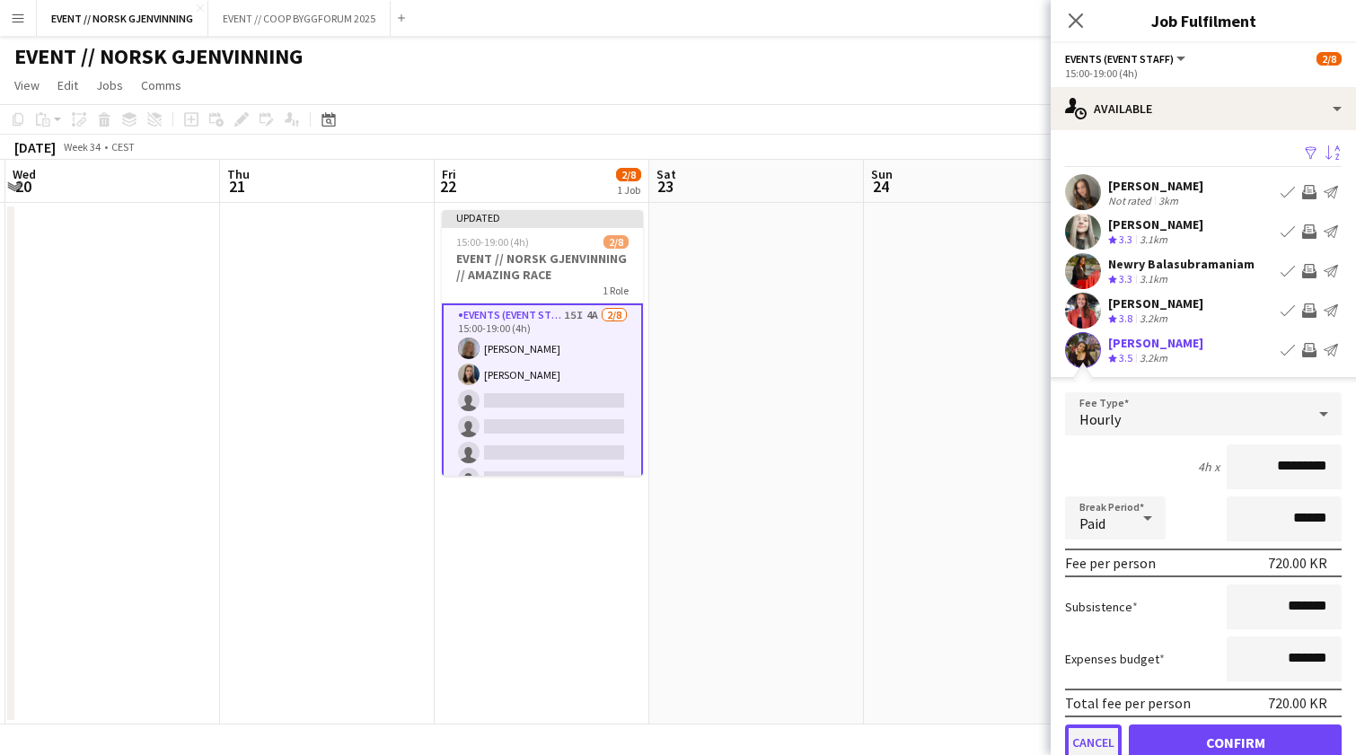
click at [1084, 735] on button "Cancel" at bounding box center [1093, 743] width 57 height 36
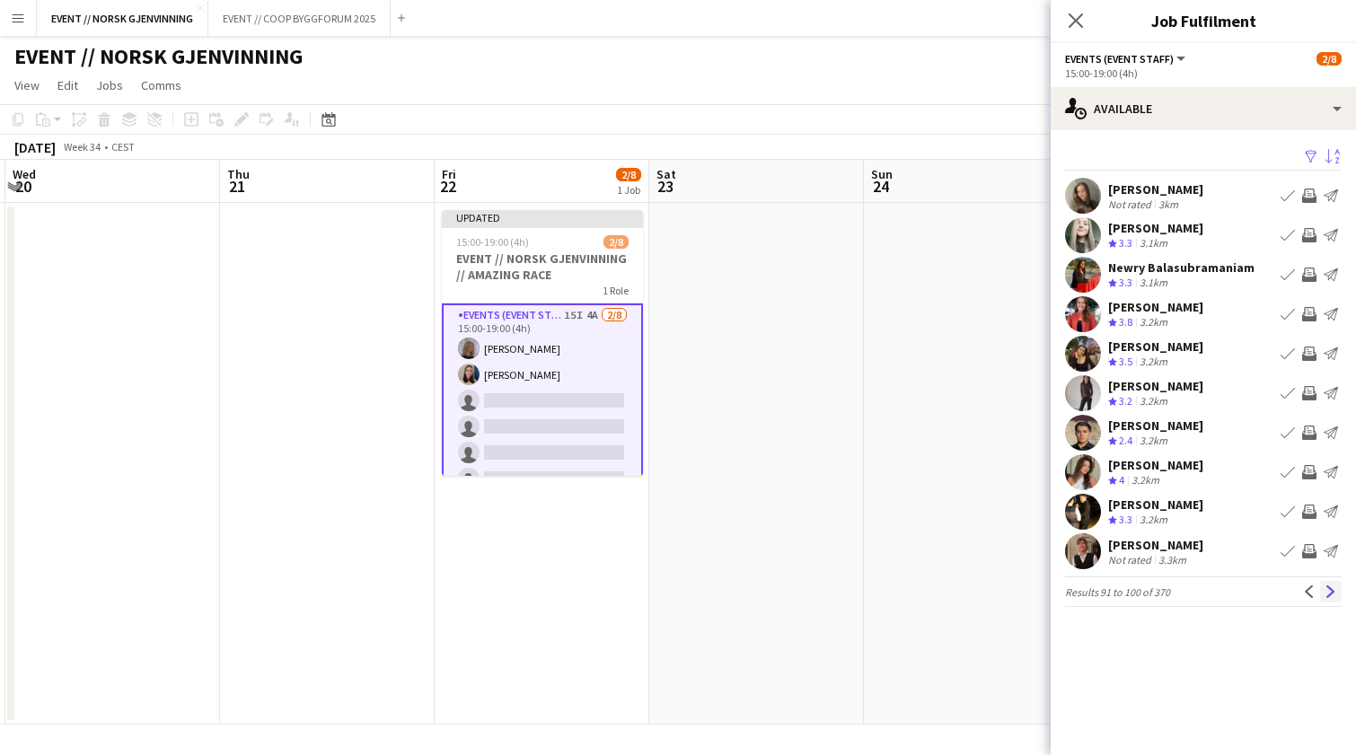
click at [1332, 586] on app-icon "Next" at bounding box center [1331, 592] width 13 height 13
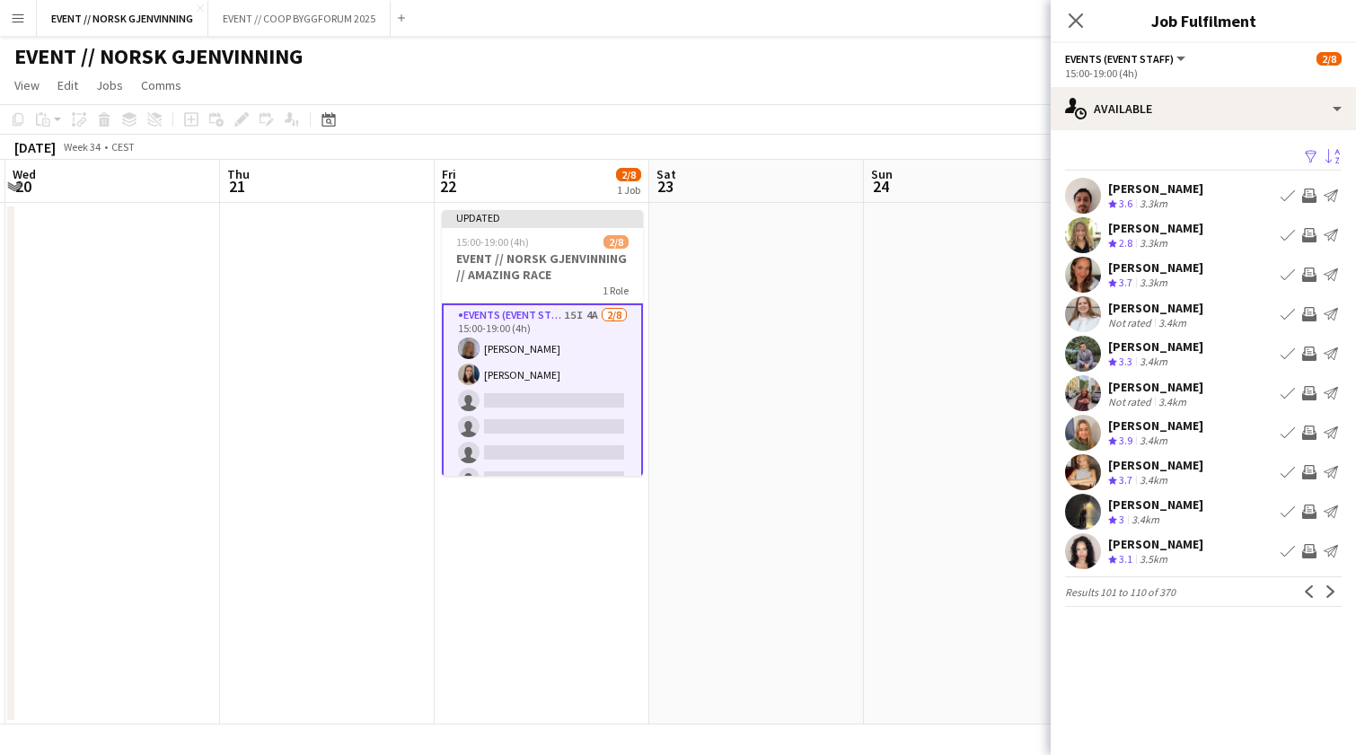
click at [1332, 586] on app-pager "Results 101 to 110 of 370 Previous Next" at bounding box center [1203, 592] width 277 height 31
click at [1333, 598] on app-icon "Next" at bounding box center [1331, 592] width 13 height 13
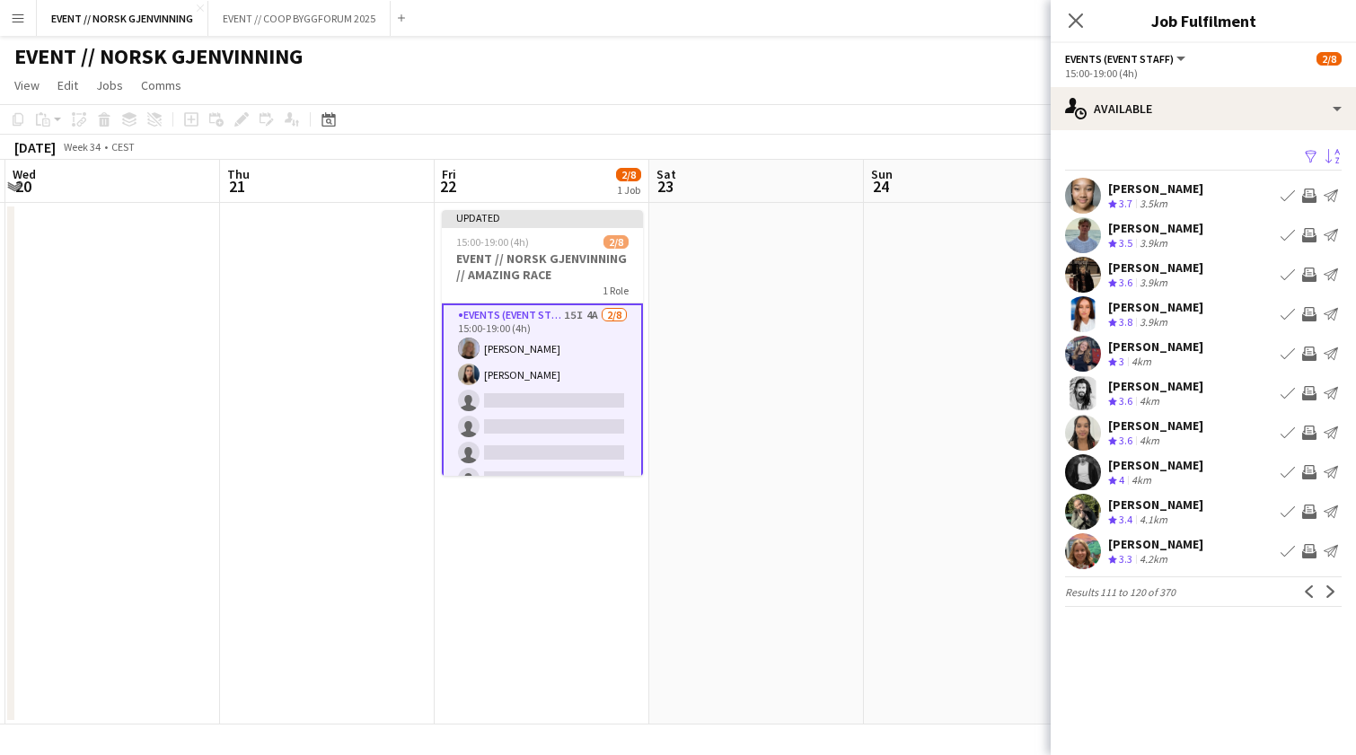
click at [1311, 240] on app-icon "Invite crew" at bounding box center [1309, 235] width 14 height 14
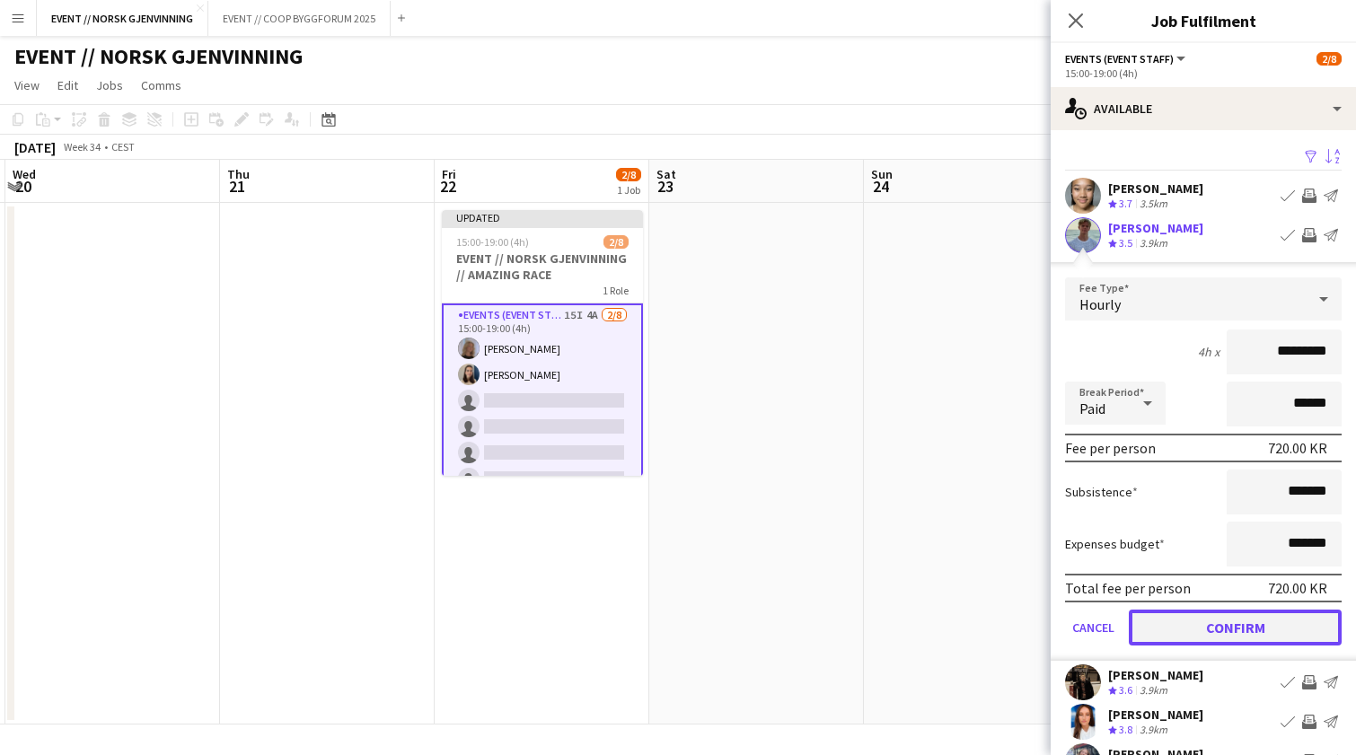
click at [1220, 634] on button "Confirm" at bounding box center [1235, 628] width 213 height 36
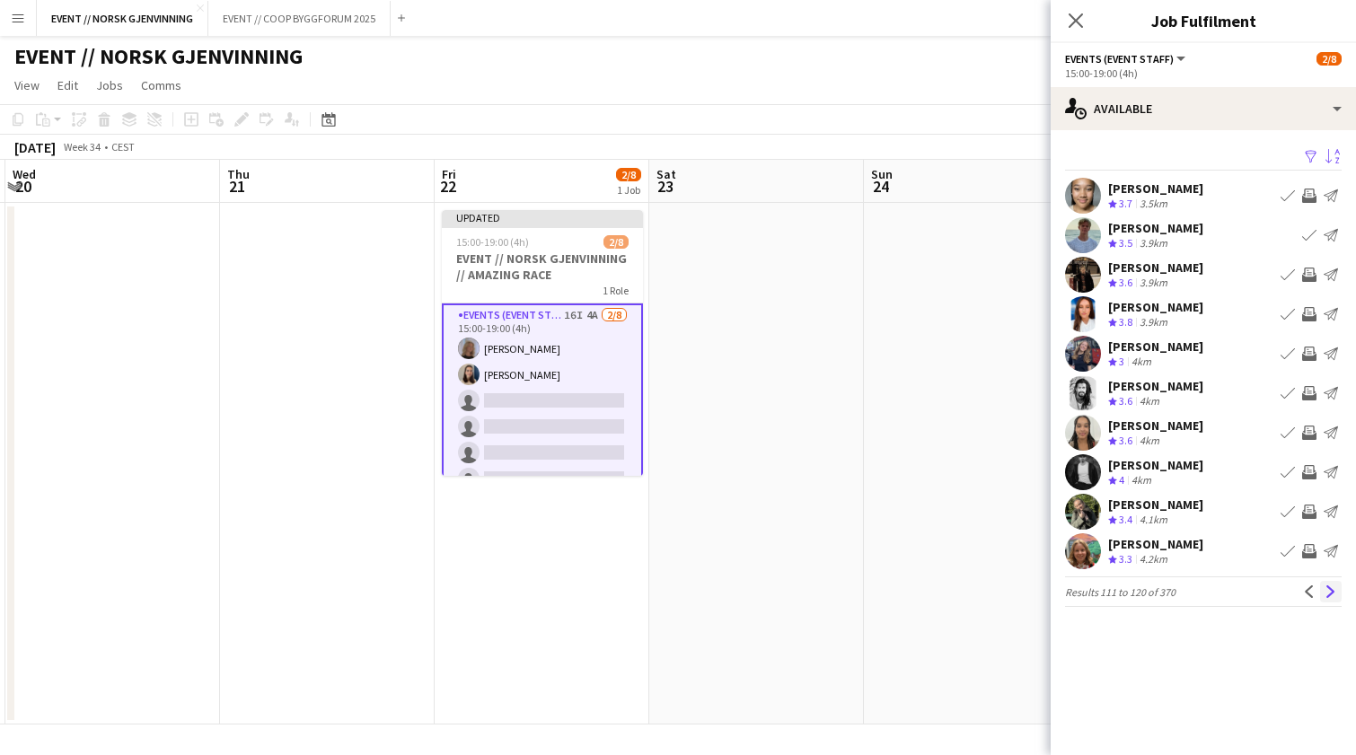
click at [1330, 595] on app-icon "Next" at bounding box center [1331, 592] width 13 height 13
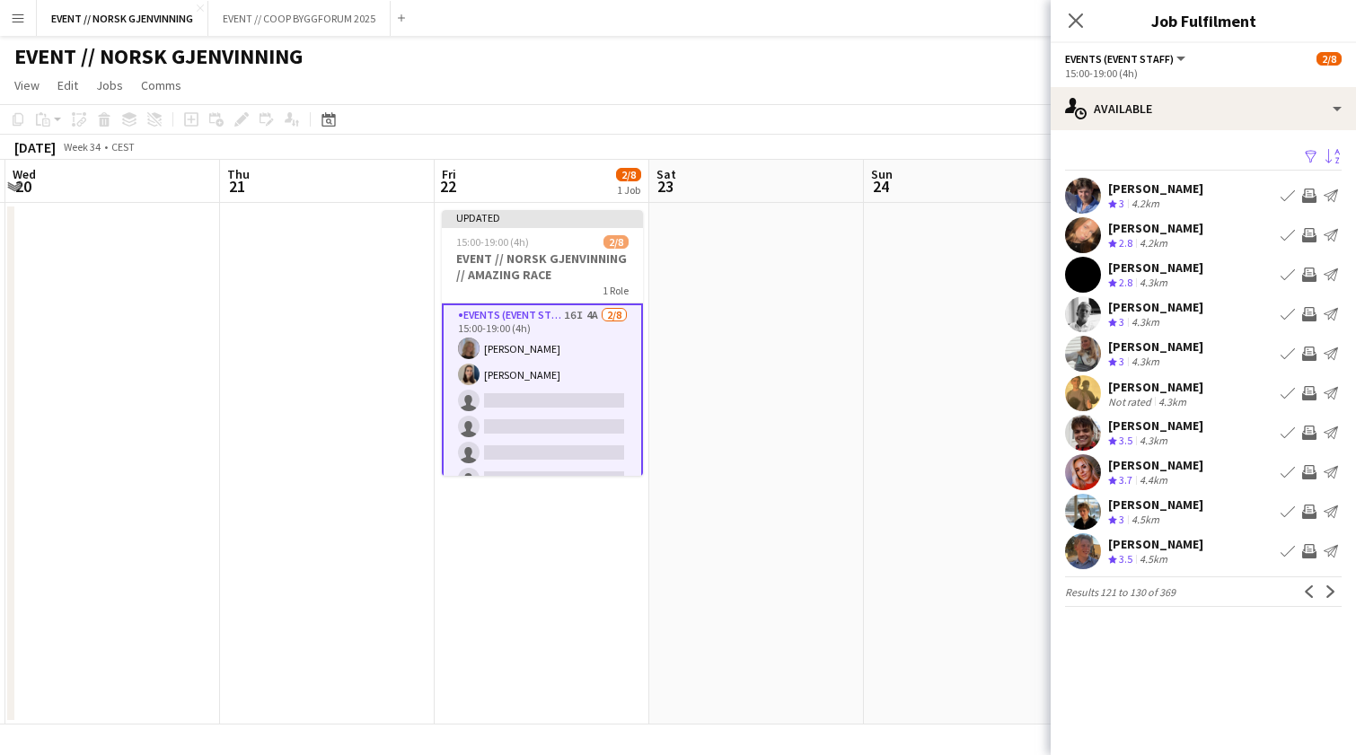
click at [1330, 595] on app-icon "Next" at bounding box center [1331, 592] width 13 height 13
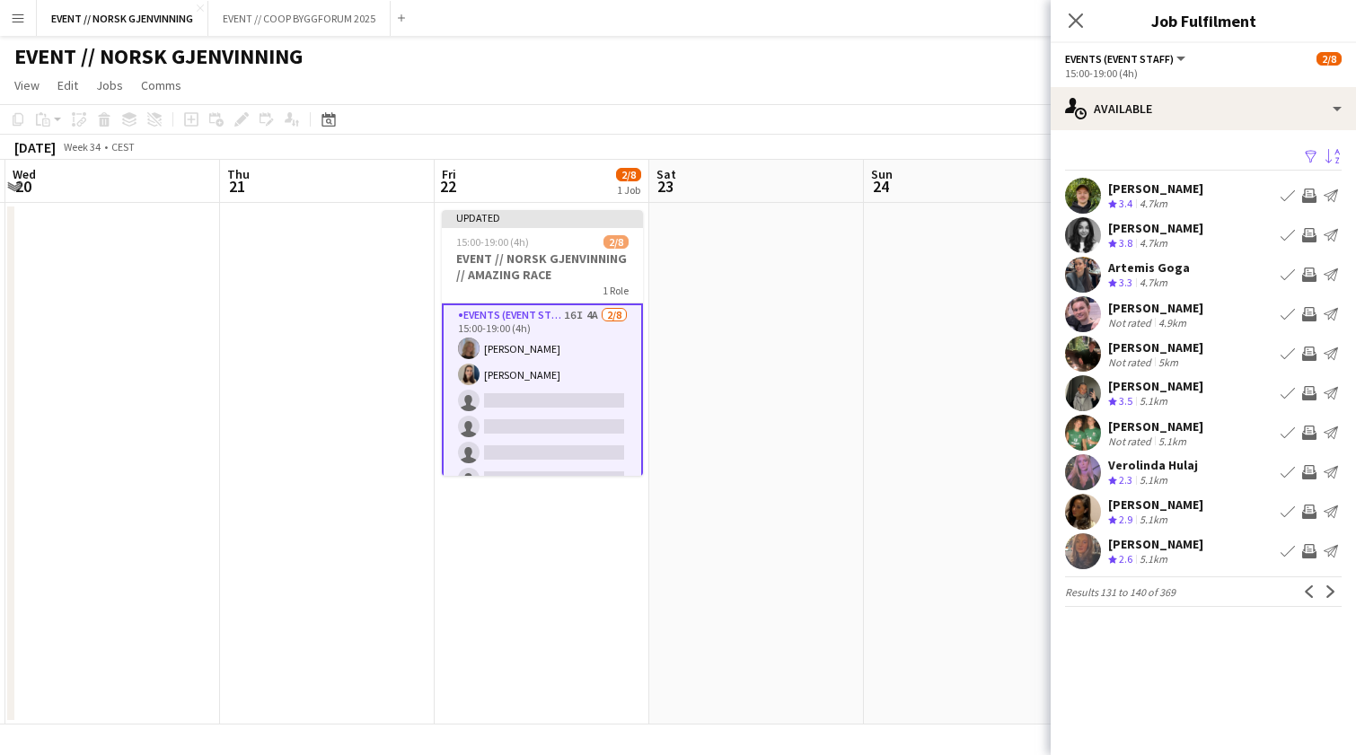
click at [1098, 423] on app-user-avatar at bounding box center [1083, 433] width 36 height 36
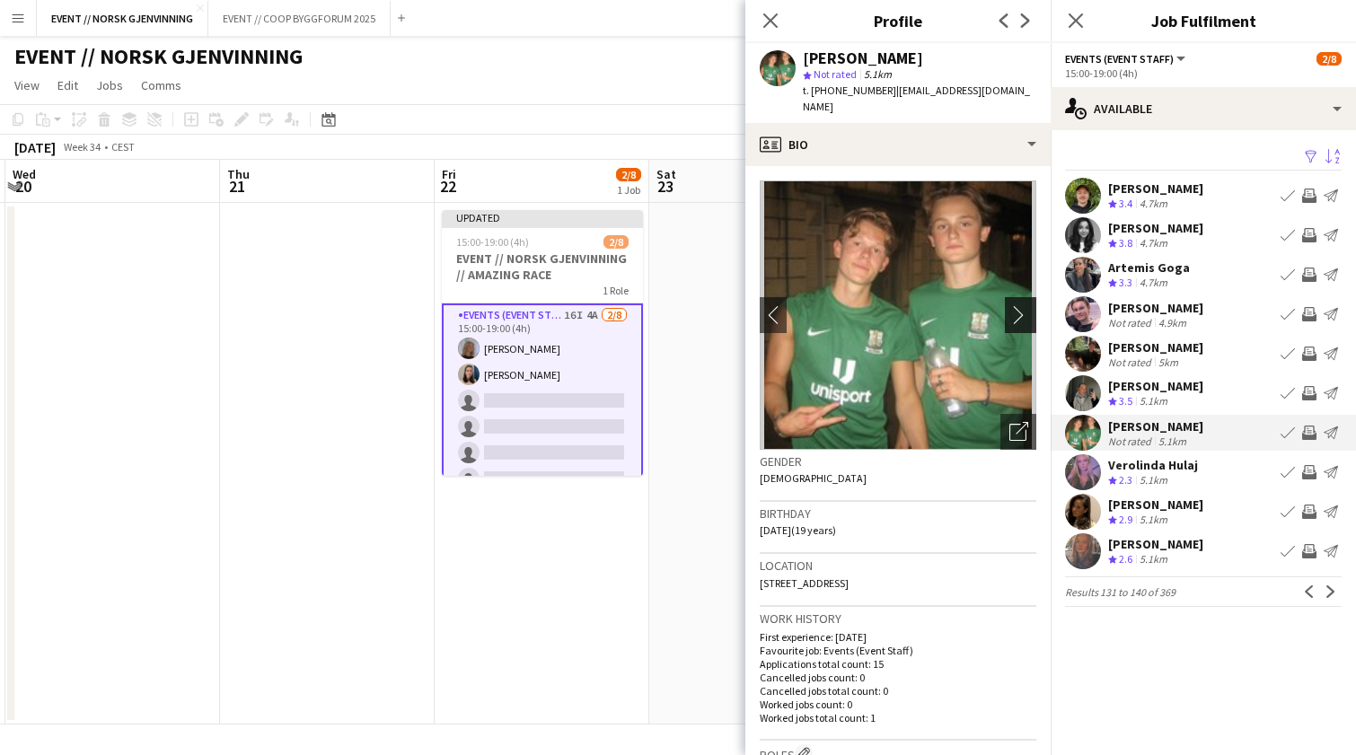
click at [1009, 305] on app-icon "chevron-right" at bounding box center [1023, 314] width 28 height 19
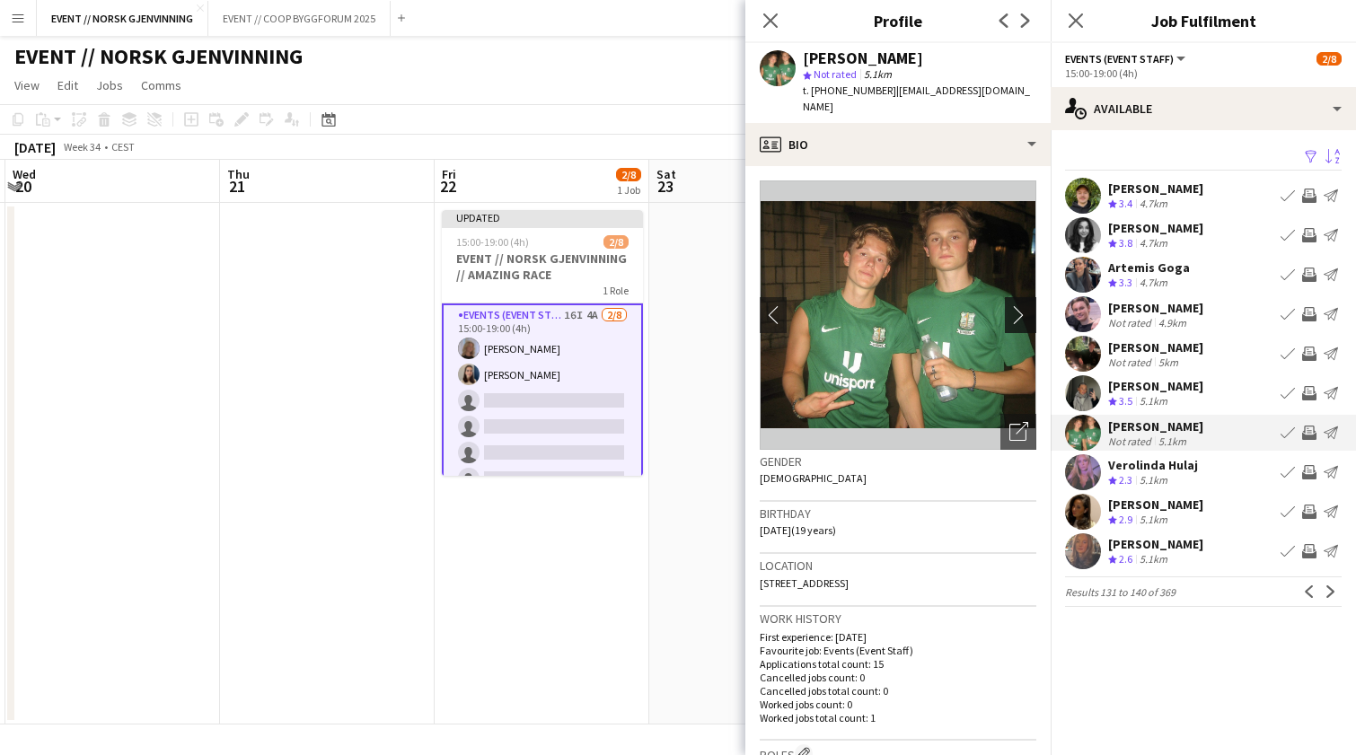
click at [1009, 305] on app-icon "chevron-right" at bounding box center [1023, 314] width 28 height 19
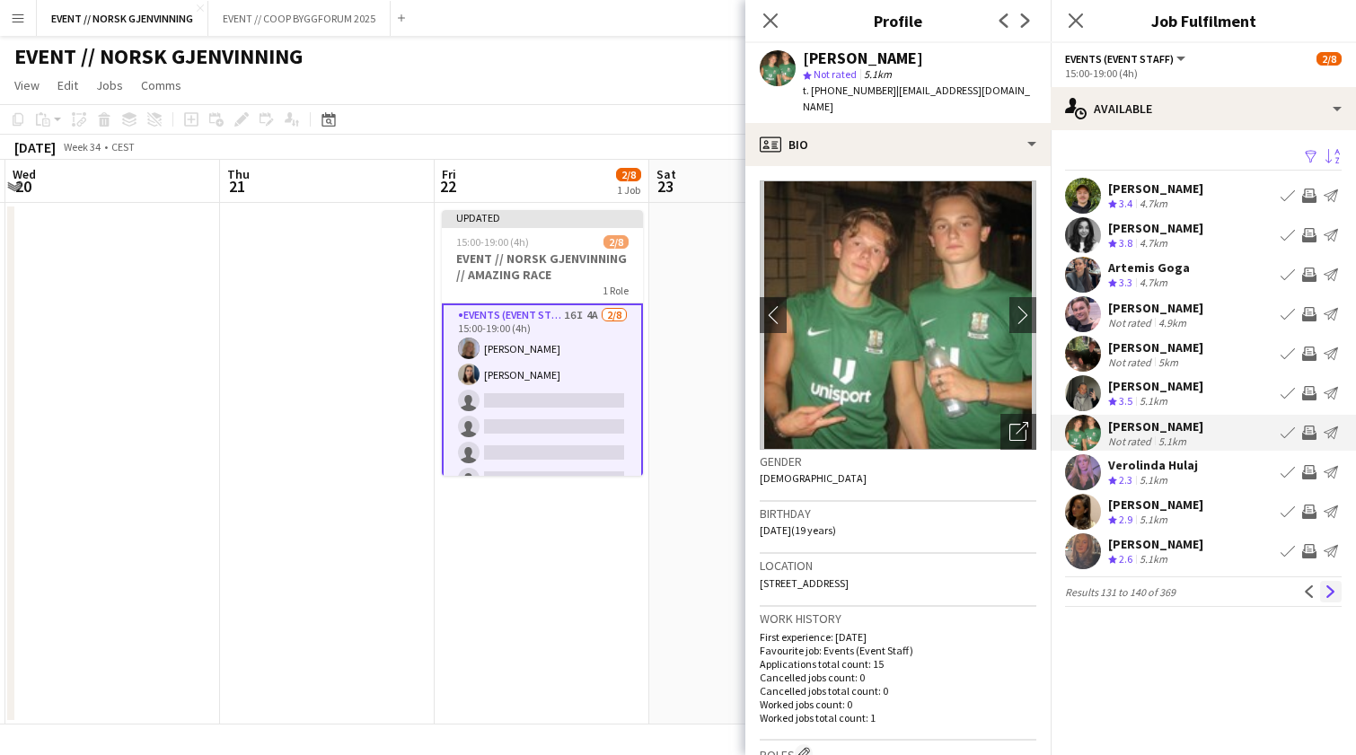
click at [1333, 596] on app-icon "Next" at bounding box center [1331, 592] width 13 height 13
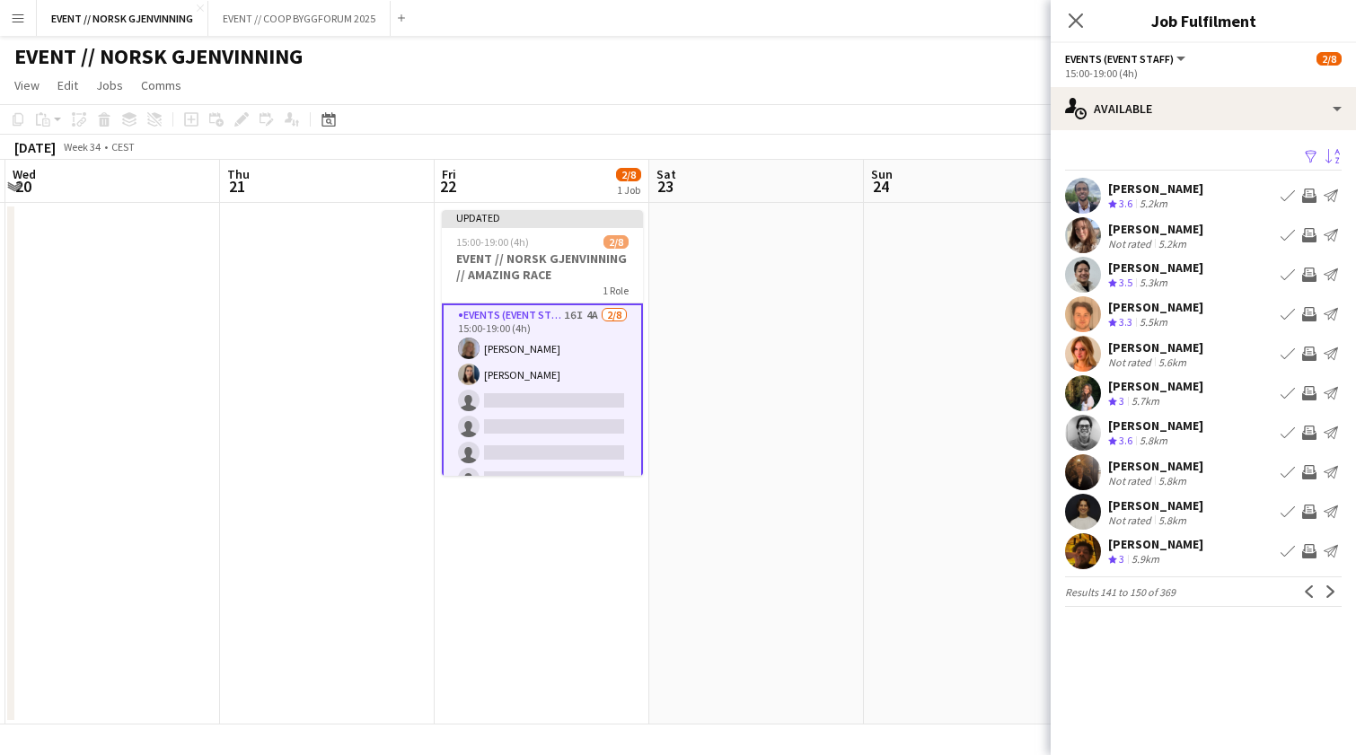
click at [959, 647] on app-date-cell at bounding box center [971, 464] width 215 height 522
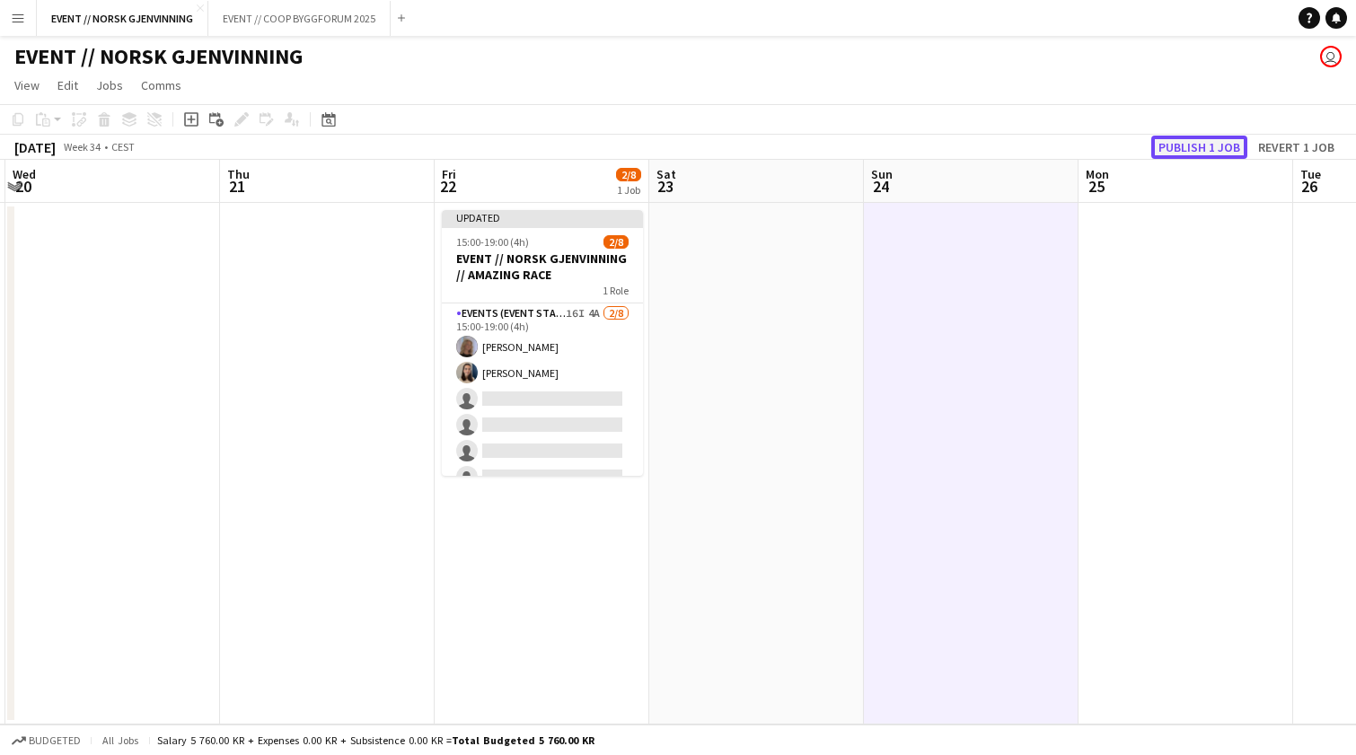
click at [1176, 139] on button "Publish 1 job" at bounding box center [1199, 147] width 96 height 23
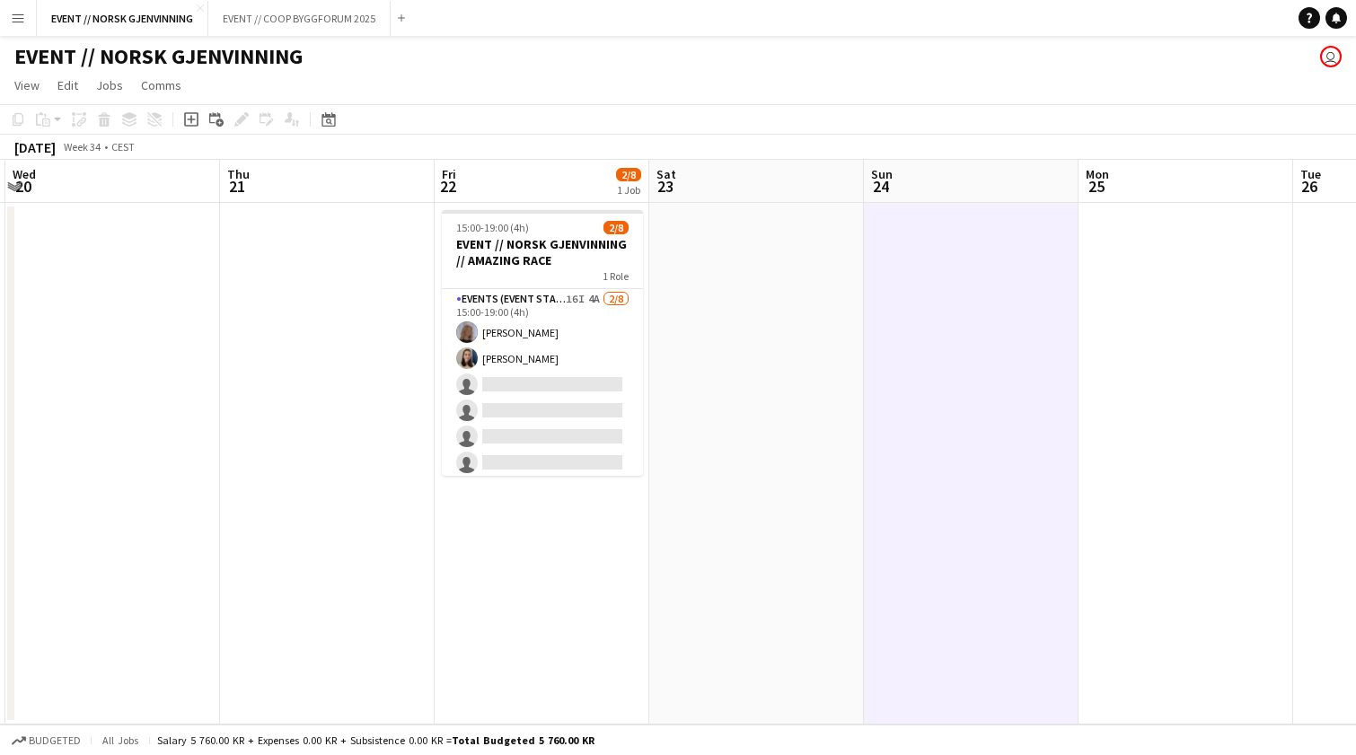
click at [4, 12] on button "Menu" at bounding box center [18, 18] width 36 height 36
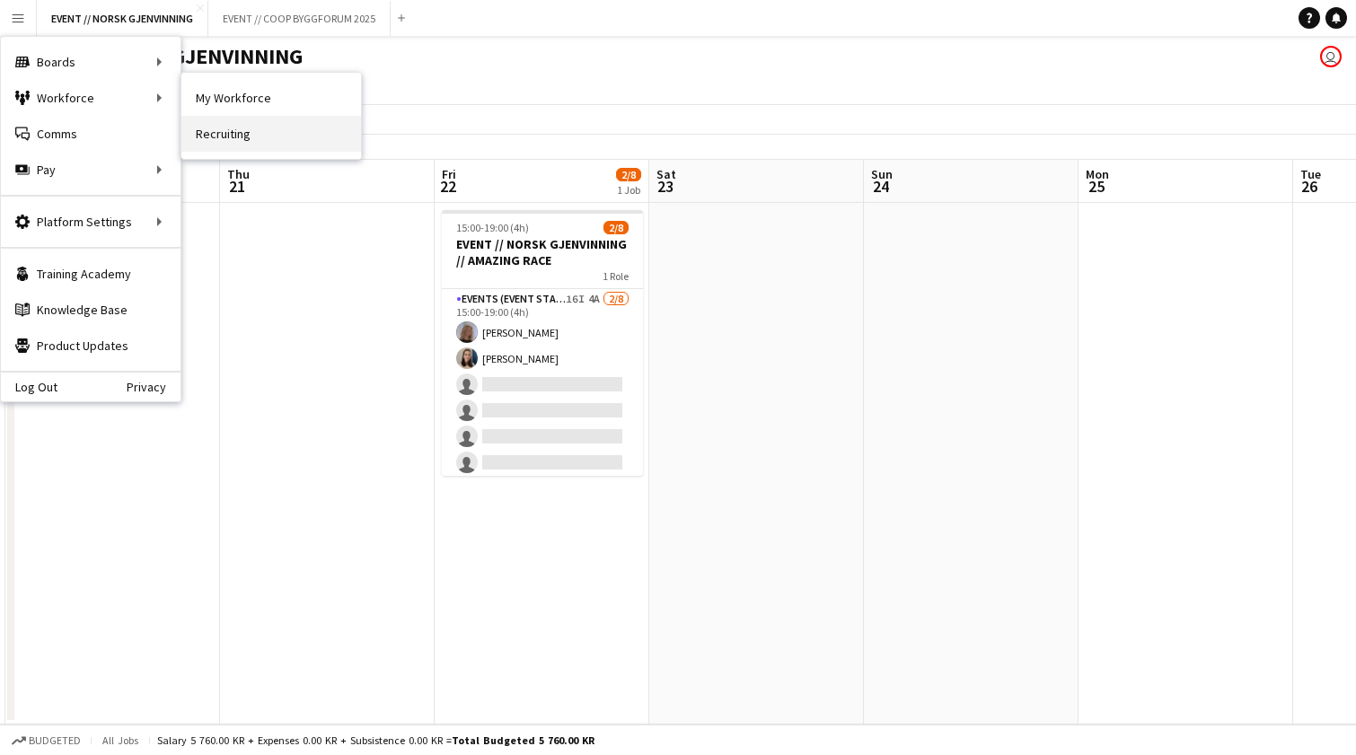
click at [230, 127] on link "Recruiting" at bounding box center [271, 134] width 180 height 36
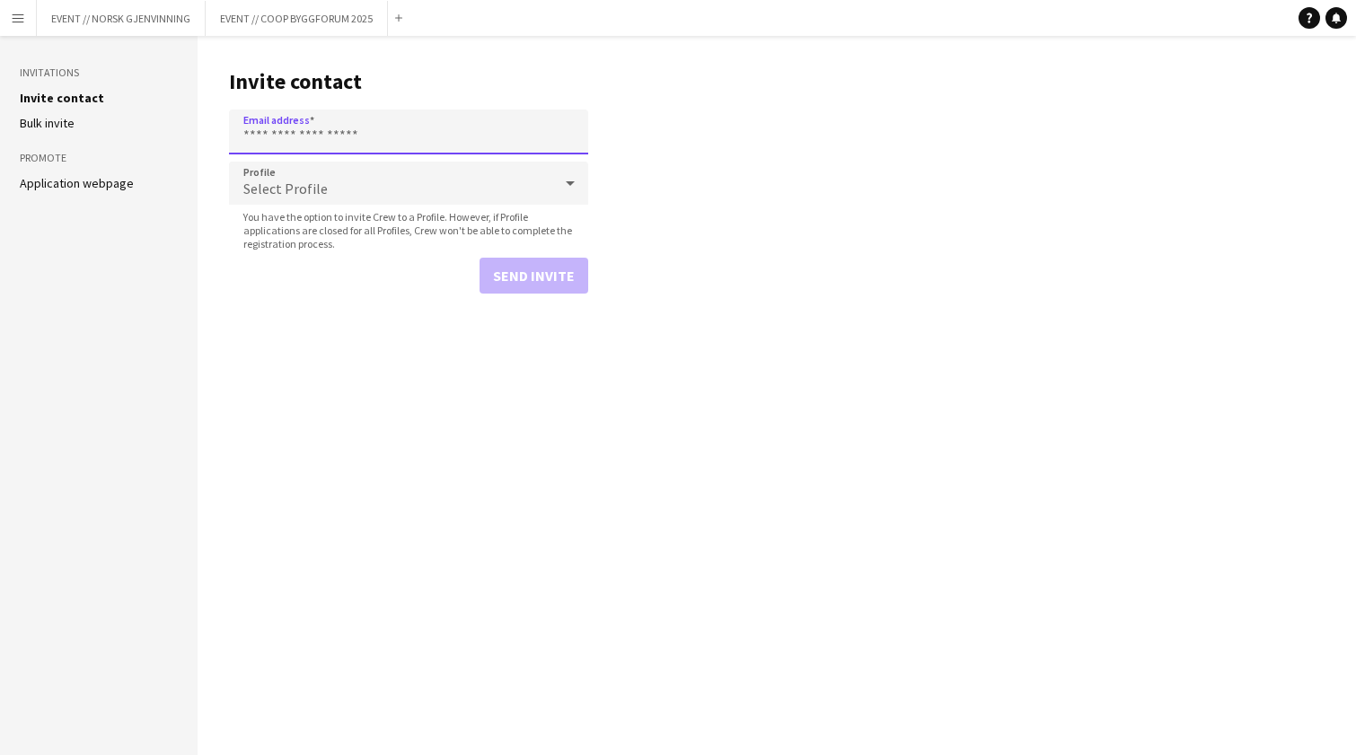
click at [346, 137] on input "Email address" at bounding box center [408, 132] width 359 height 45
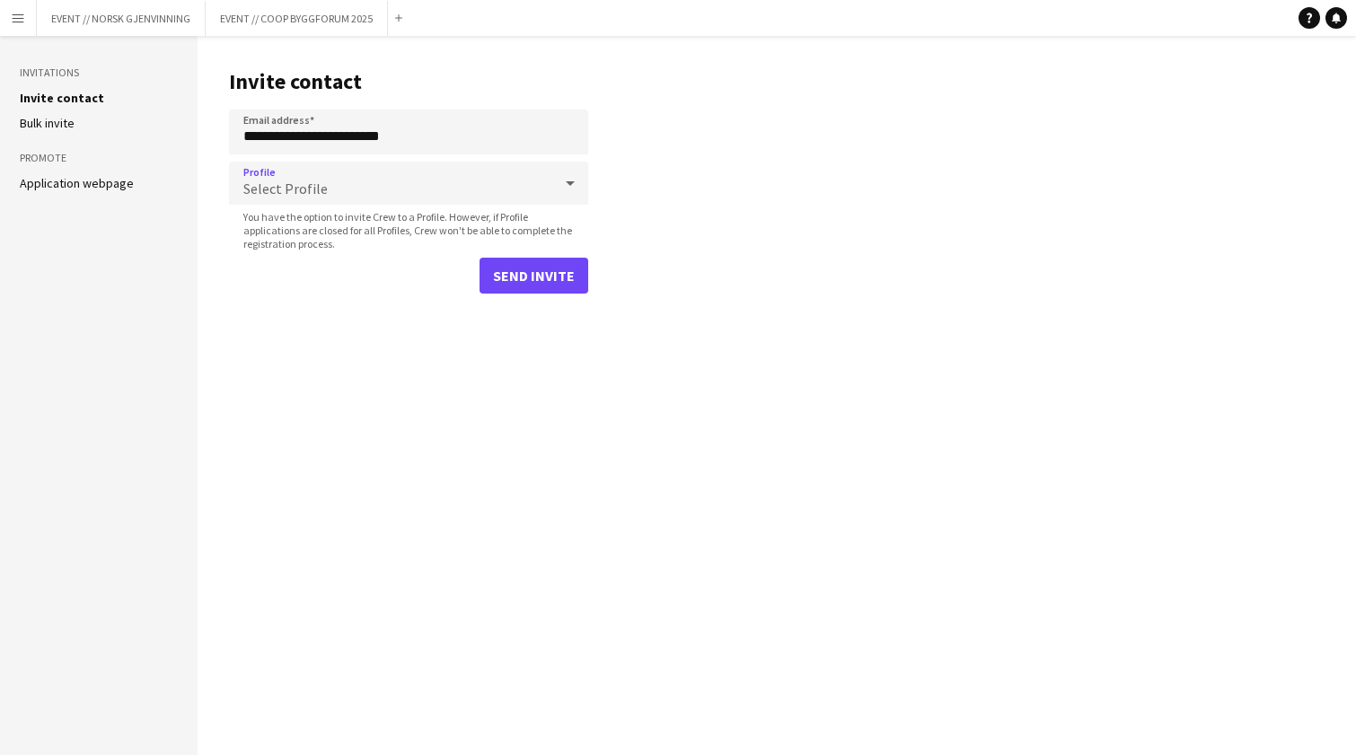
click at [273, 182] on span "Select Profile" at bounding box center [285, 189] width 84 height 18
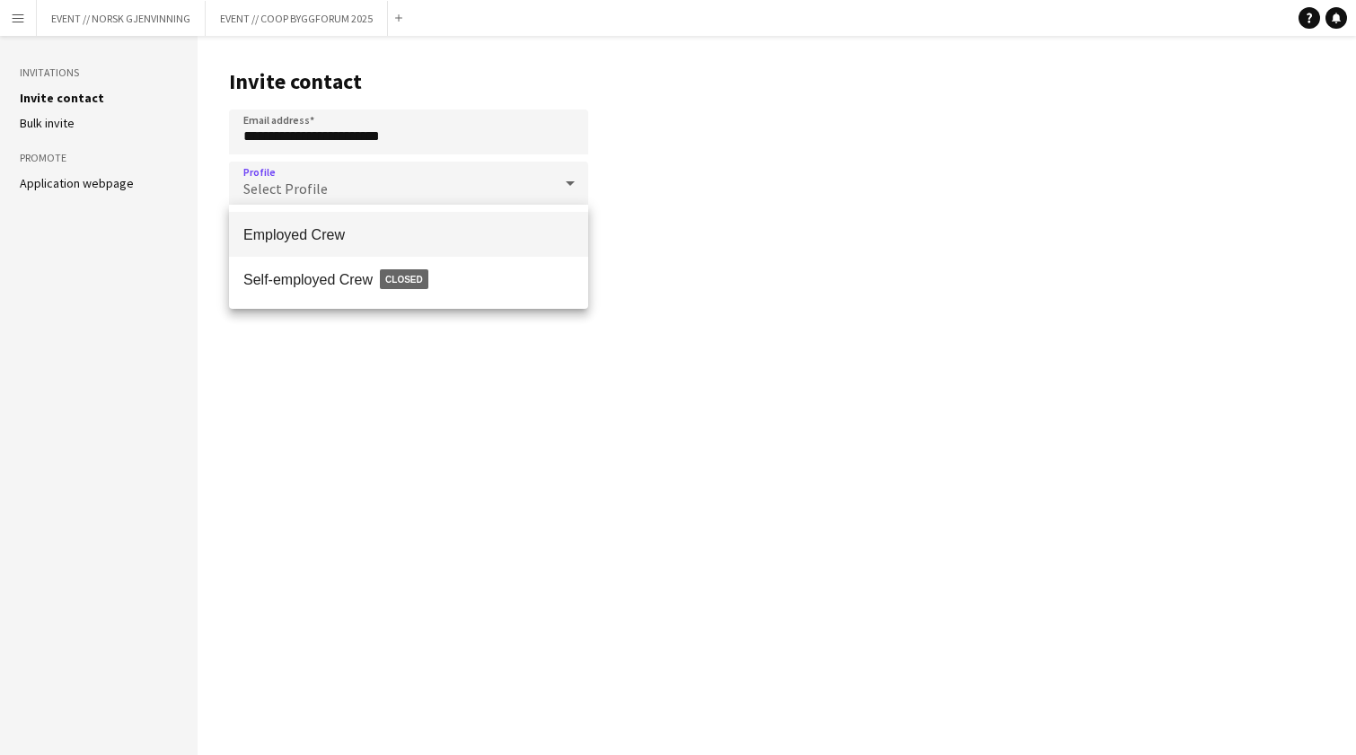
click at [563, 242] on mat-option "Employed Crew" at bounding box center [408, 234] width 359 height 45
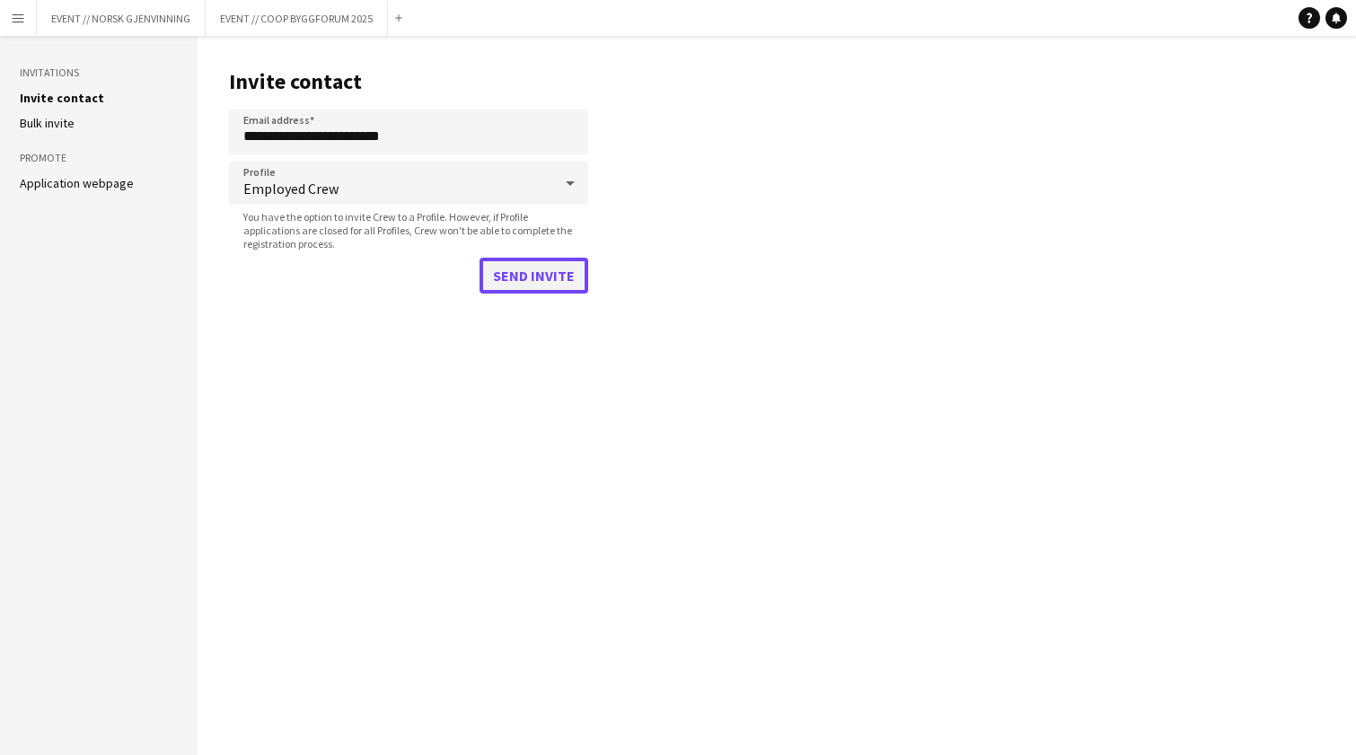
click at [559, 269] on button "Send invite" at bounding box center [534, 276] width 109 height 36
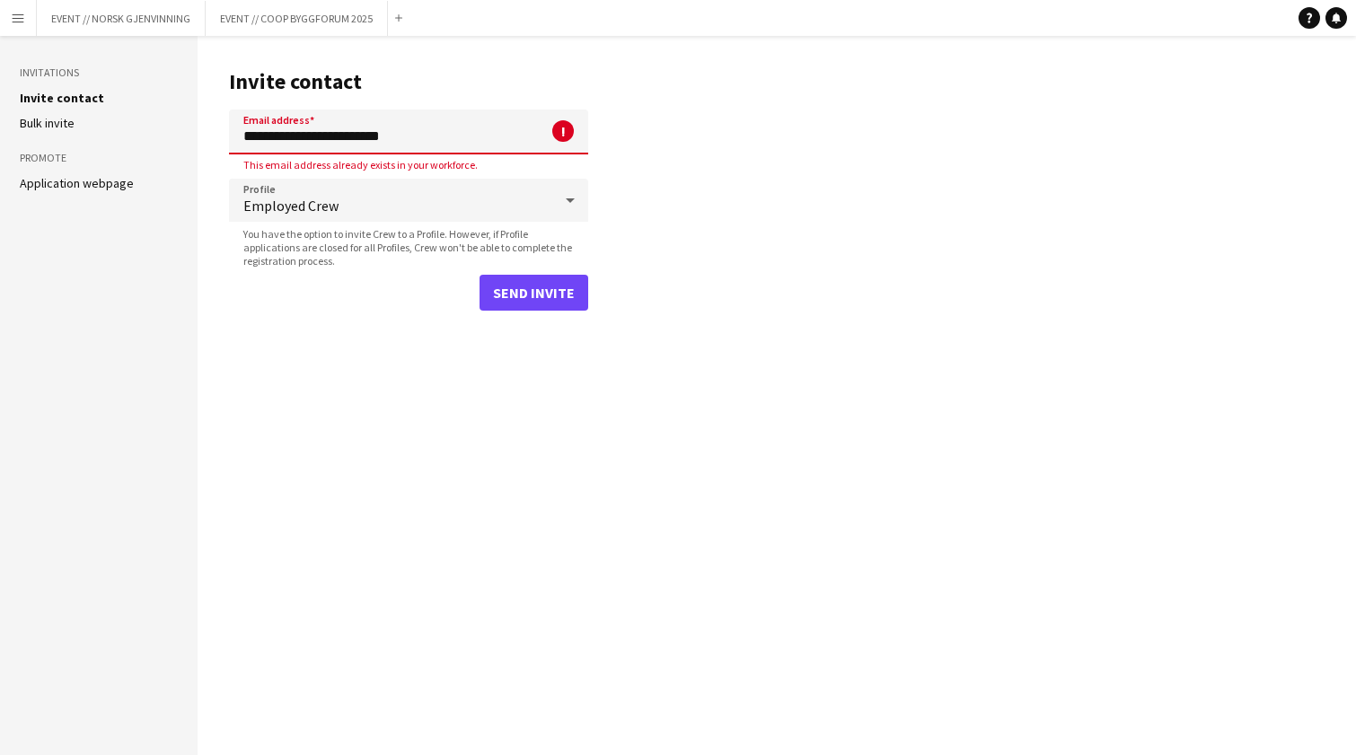
click at [406, 144] on input "**********" at bounding box center [408, 132] width 359 height 45
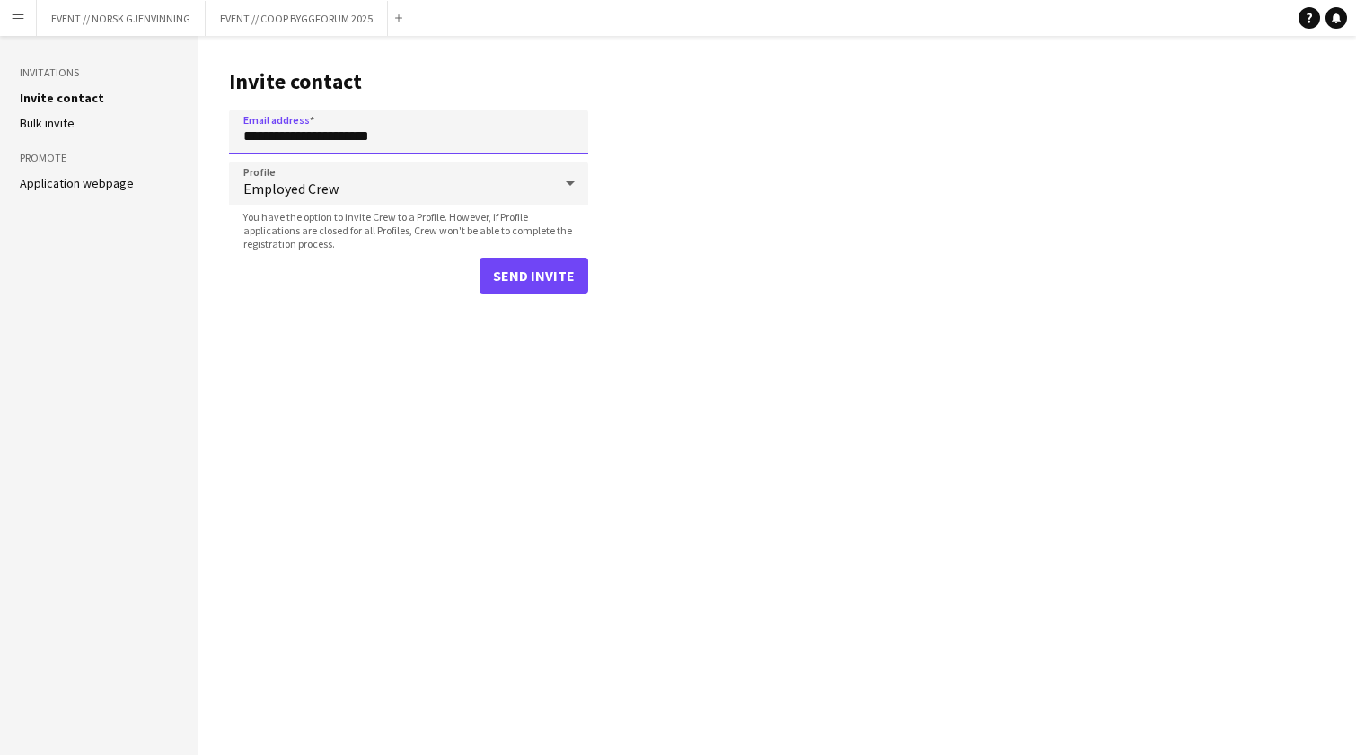
type input "**********"
click at [480, 258] on button "Send invite" at bounding box center [534, 276] width 109 height 36
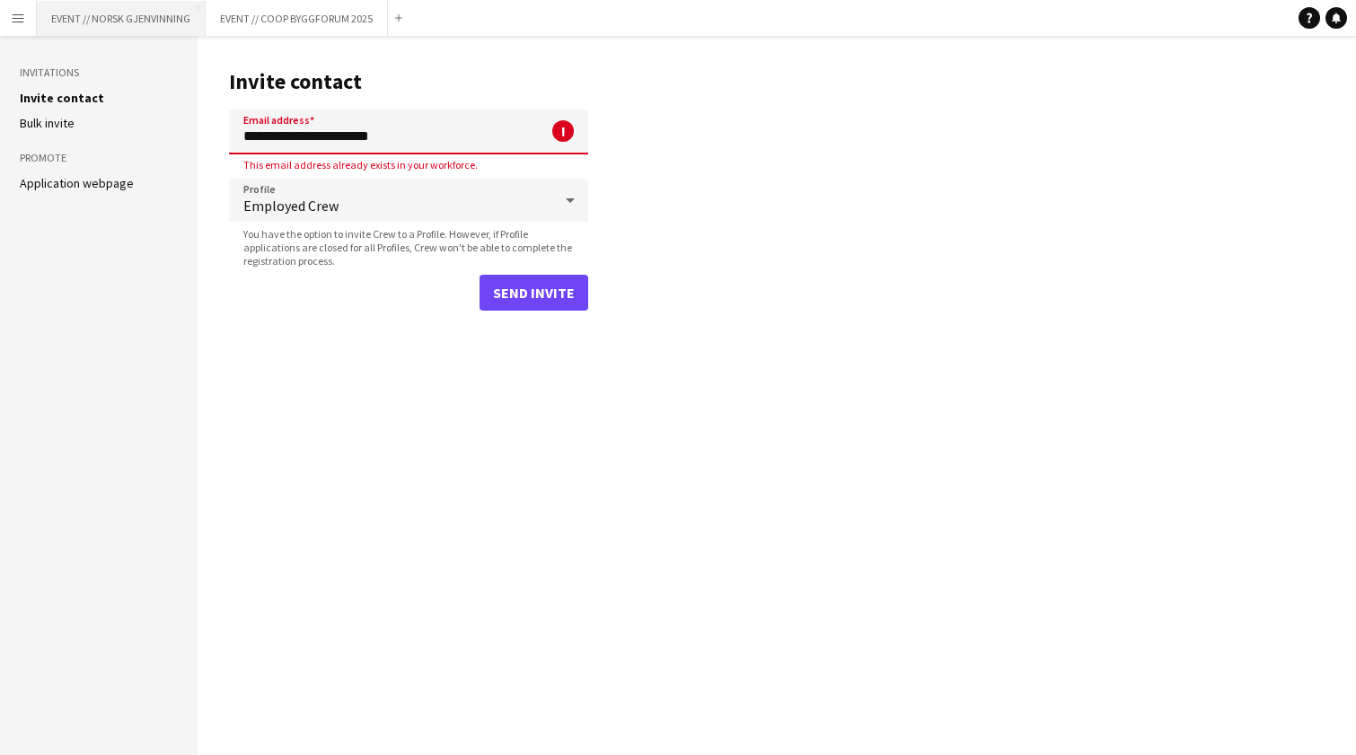
click at [79, 14] on button "EVENT // NORSK GJENVINNING Close" at bounding box center [121, 18] width 169 height 35
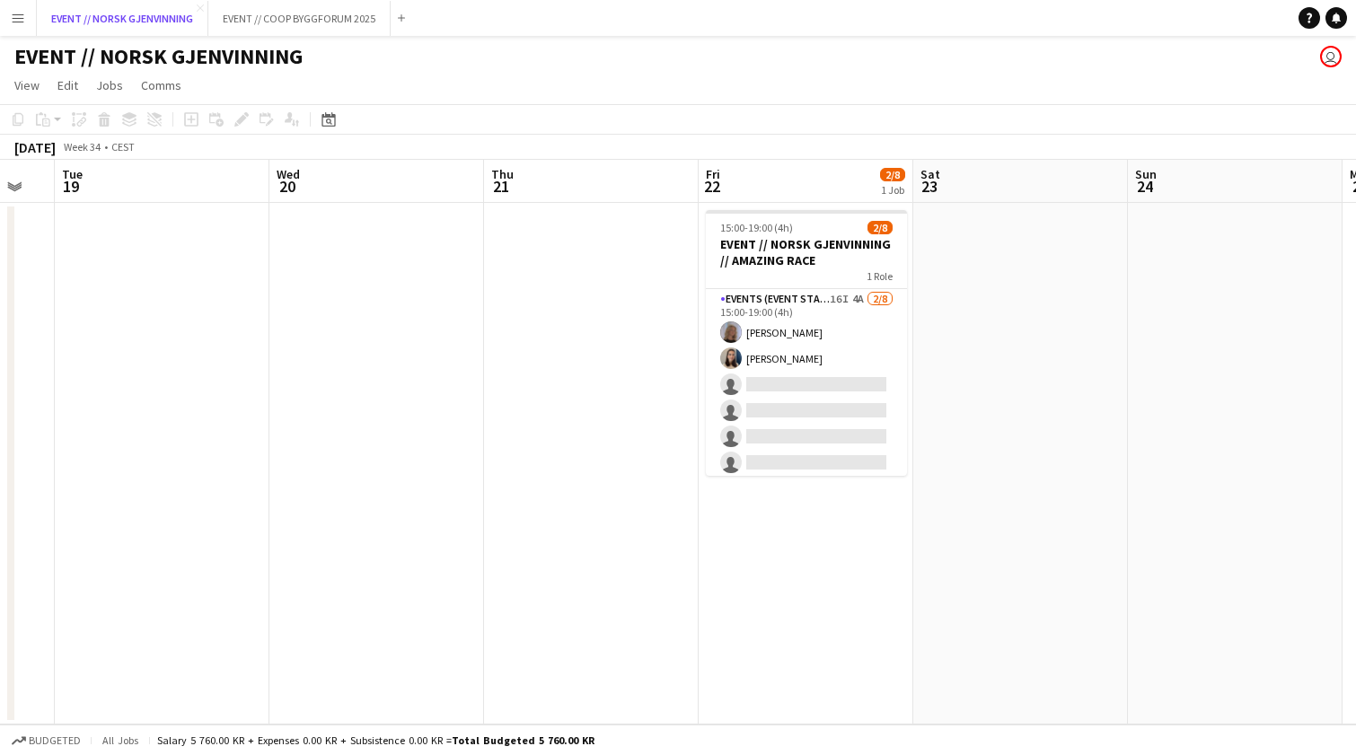
scroll to position [0, 617]
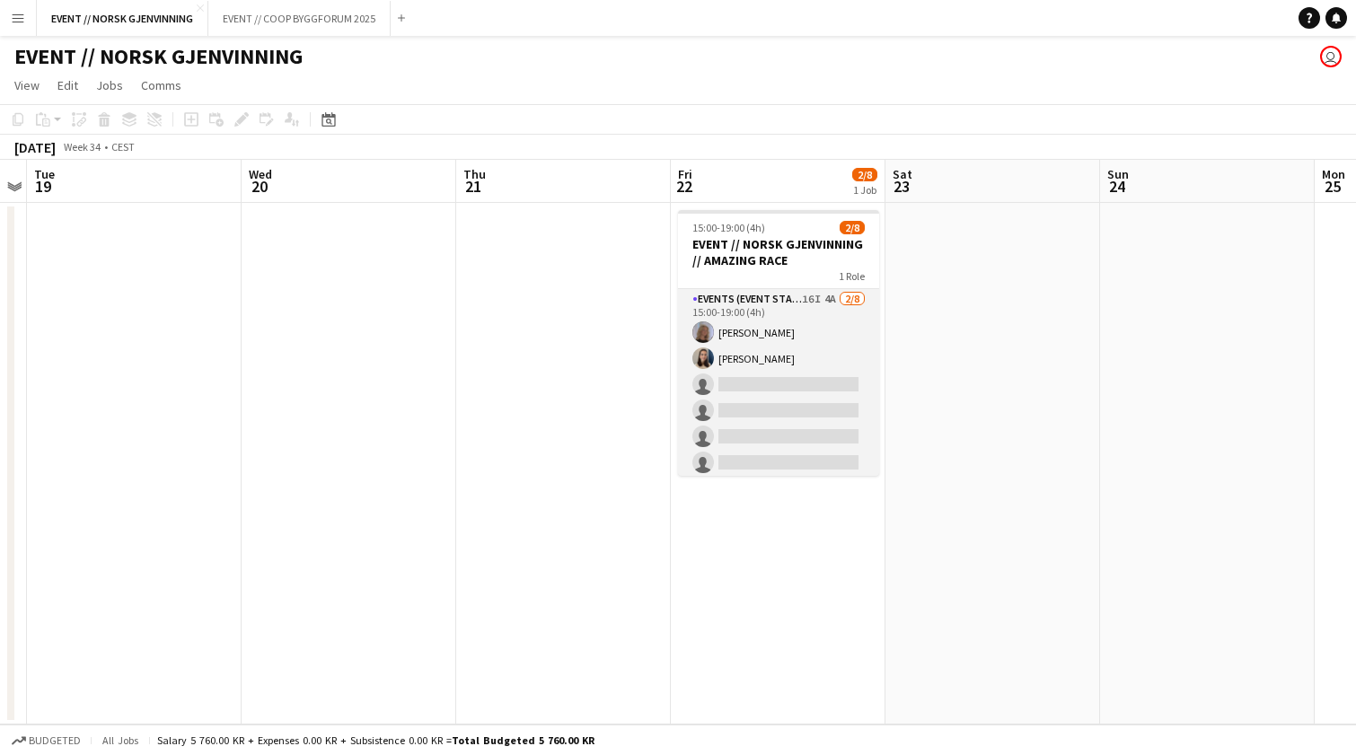
click at [781, 402] on app-card-role "Events (Event Staff) 16I 4A [DATE] 15:00-19:00 (4h) [PERSON_NAME] single-neutra…" at bounding box center [778, 410] width 201 height 243
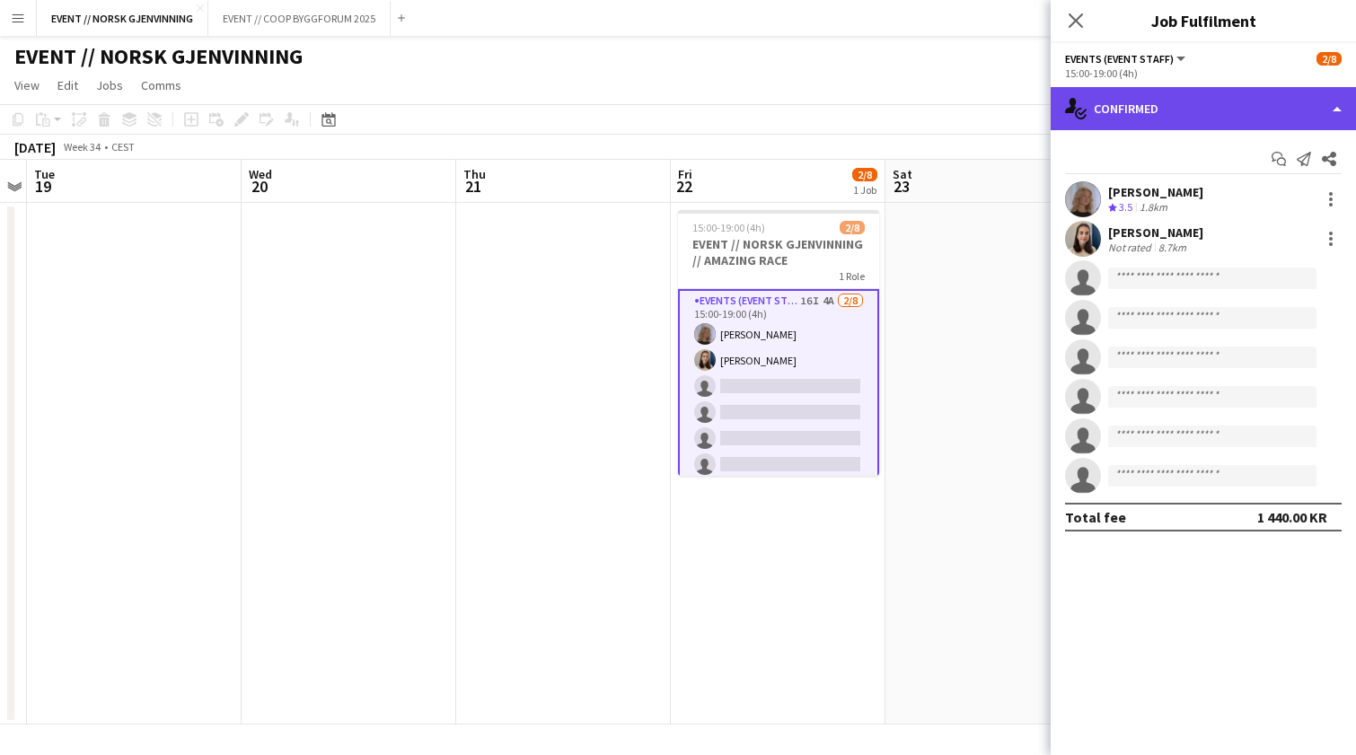
click at [1168, 123] on div "single-neutral-actions-check-2 Confirmed" at bounding box center [1203, 108] width 305 height 43
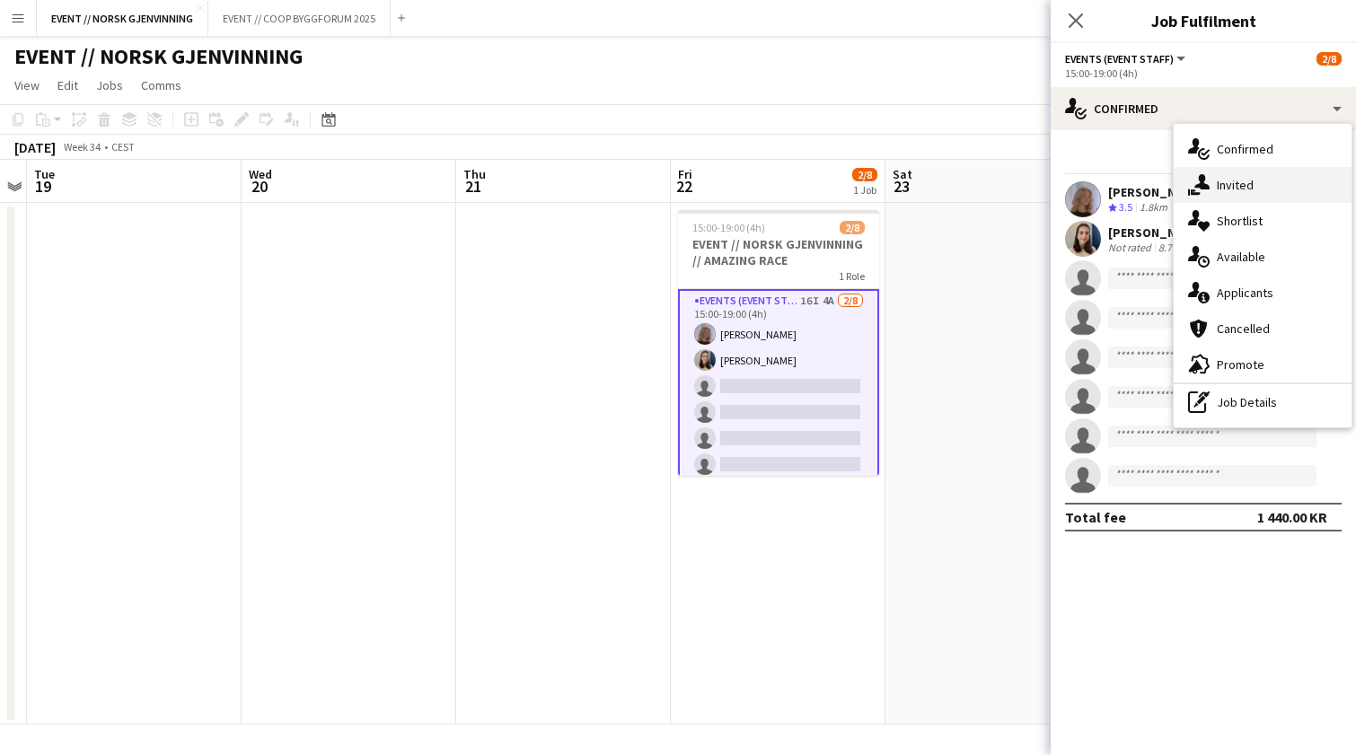
click at [1250, 192] on div "single-neutral-actions-share-1 Invited" at bounding box center [1263, 185] width 178 height 36
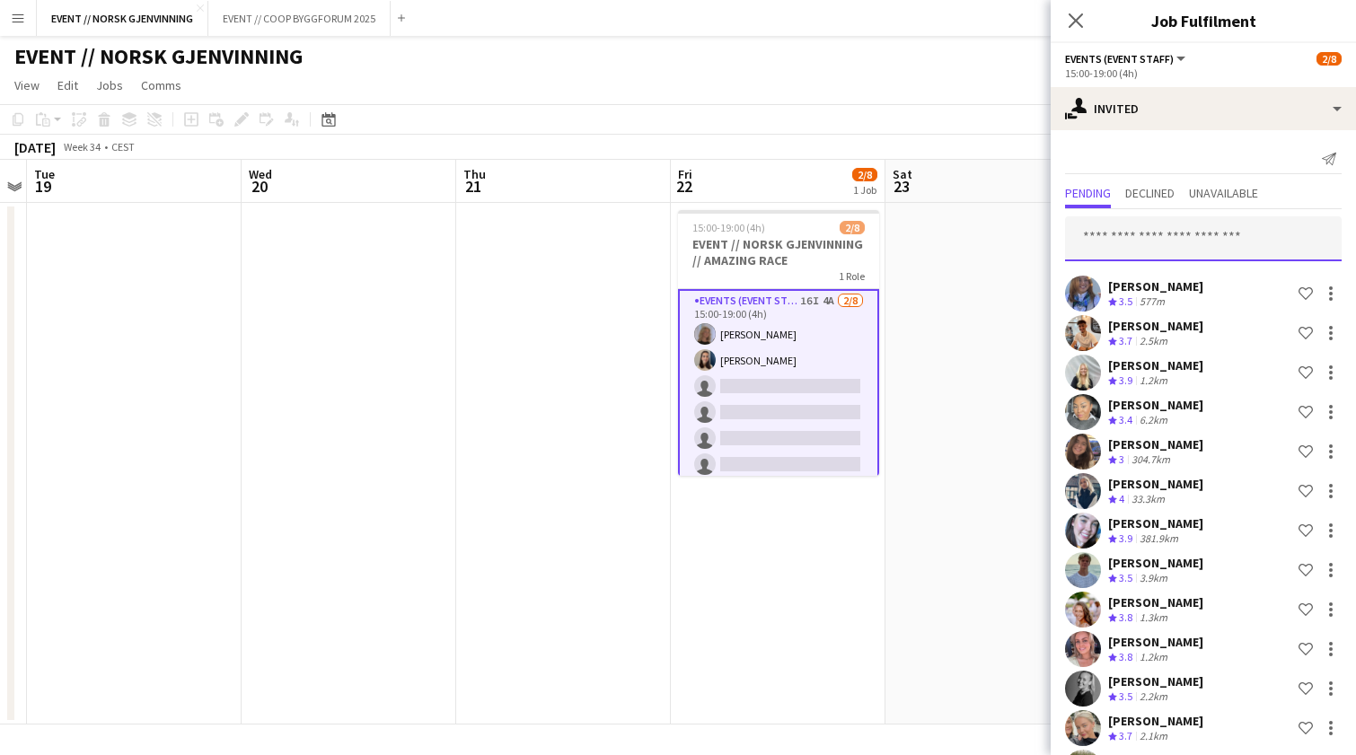
click at [1142, 233] on input "text" at bounding box center [1203, 238] width 277 height 45
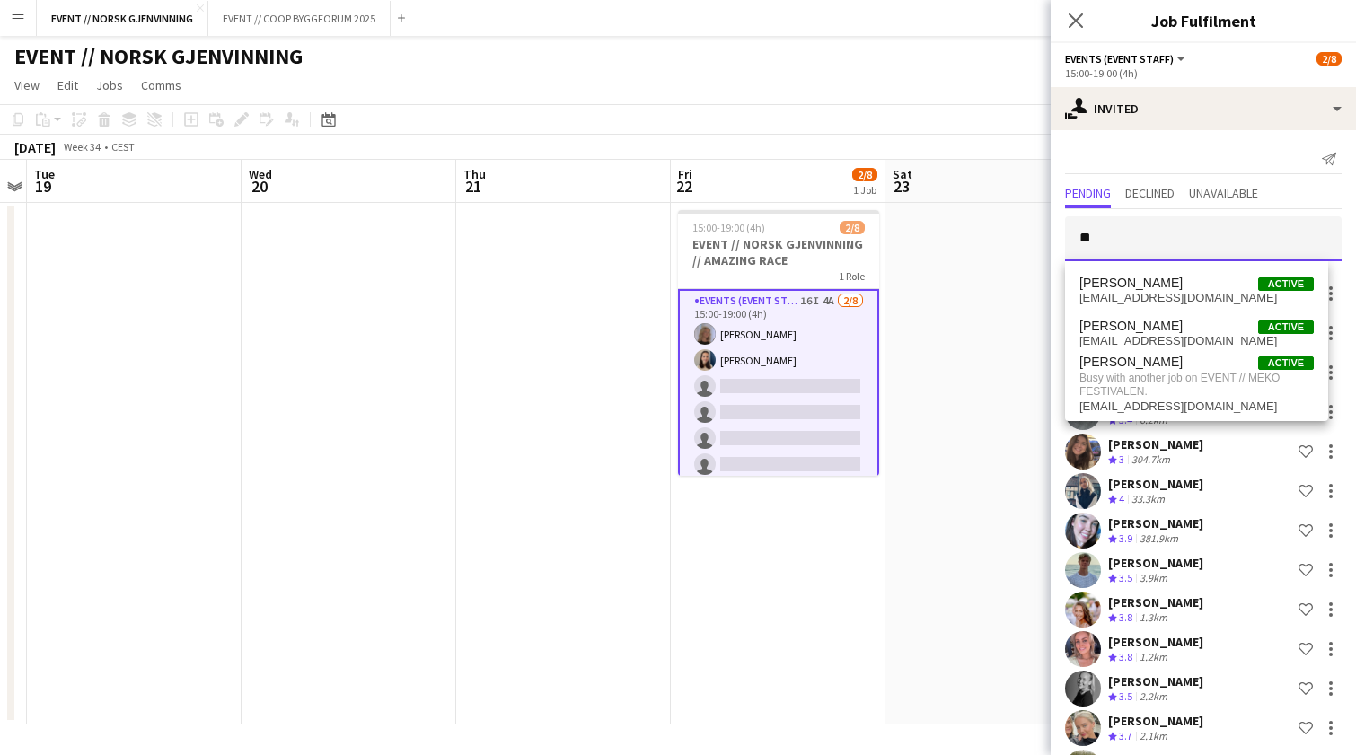
type input "*"
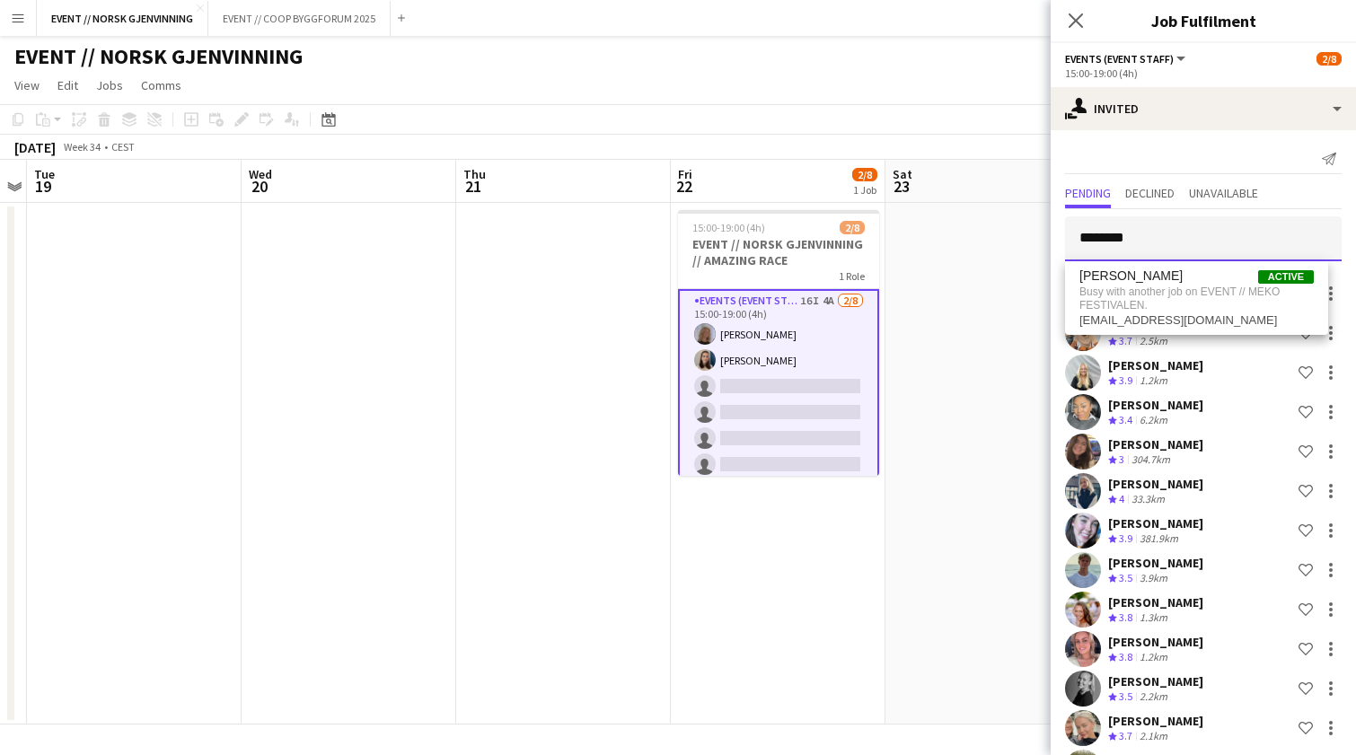
type input "********"
click at [997, 351] on app-date-cell at bounding box center [992, 464] width 215 height 522
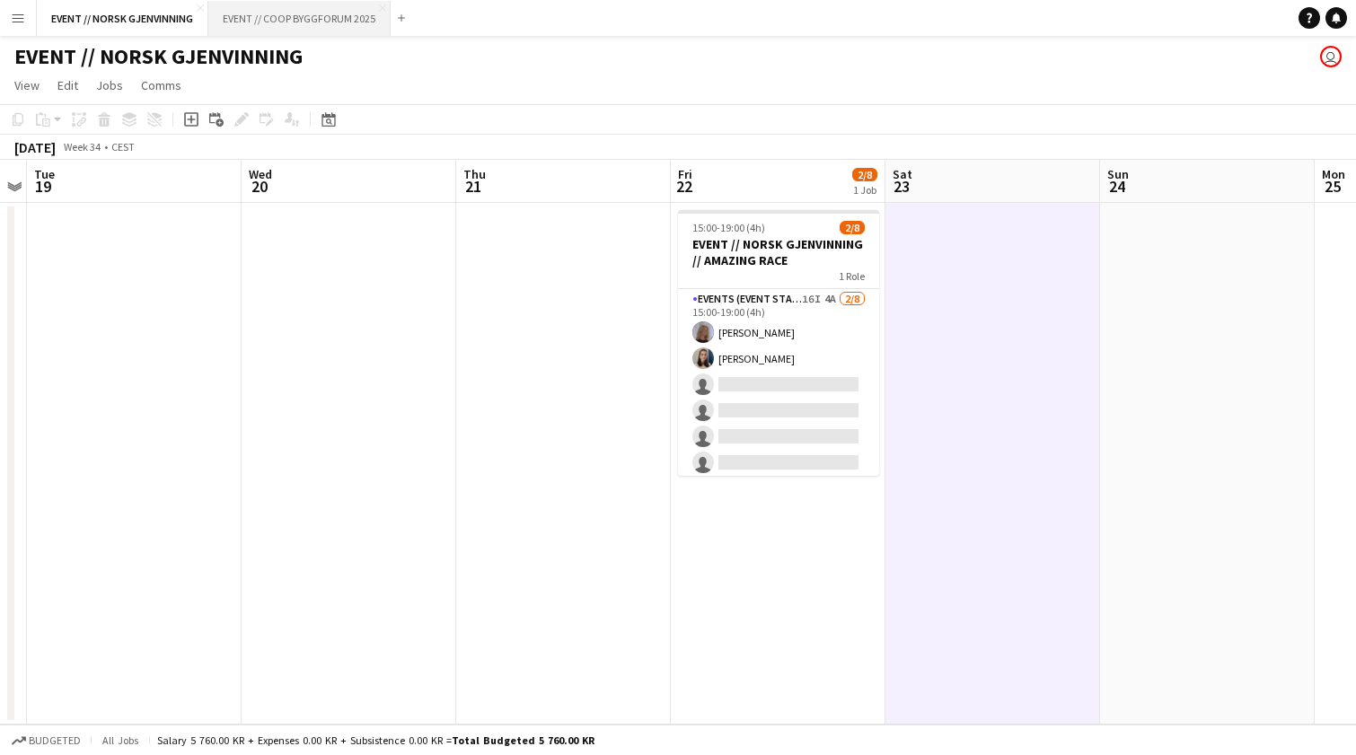
click at [226, 9] on button "EVENT // COOP BYGGFORUM 2025 Close" at bounding box center [299, 18] width 182 height 35
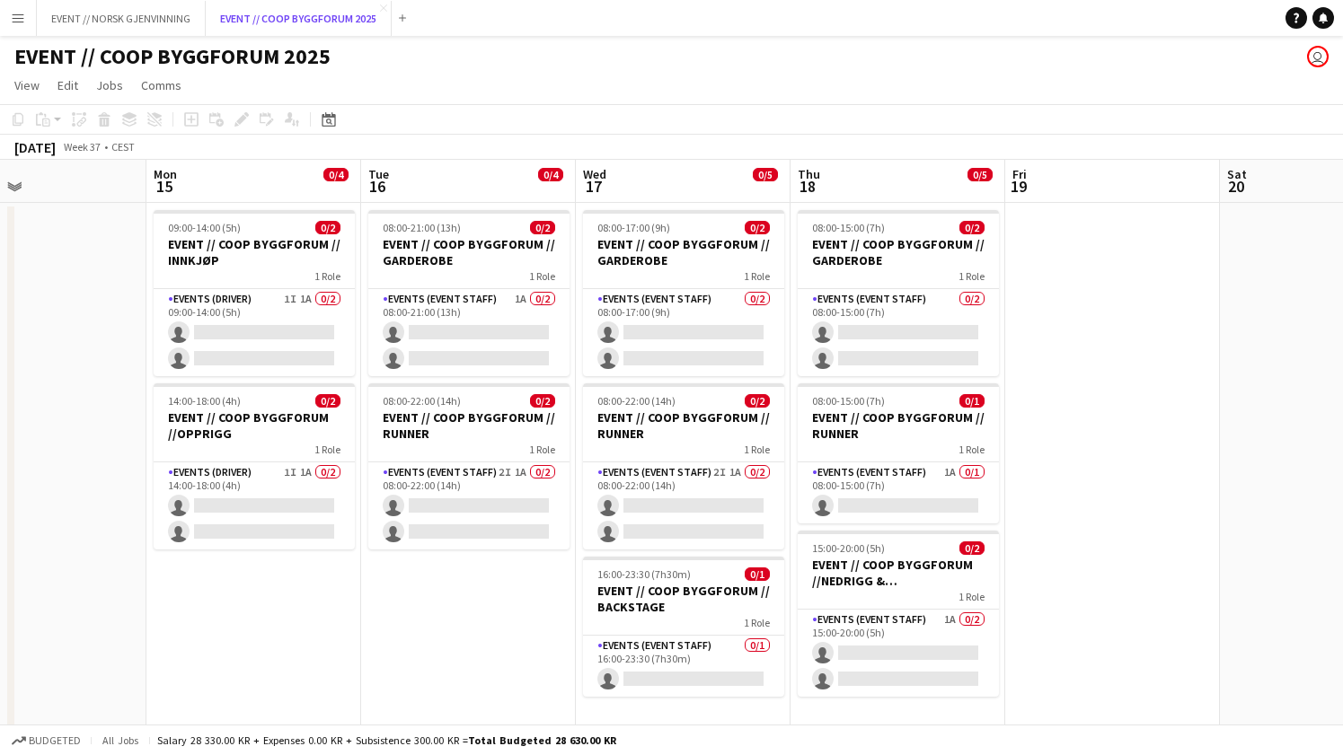
scroll to position [0, 726]
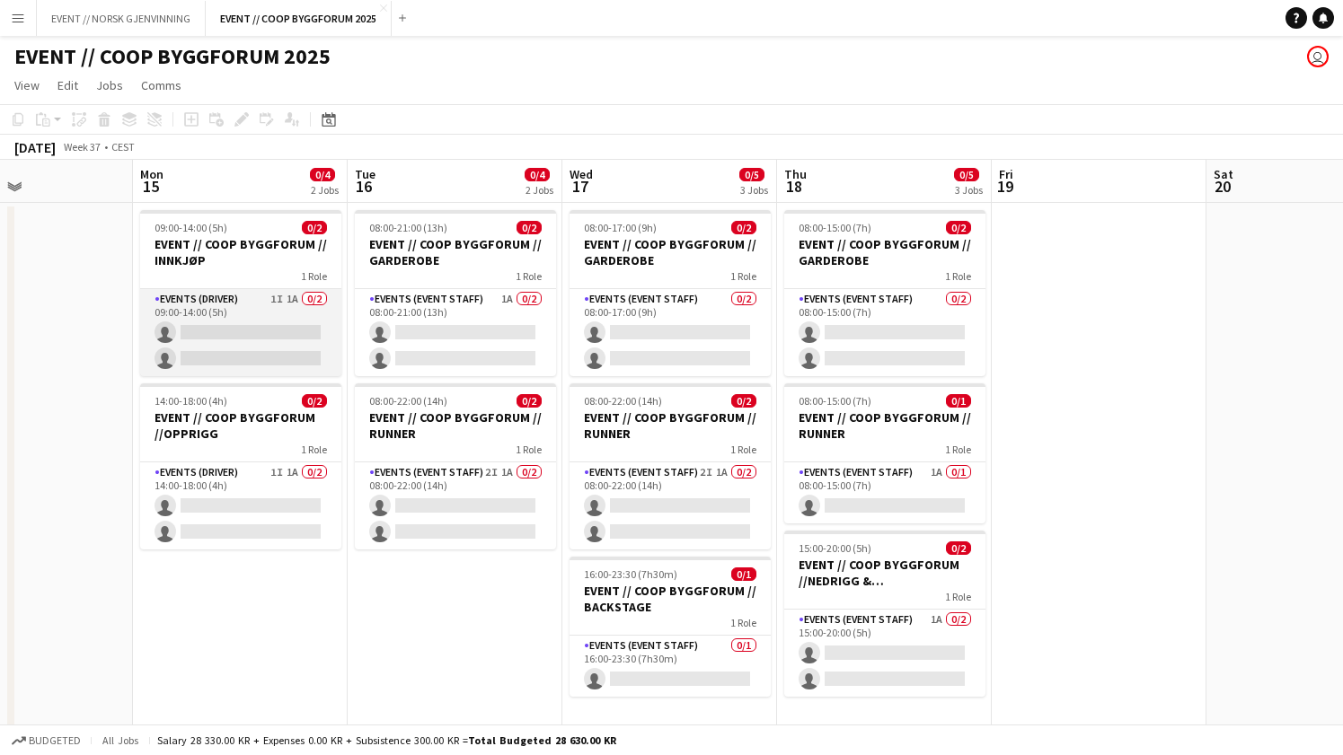
click at [235, 358] on app-card-role "Events (Driver) 1I 1A 0/2 09:00-14:00 (5h) single-neutral-actions single-neutra…" at bounding box center [240, 332] width 201 height 87
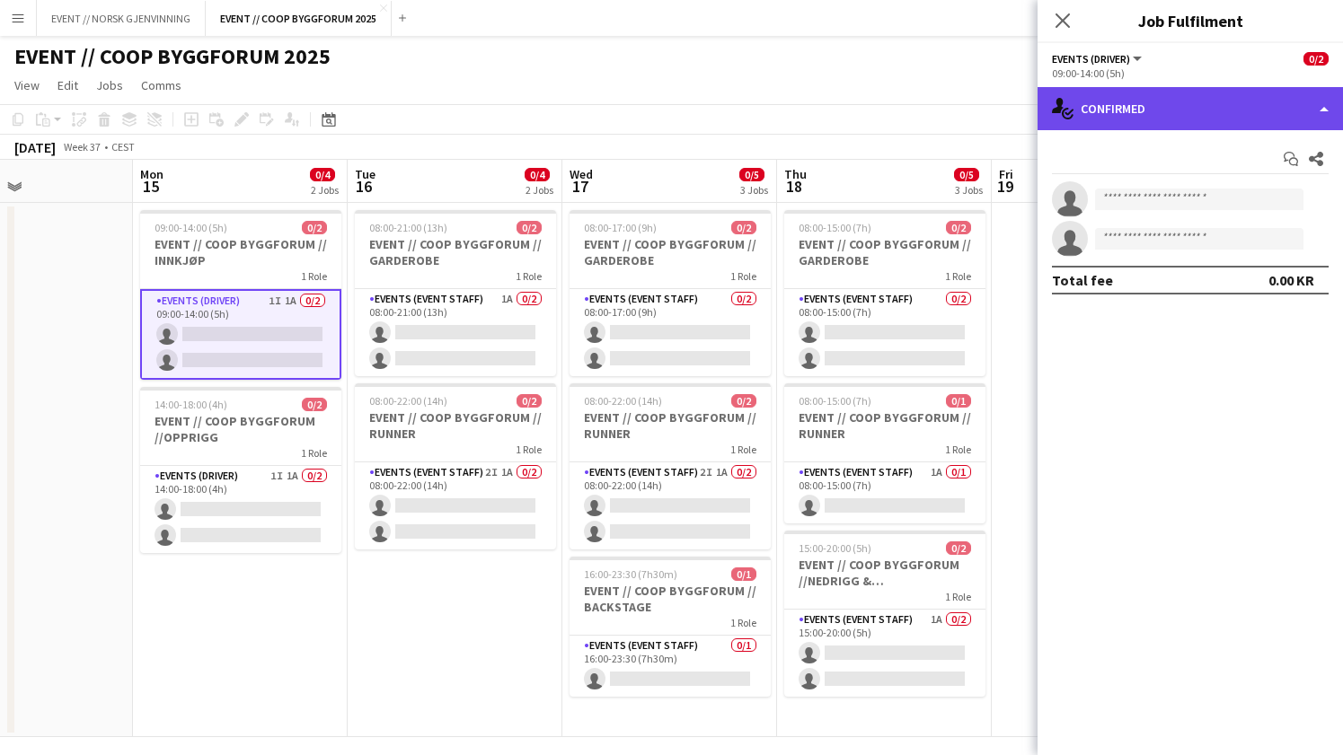
click at [1231, 96] on div "single-neutral-actions-check-2 Confirmed" at bounding box center [1189, 108] width 305 height 43
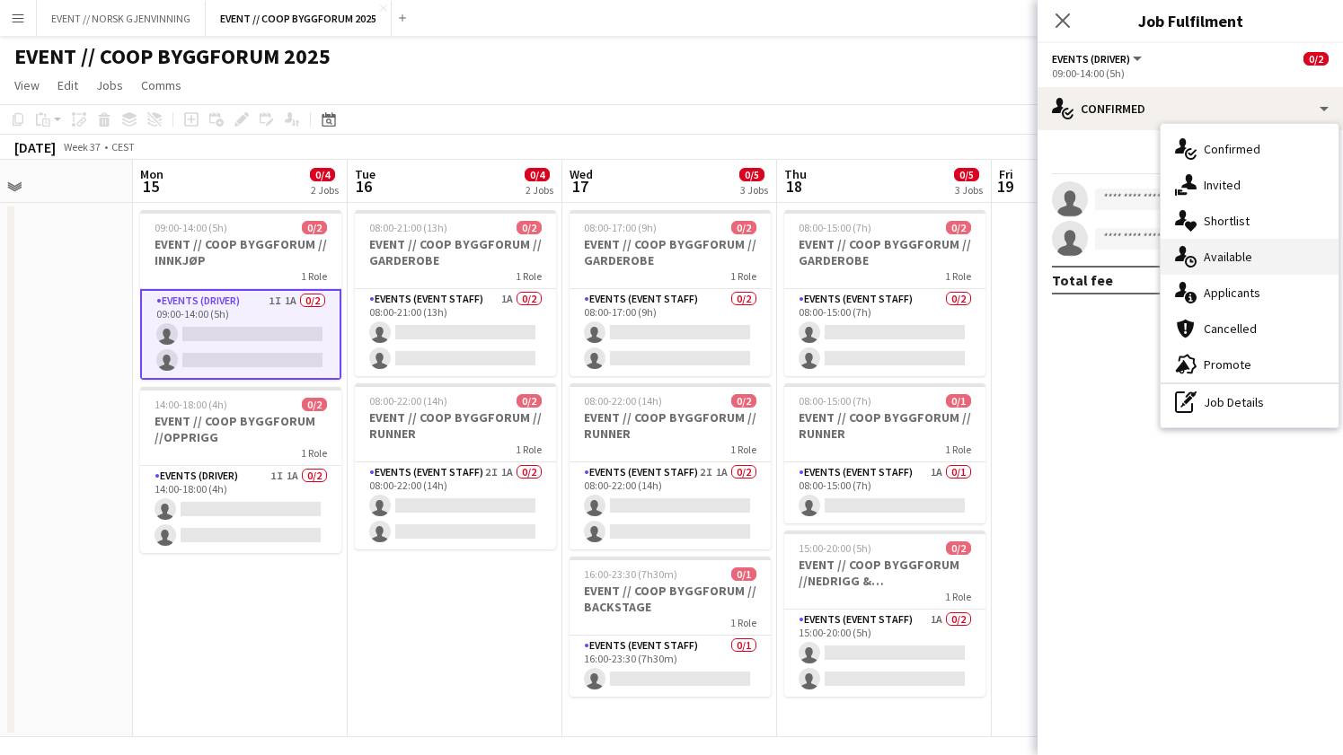
click at [1257, 245] on div "single-neutral-actions-upload Available" at bounding box center [1249, 257] width 178 height 36
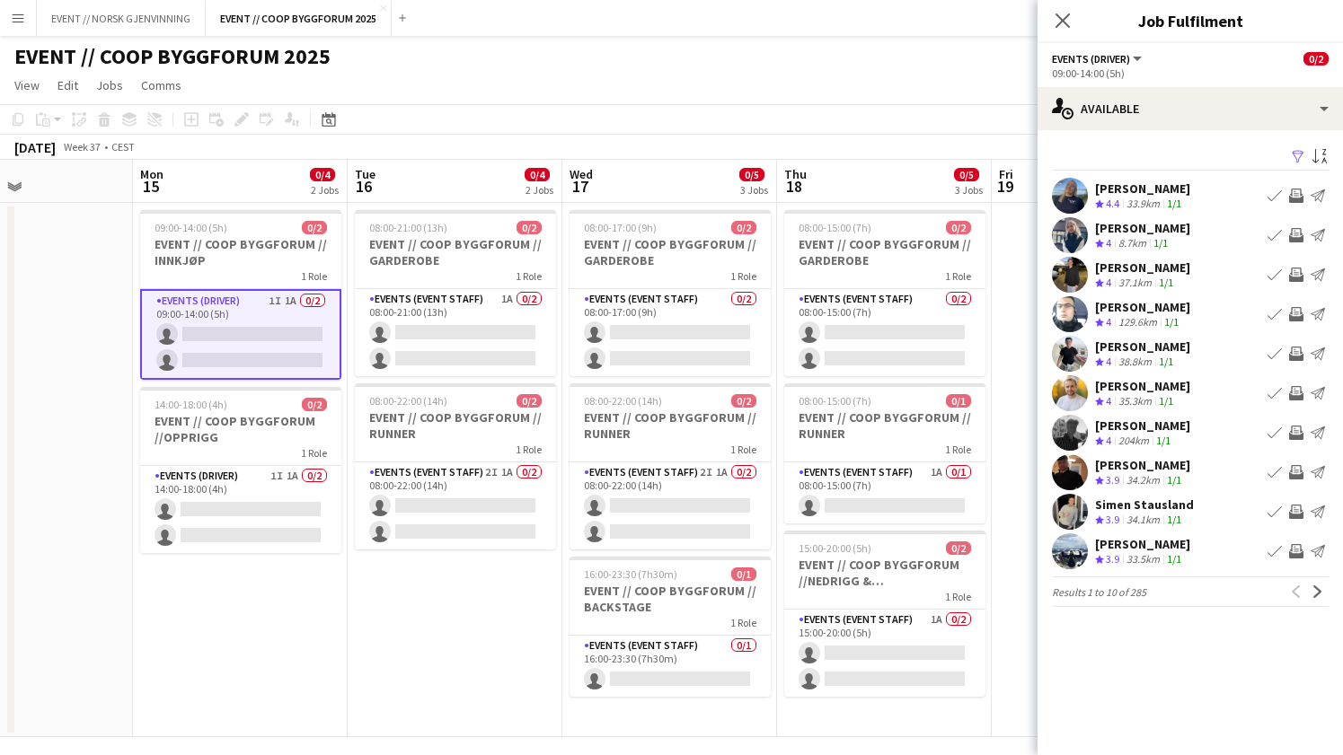
click at [1185, 131] on div "Filter Sort asc Julie Dahl Crew rating 4.4 33.9km 1/1 Book crew Invite crew Sen…" at bounding box center [1189, 379] width 305 height 498
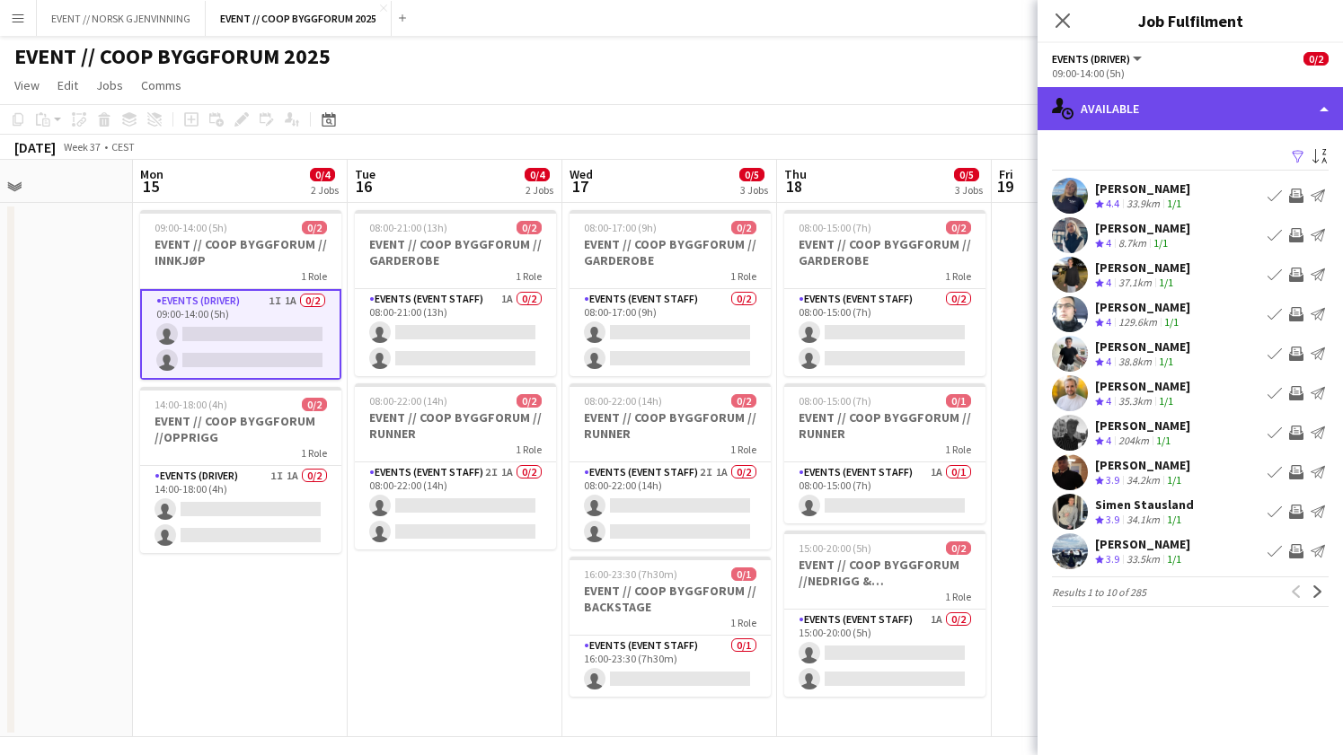
click at [1180, 111] on div "single-neutral-actions-upload Available" at bounding box center [1189, 108] width 305 height 43
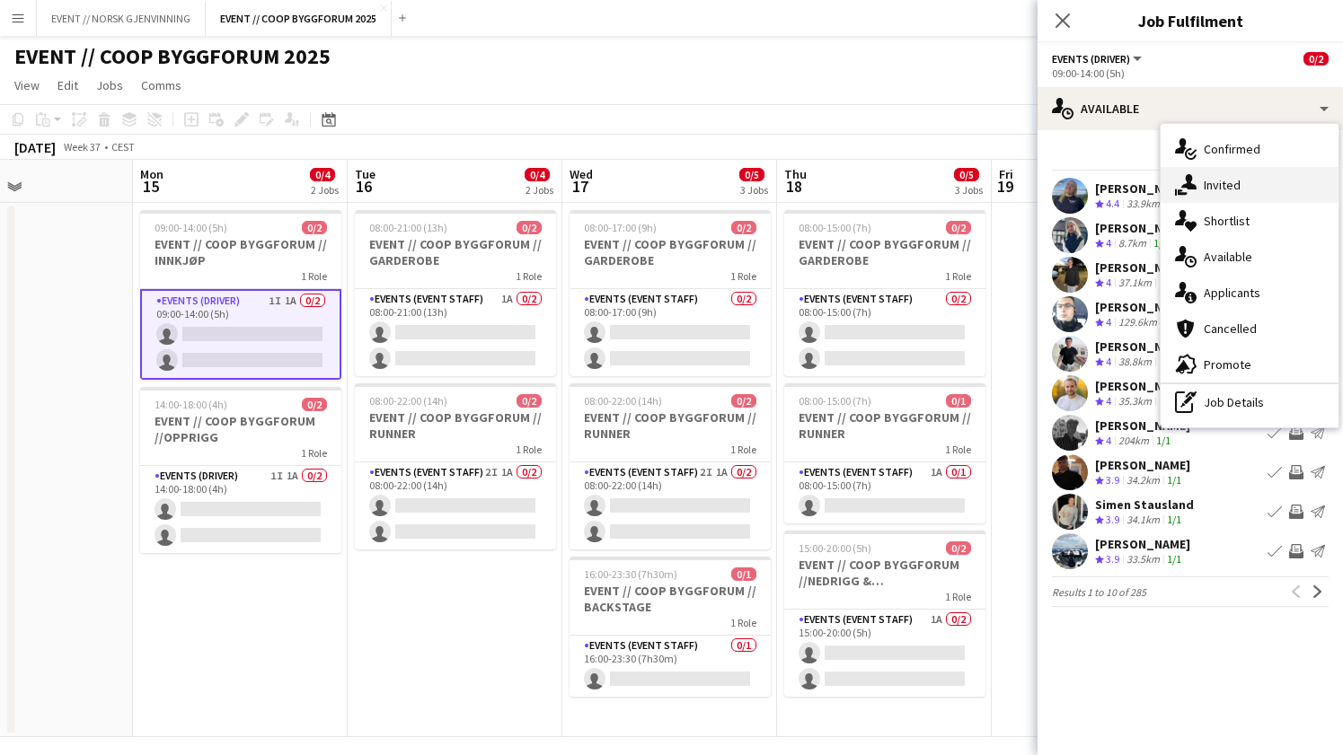
click at [1203, 189] on div "single-neutral-actions-share-1 Invited" at bounding box center [1249, 185] width 178 height 36
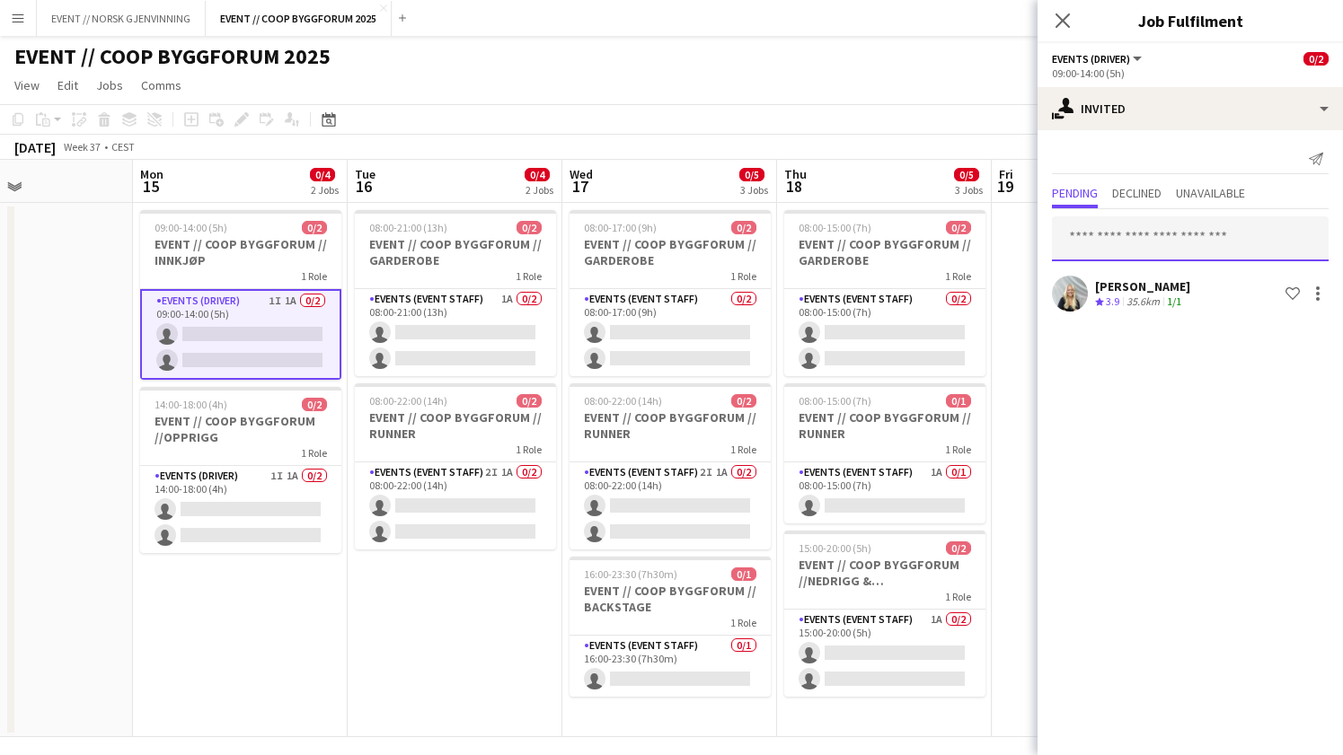
click at [1177, 228] on input "text" at bounding box center [1190, 238] width 277 height 45
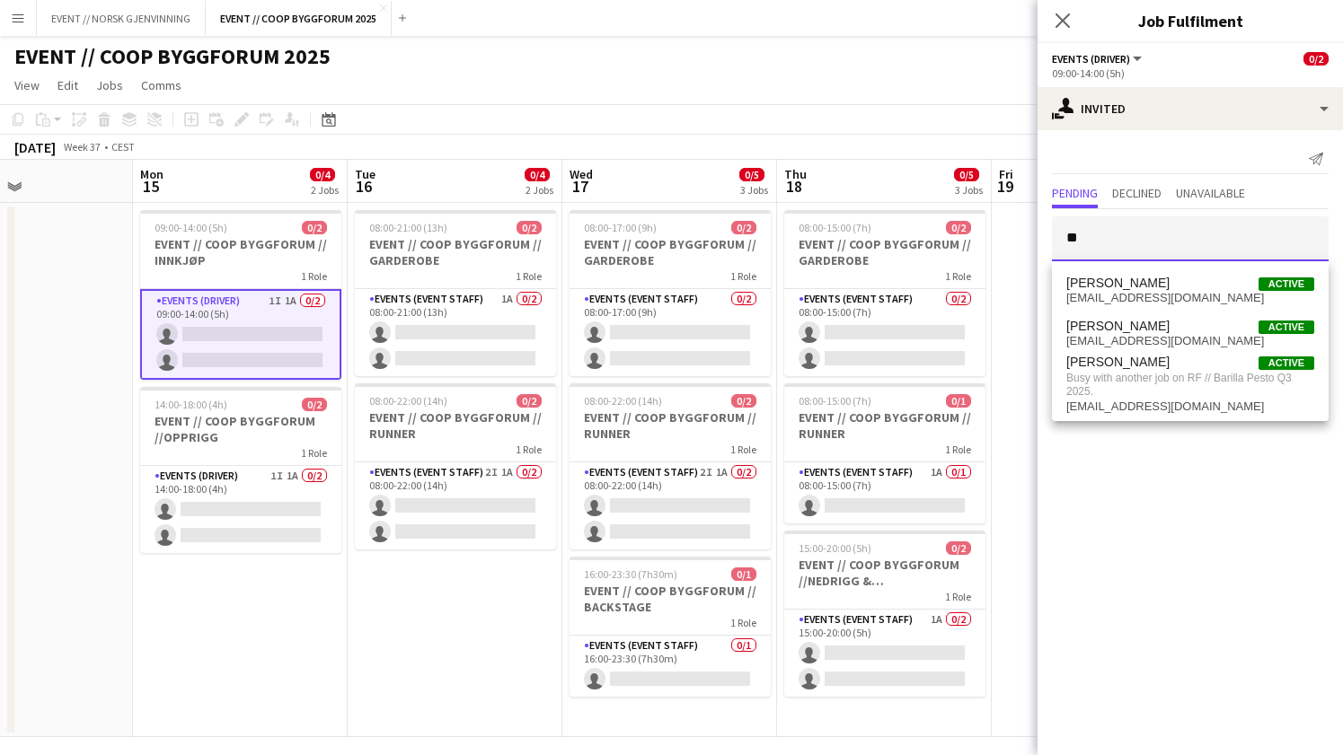
type input "*"
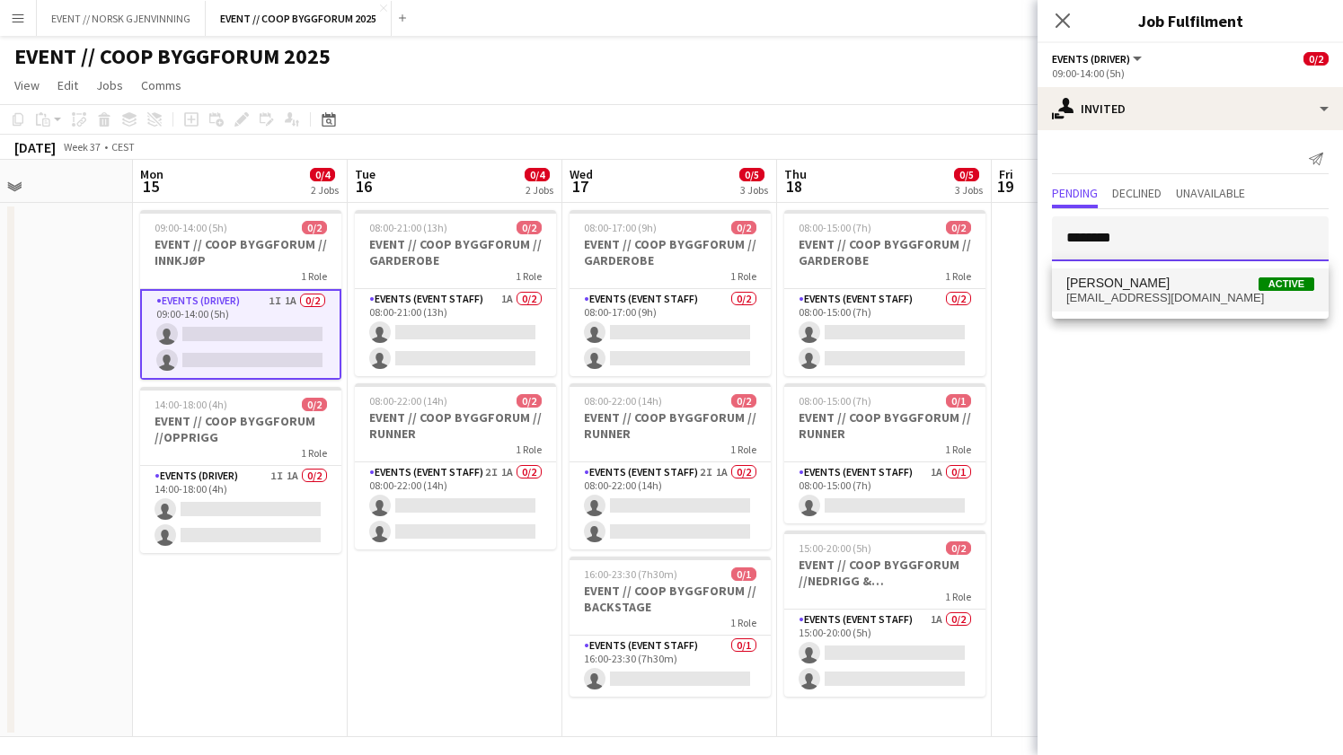
type input "********"
click at [1097, 287] on span "[PERSON_NAME]" at bounding box center [1117, 283] width 103 height 15
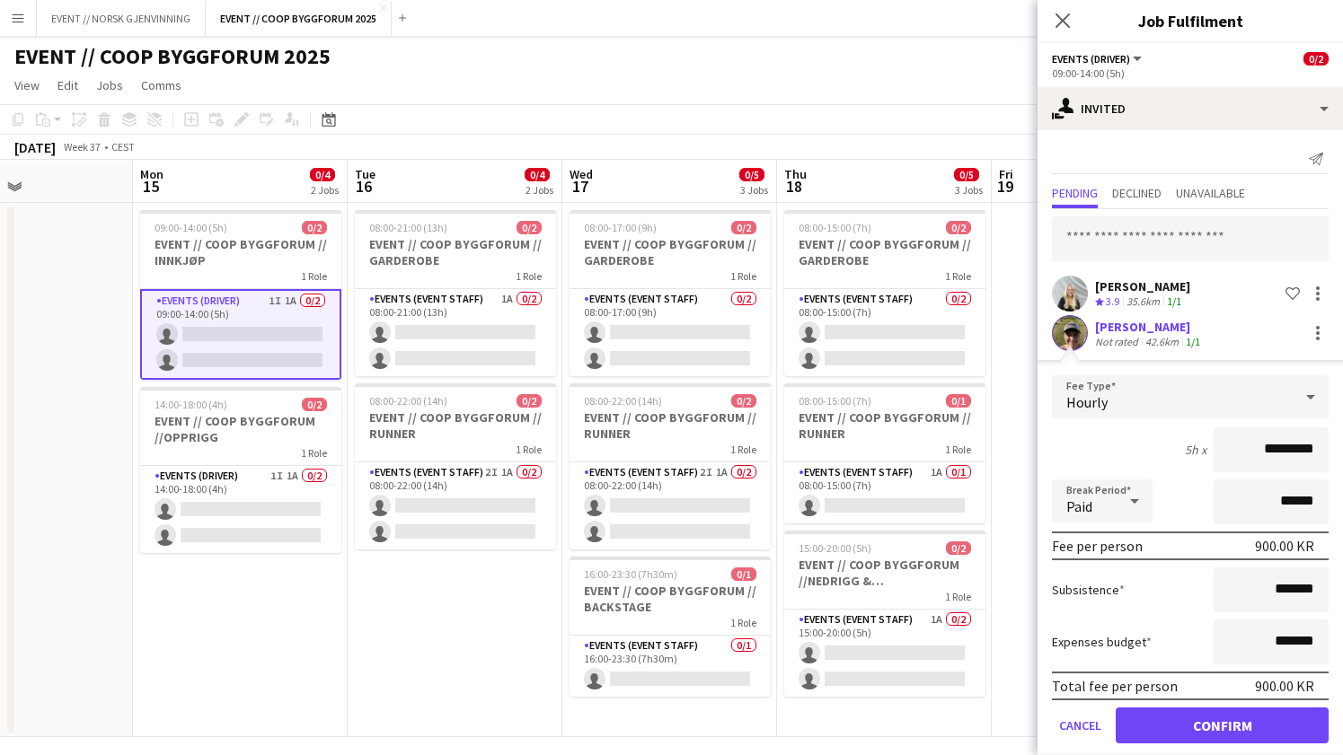
click at [1075, 339] on app-user-avatar at bounding box center [1070, 333] width 36 height 36
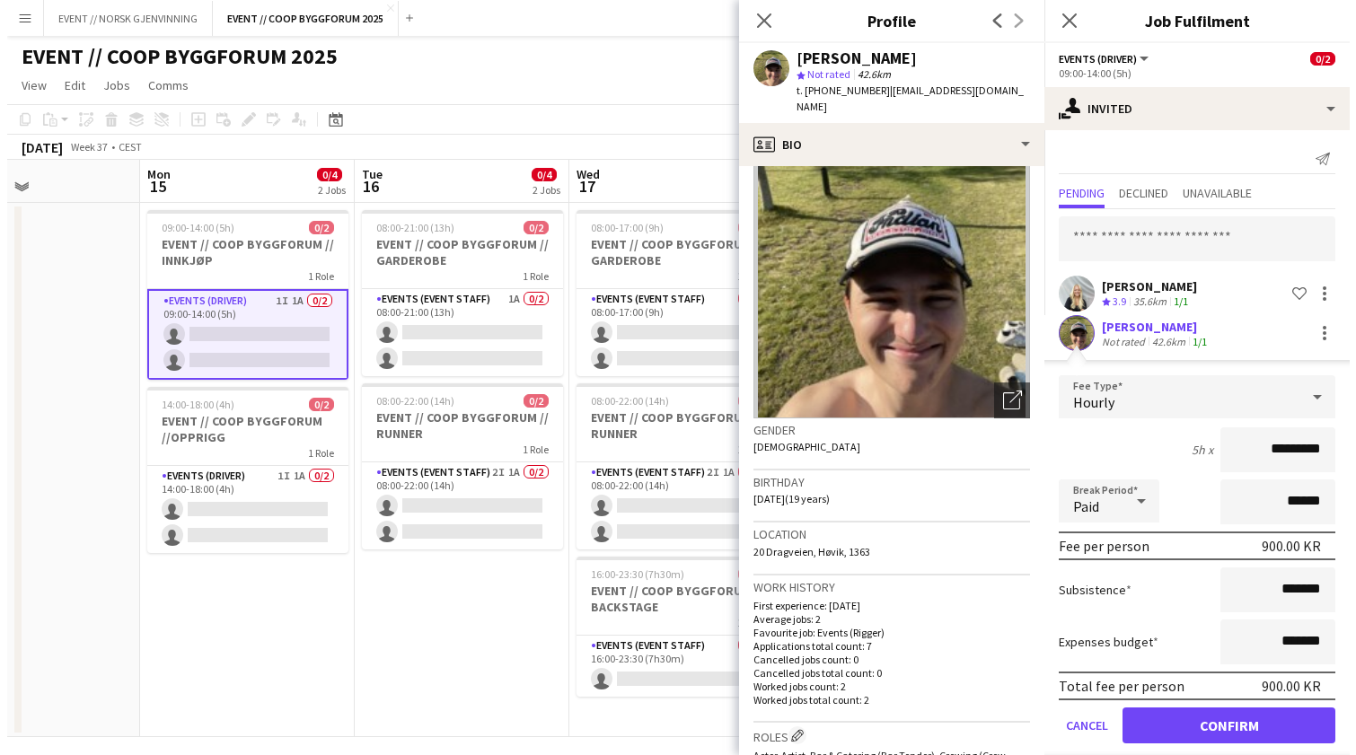
scroll to position [0, 0]
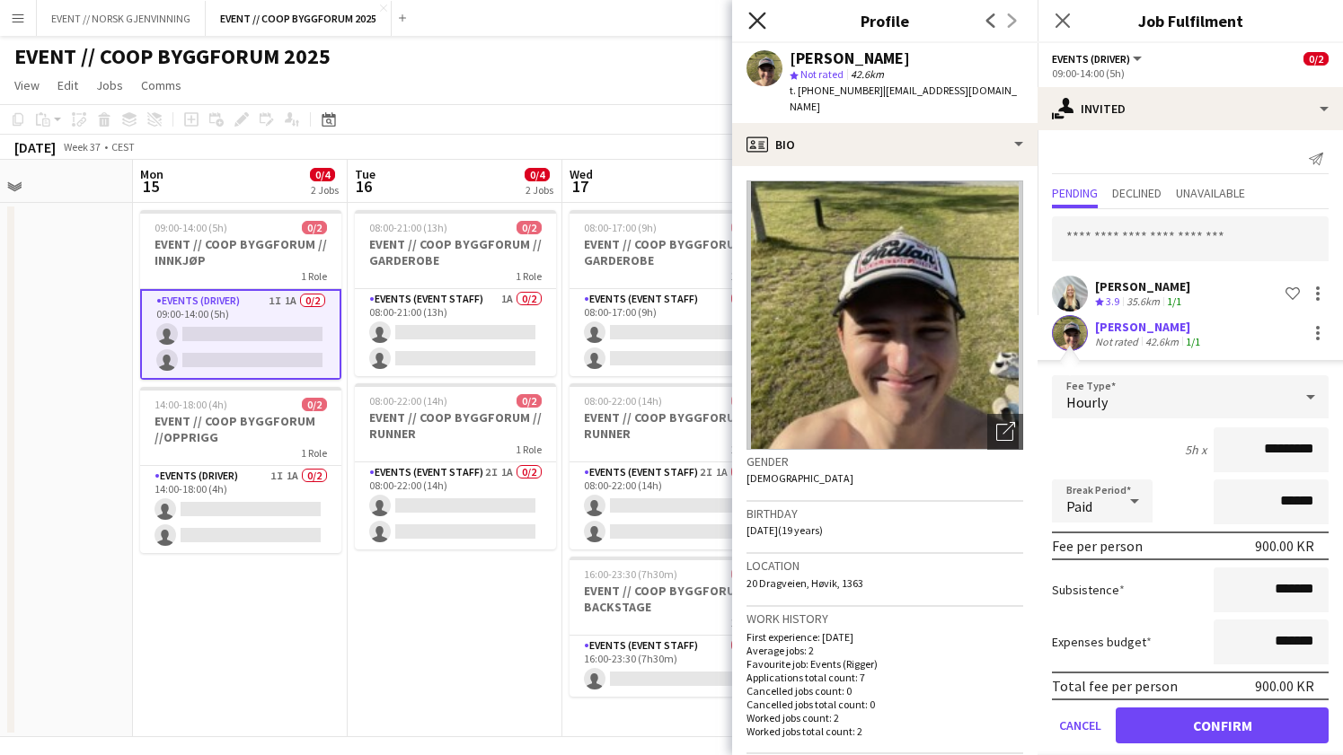
click at [760, 22] on icon at bounding box center [756, 20] width 17 height 17
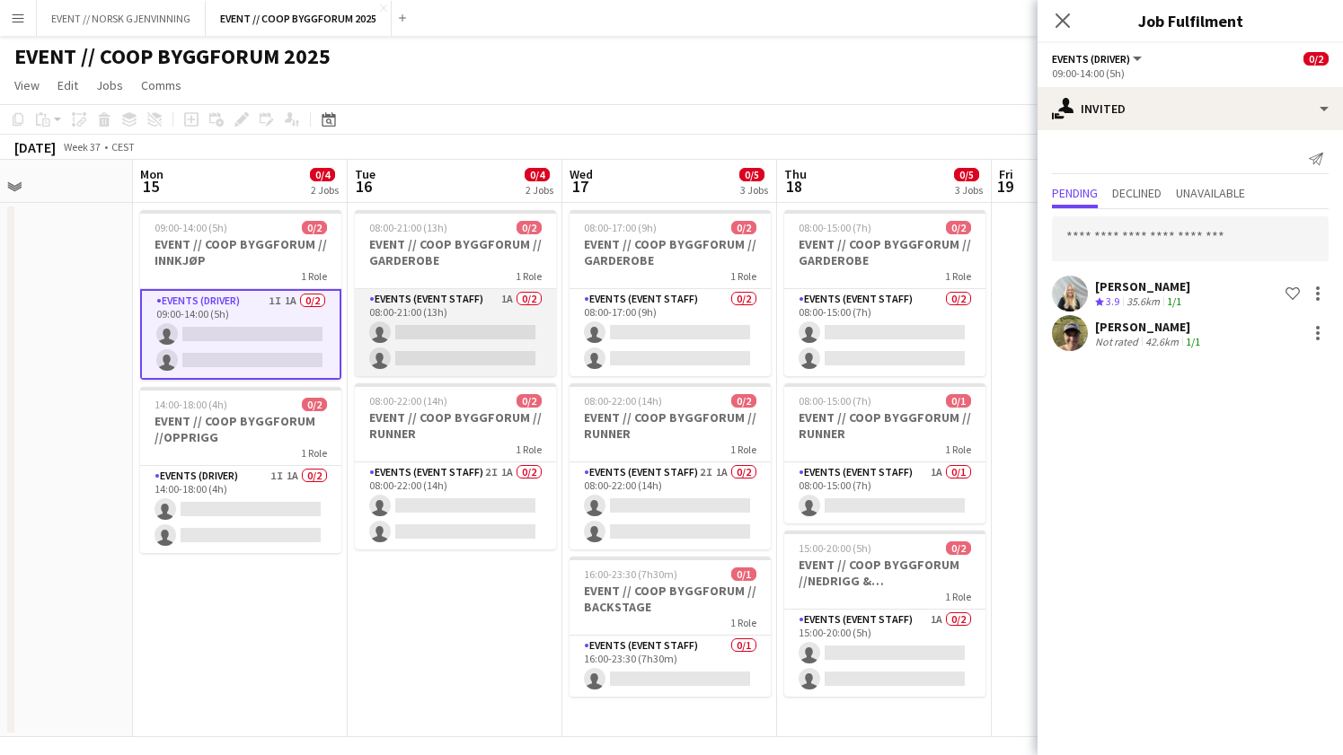
click at [480, 361] on app-card-role "Events (Event Staff) 1A 0/2 08:00-21:00 (13h) single-neutral-actions single-neu…" at bounding box center [455, 332] width 201 height 87
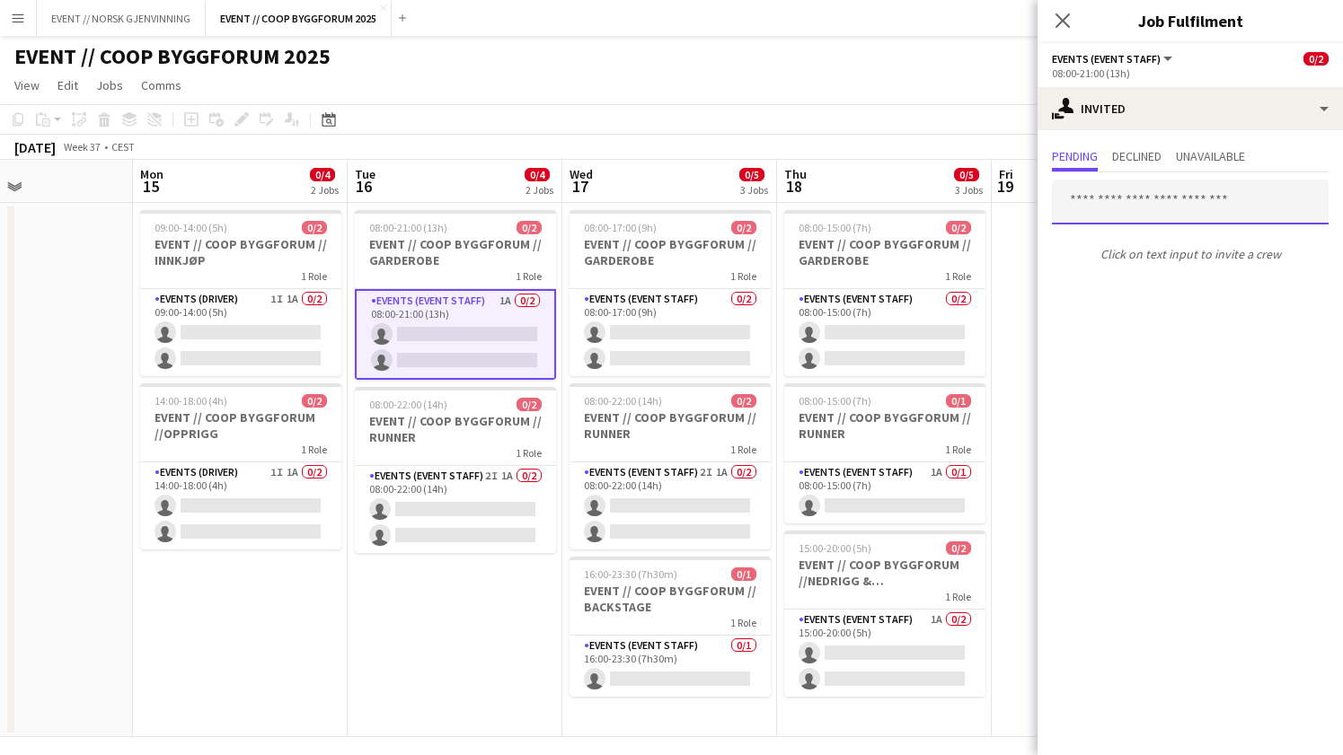
click at [1157, 192] on input "text" at bounding box center [1190, 202] width 277 height 45
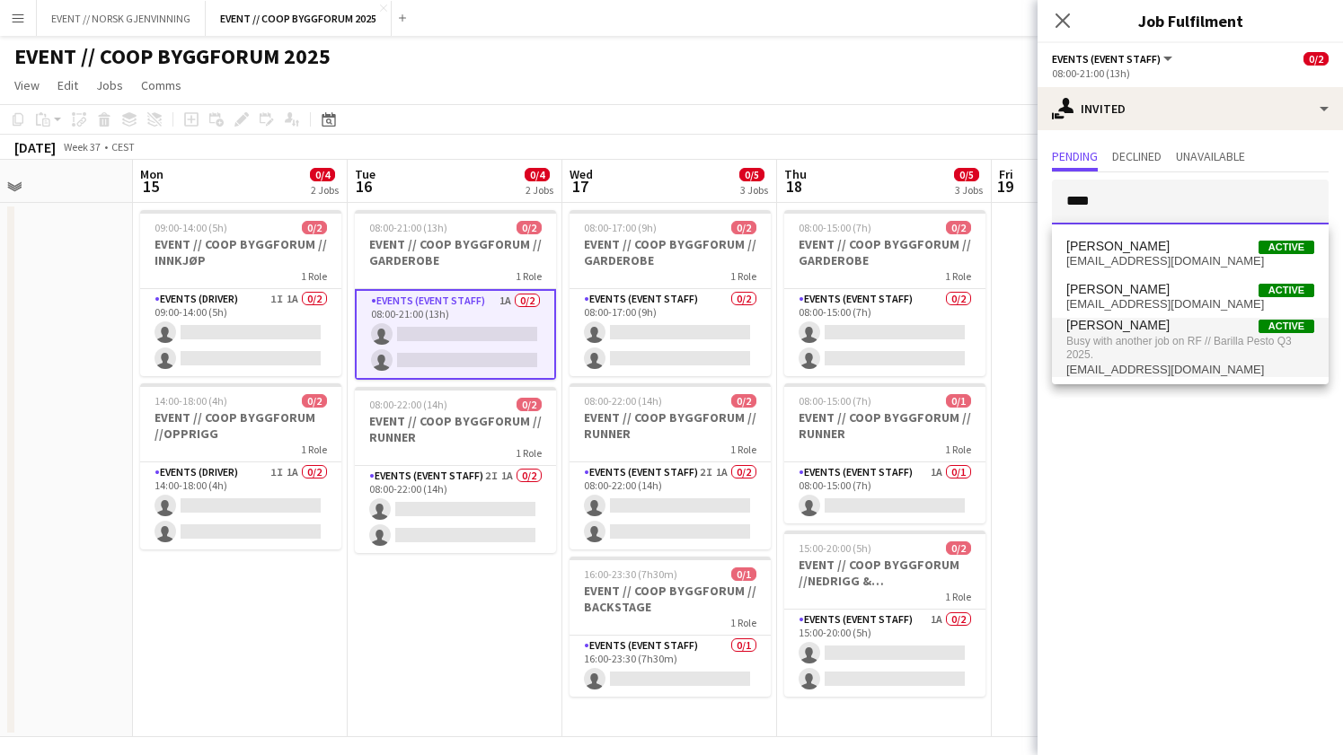
type input "****"
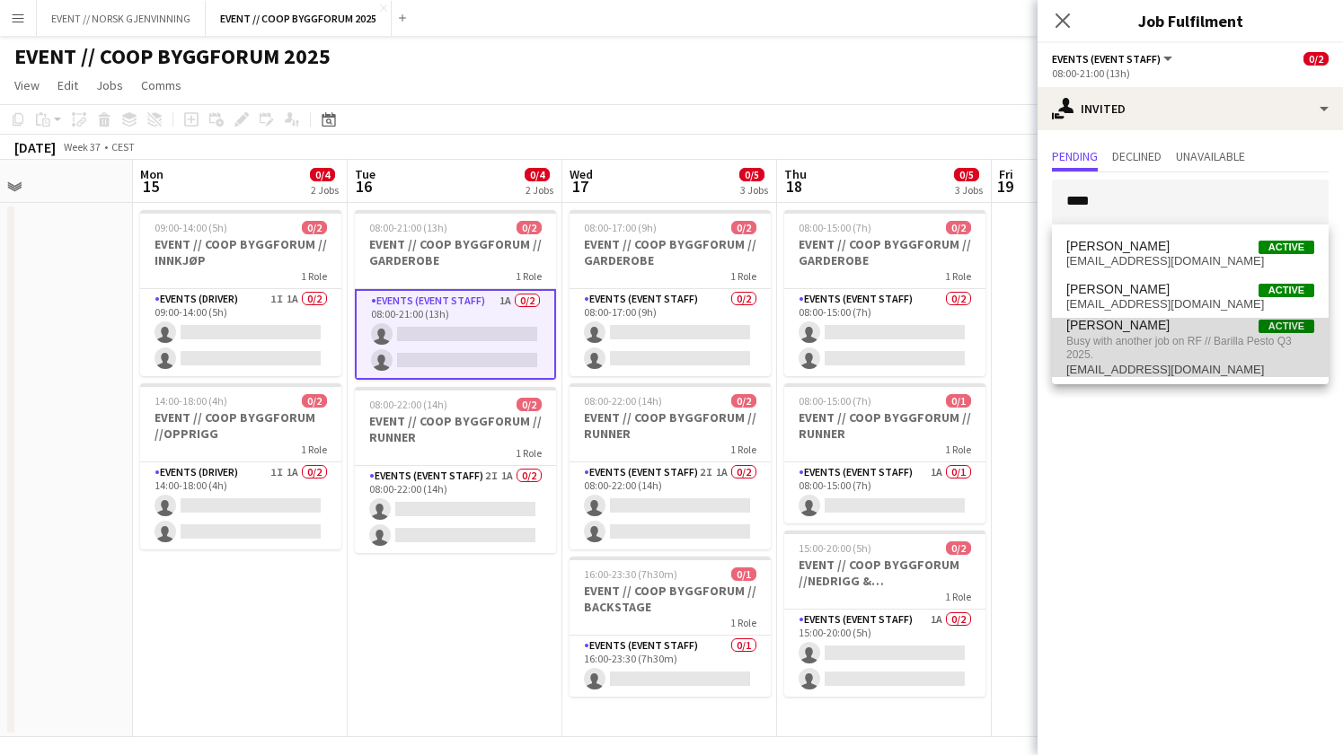
click at [1099, 346] on span "Busy with another job on RF // Barilla Pesto Q3 2025." at bounding box center [1190, 348] width 248 height 30
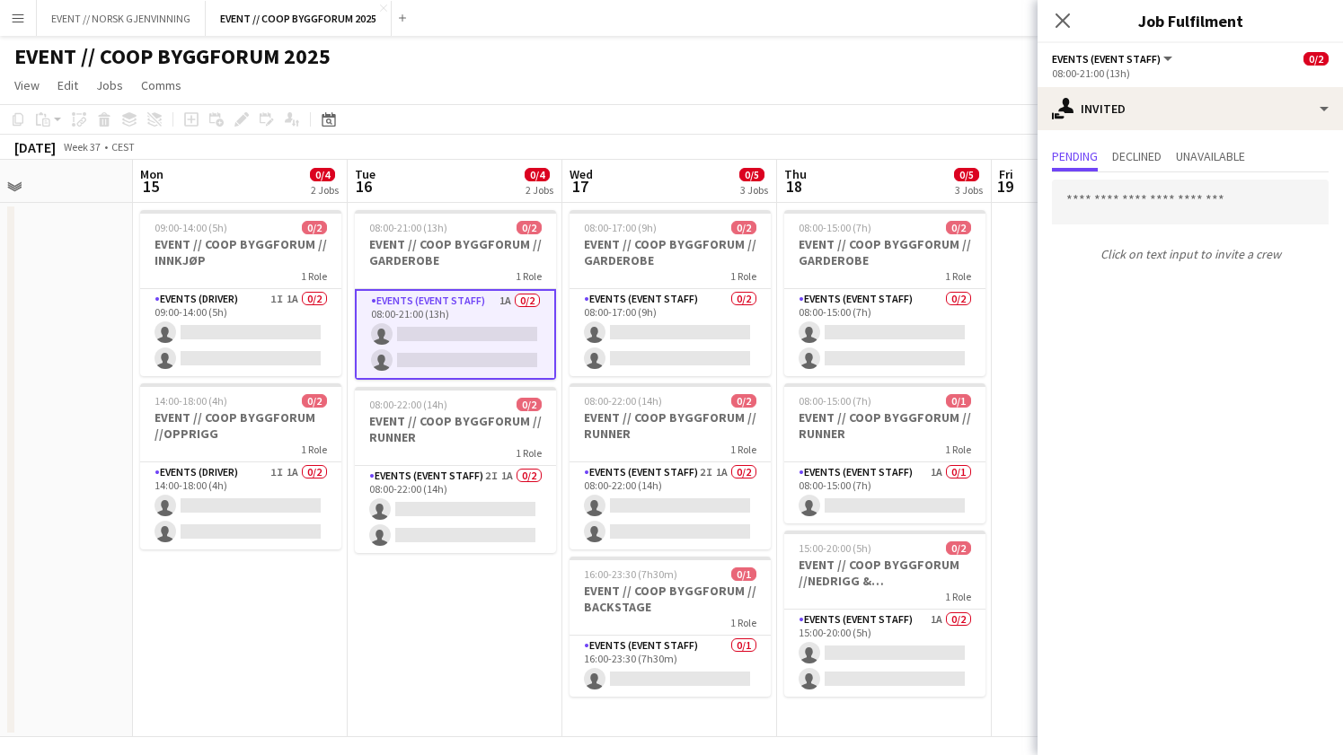
click at [18, 22] on app-icon "Menu" at bounding box center [18, 18] width 14 height 14
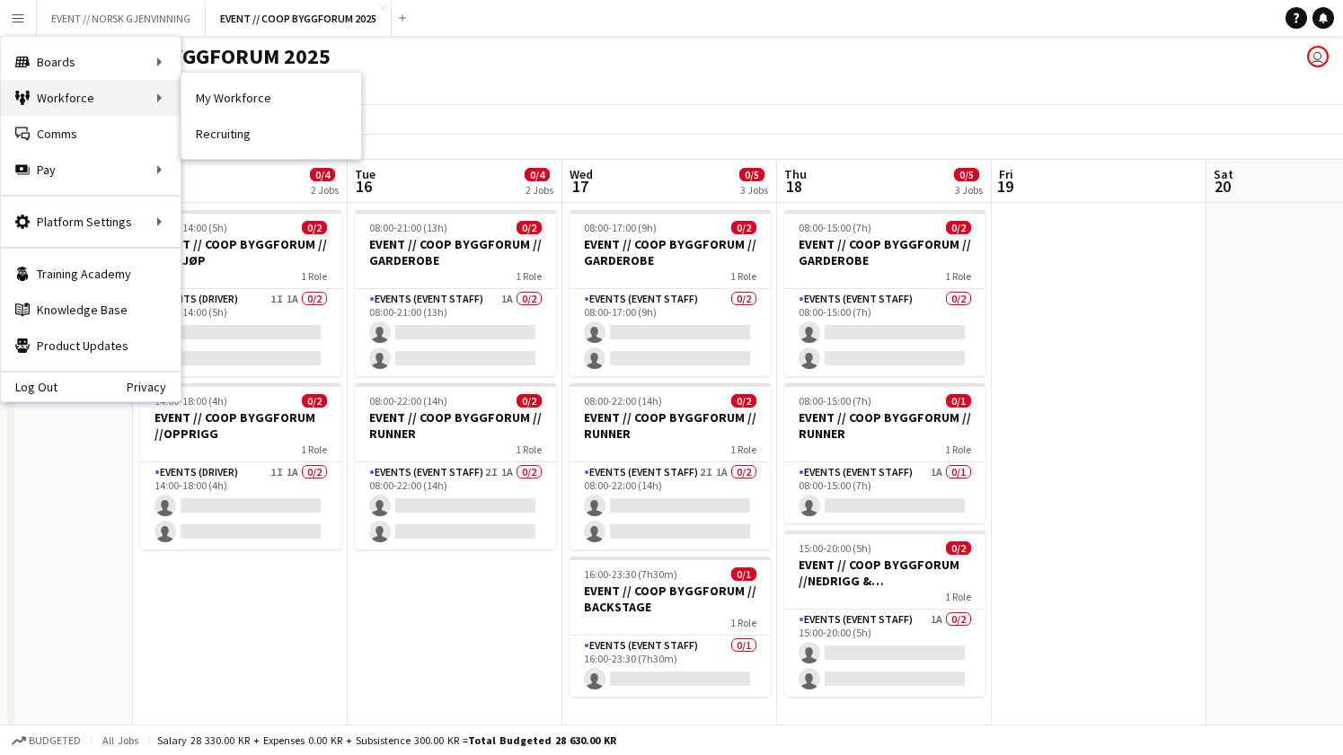
click at [111, 95] on div "Workforce Workforce" at bounding box center [91, 98] width 180 height 36
click at [220, 101] on link "My Workforce" at bounding box center [271, 98] width 180 height 36
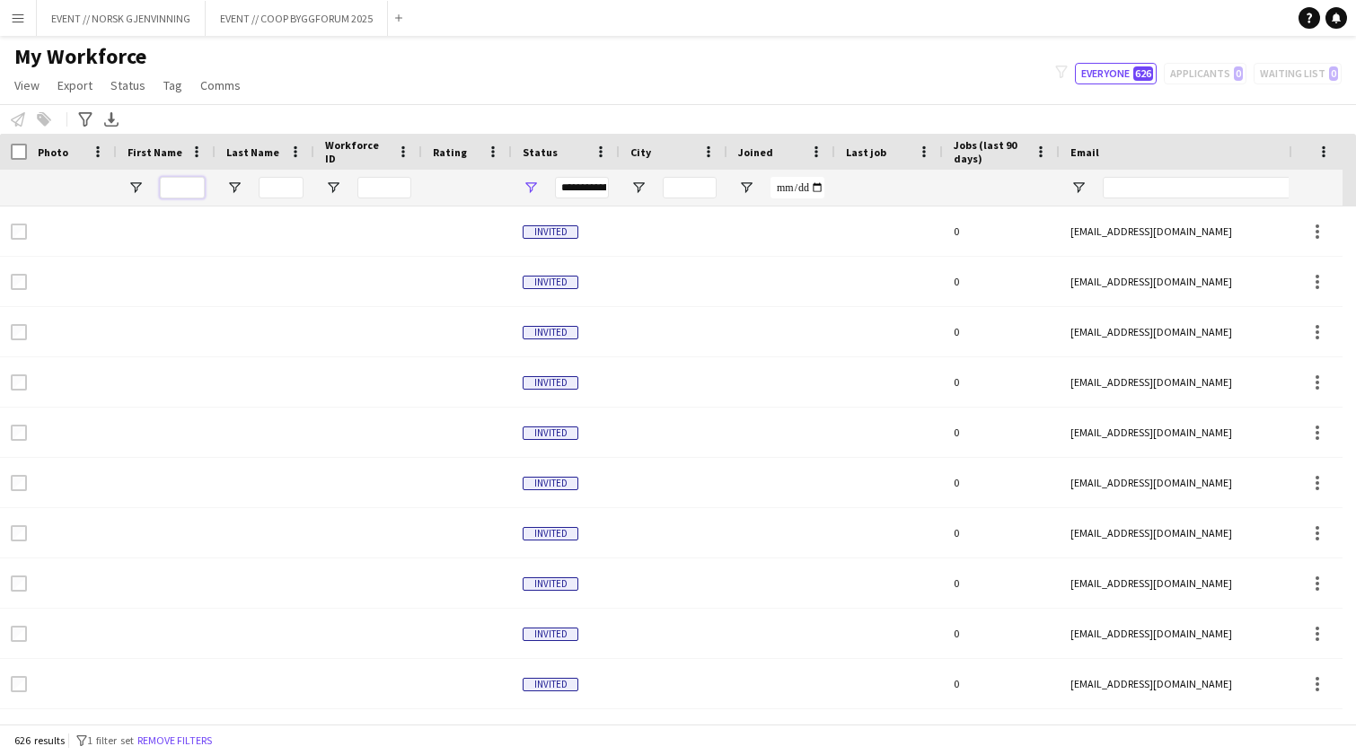
click at [170, 189] on input "First Name Filter Input" at bounding box center [182, 188] width 45 height 22
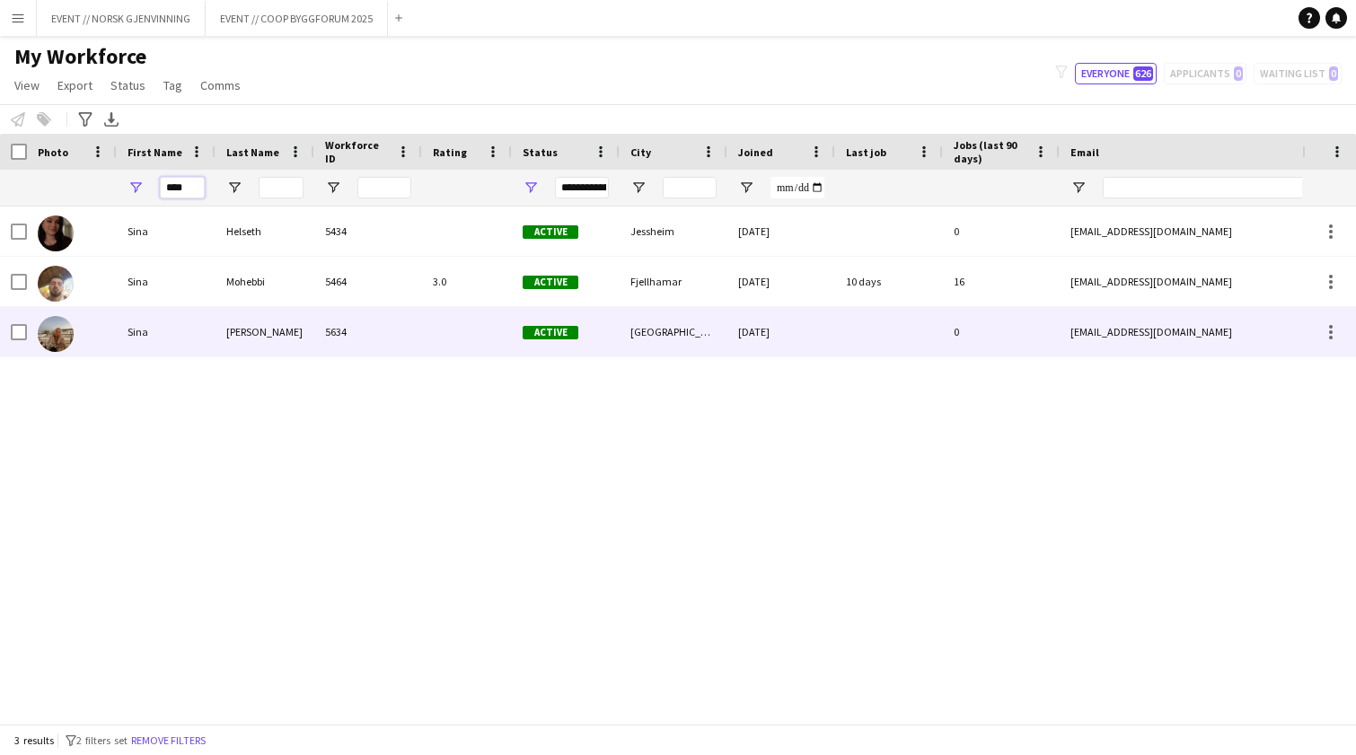
type input "****"
click at [170, 329] on div "Sina" at bounding box center [166, 331] width 99 height 49
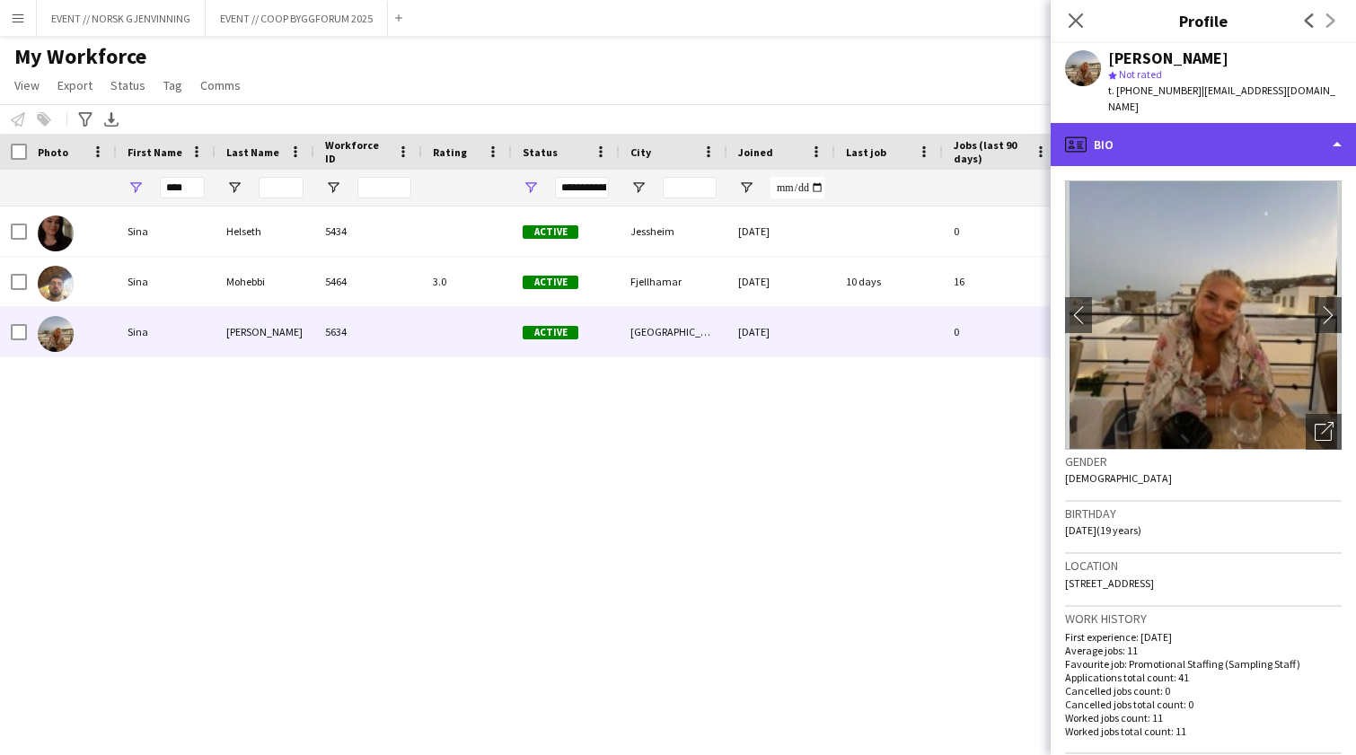
click at [1210, 142] on div "profile Bio" at bounding box center [1203, 144] width 305 height 43
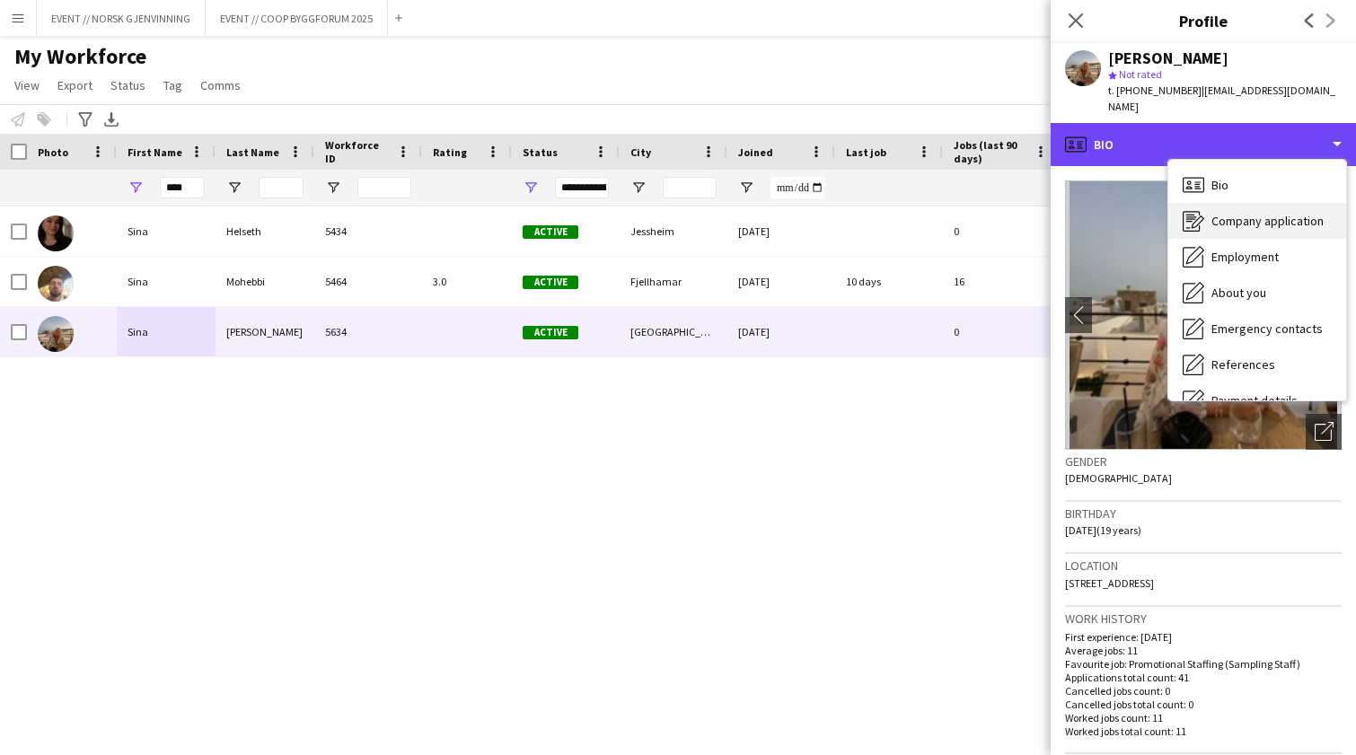
scroll to position [169, 0]
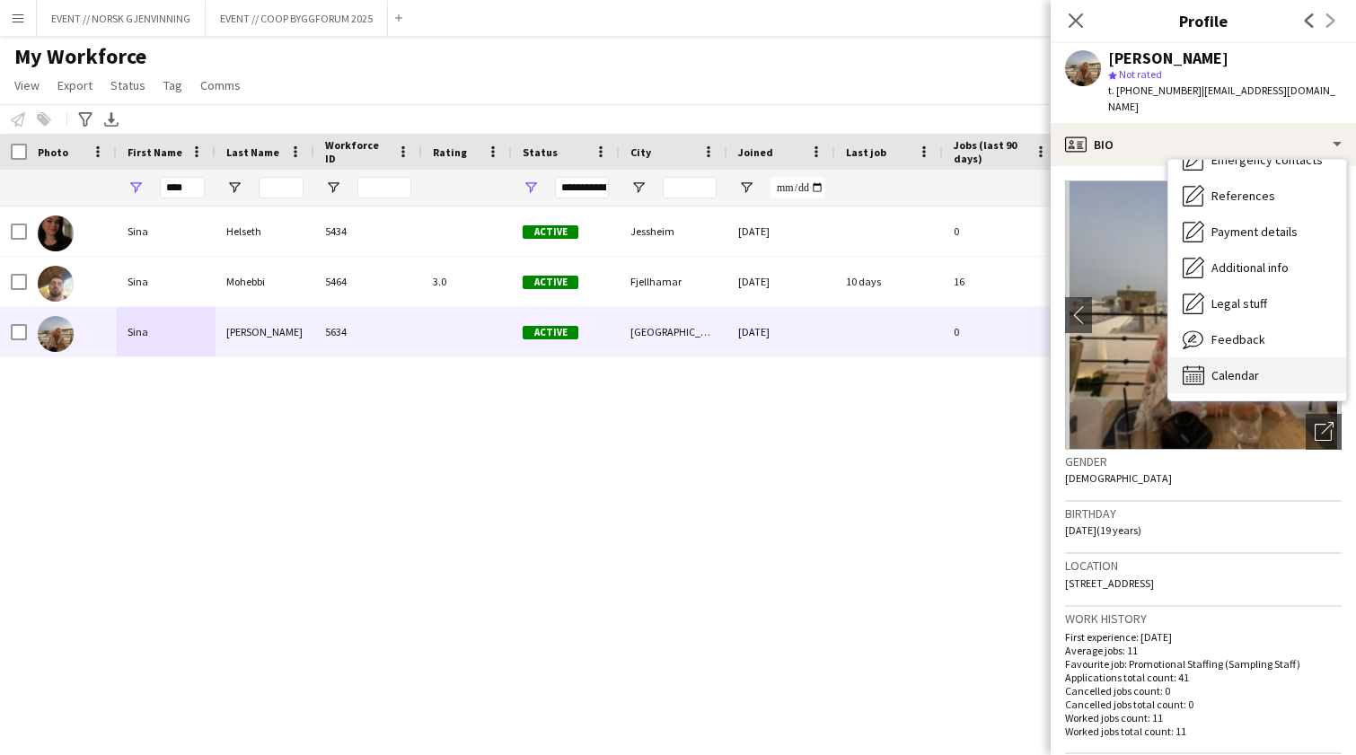
click at [1242, 367] on span "Calendar" at bounding box center [1235, 375] width 48 height 16
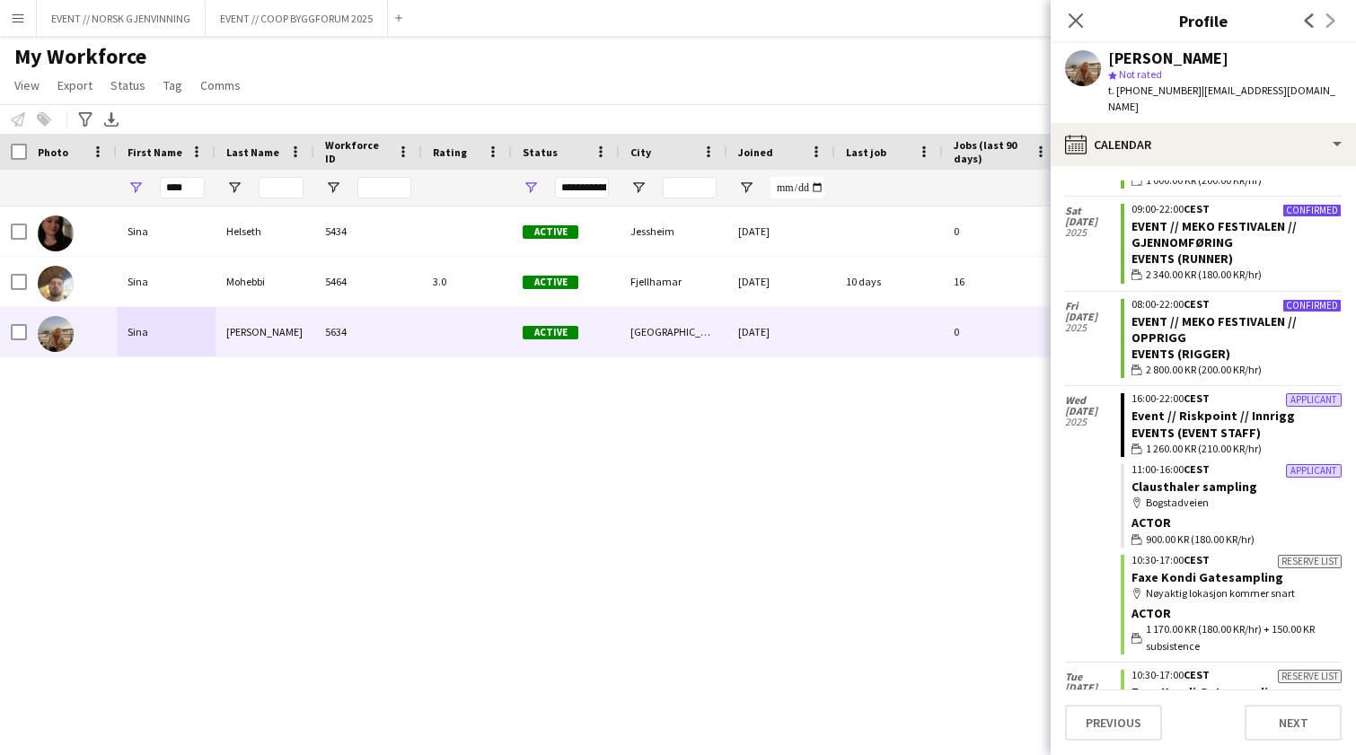
scroll to position [4750, 0]
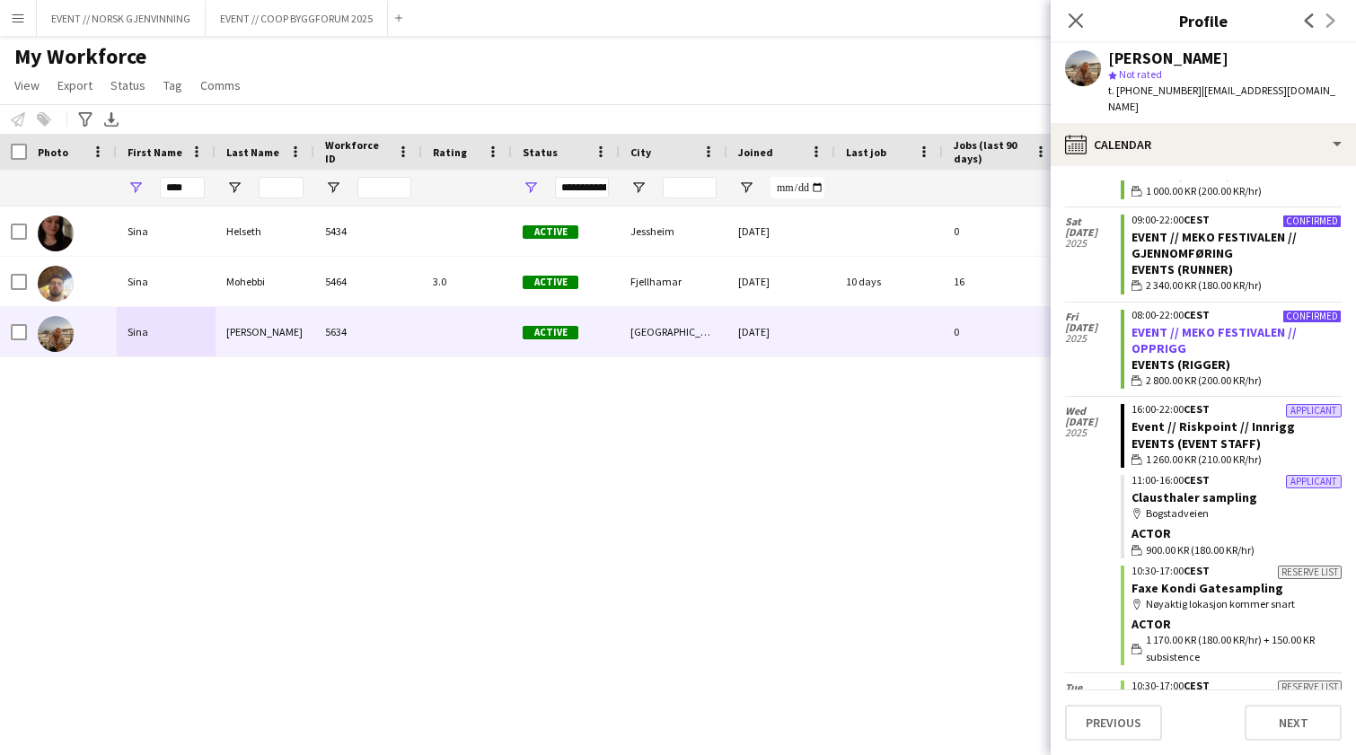
click at [1178, 324] on link "EVENT // MEKO FESTIVALEN // OPPRIGG" at bounding box center [1214, 340] width 165 height 32
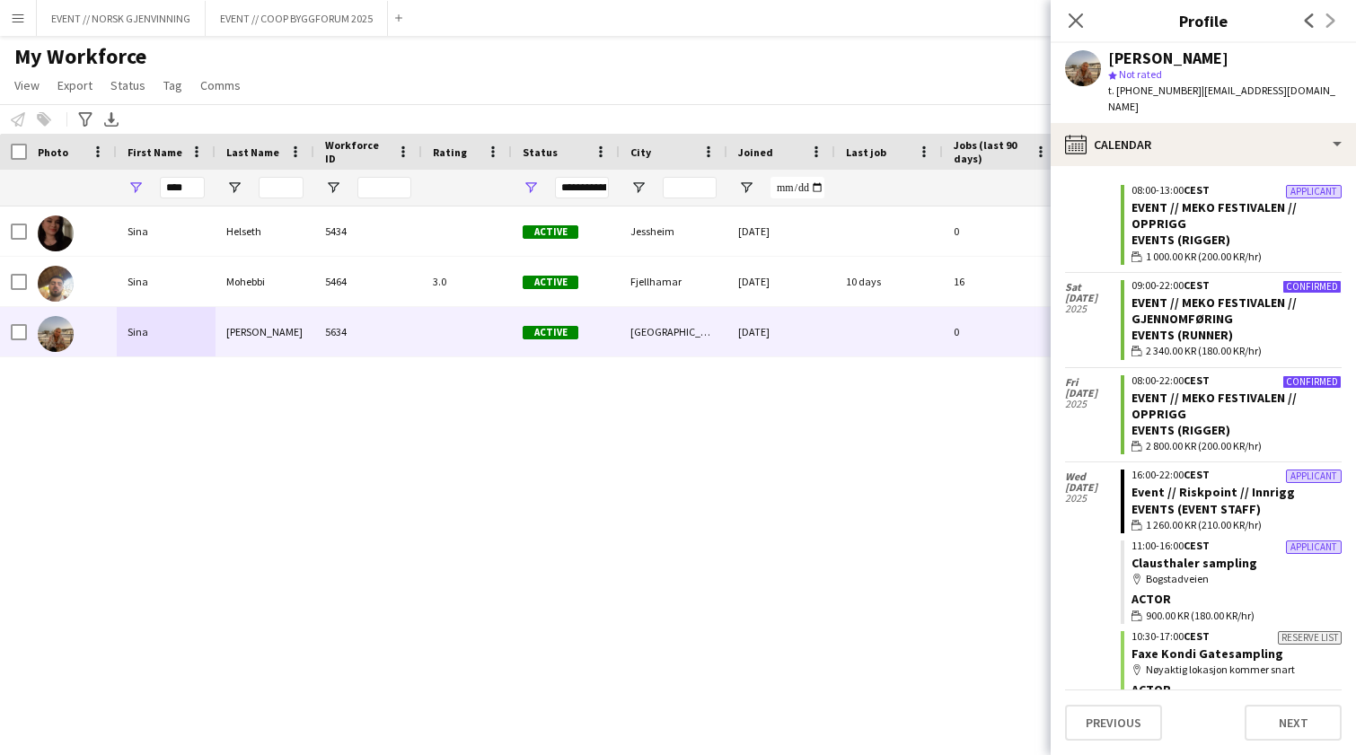
click at [19, 23] on app-icon "Menu" at bounding box center [18, 18] width 14 height 14
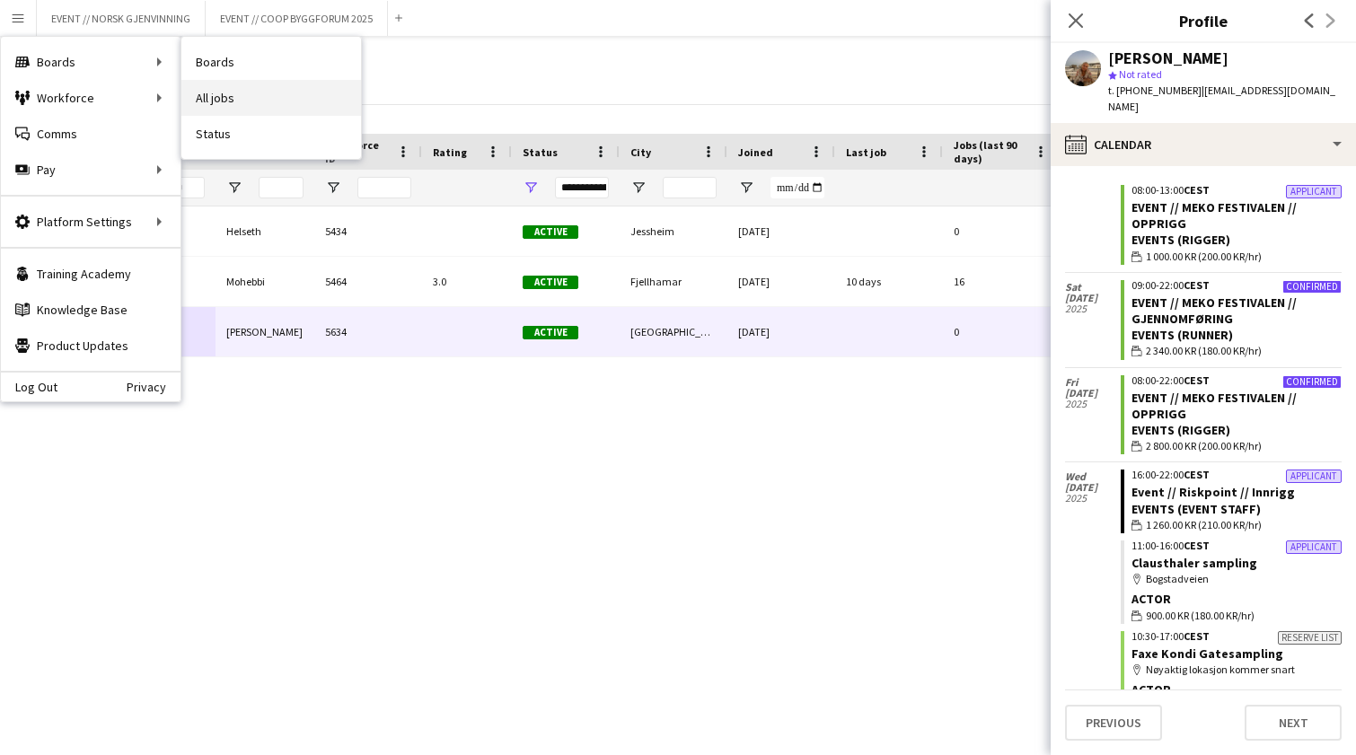
click at [234, 84] on link "All jobs" at bounding box center [271, 98] width 180 height 36
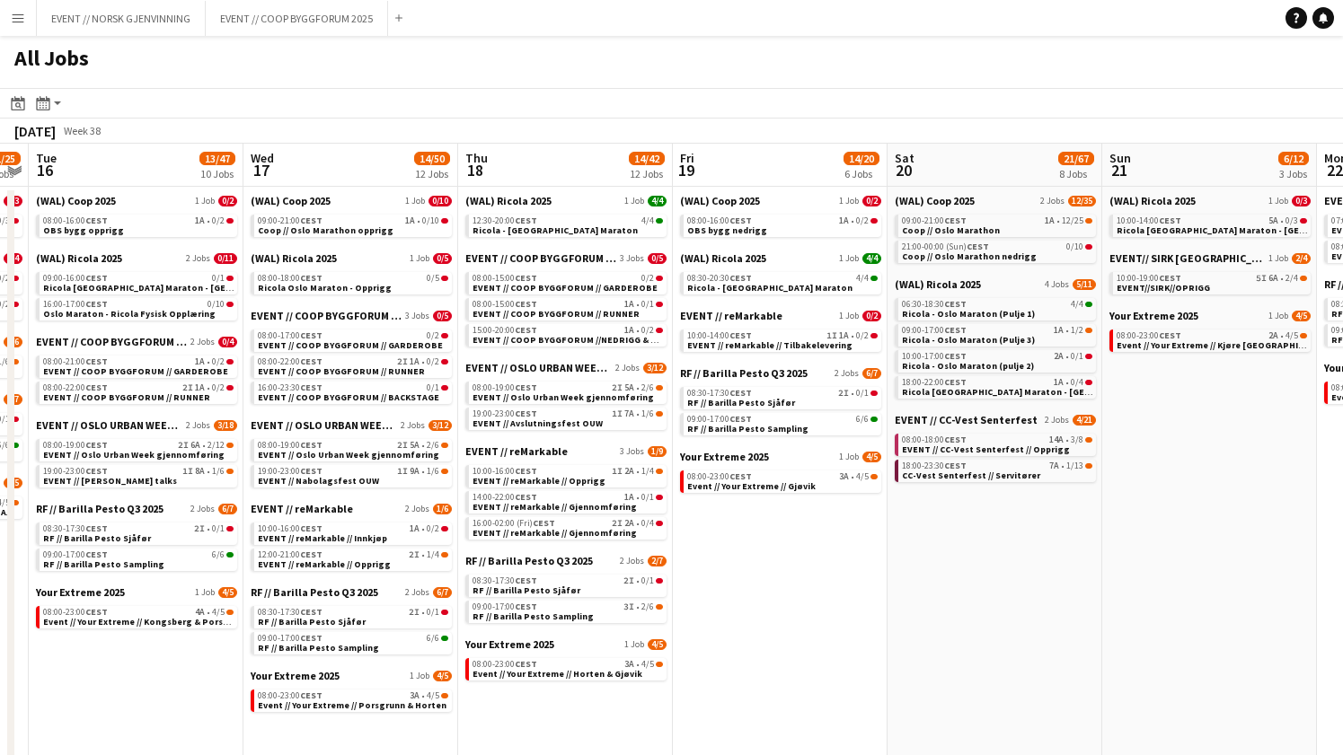
scroll to position [0, 618]
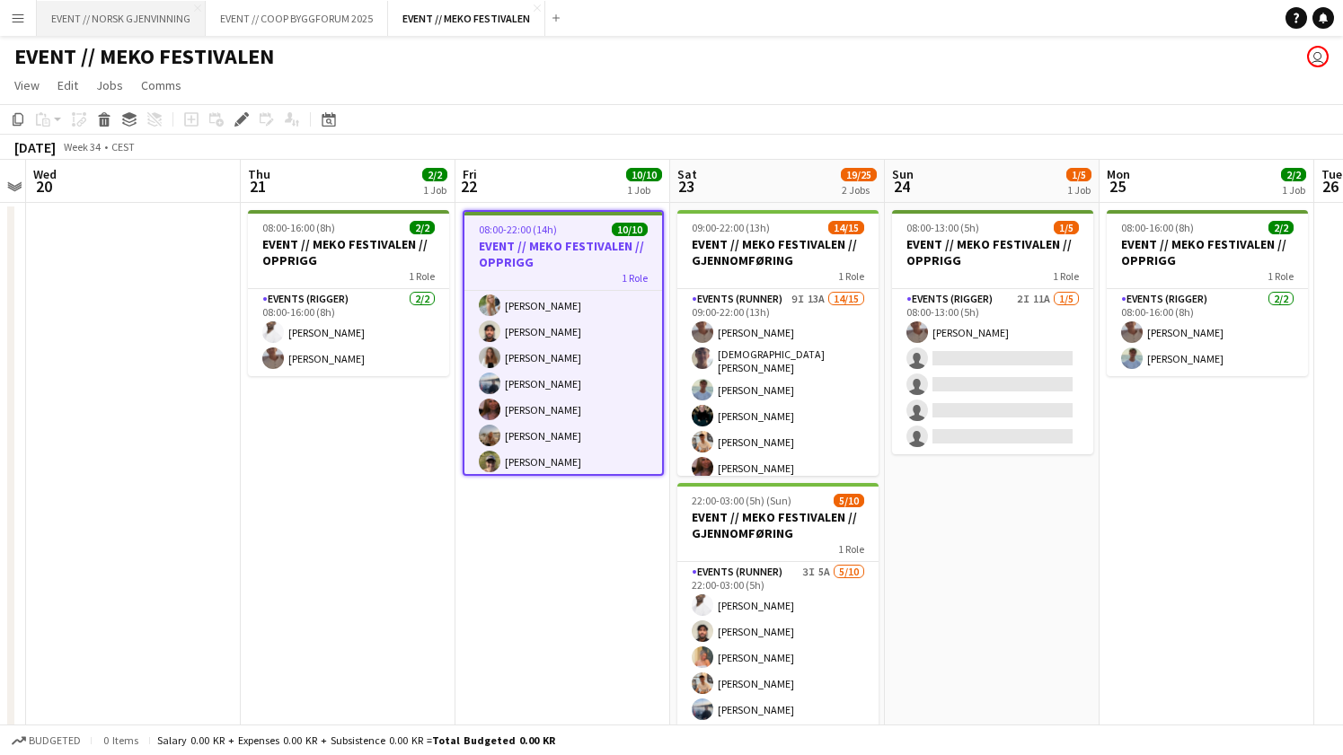
click at [156, 13] on button "EVENT // NORSK GJENVINNING Close" at bounding box center [121, 18] width 169 height 35
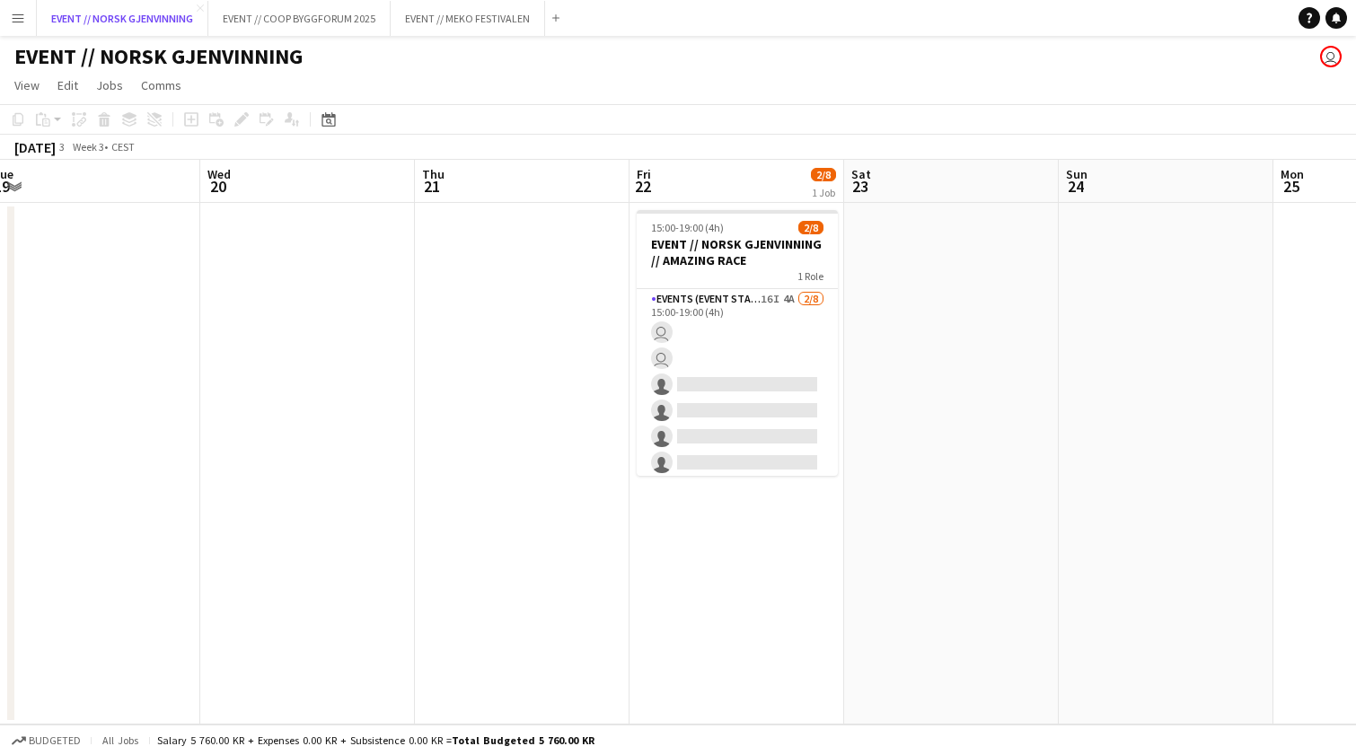
scroll to position [0, 739]
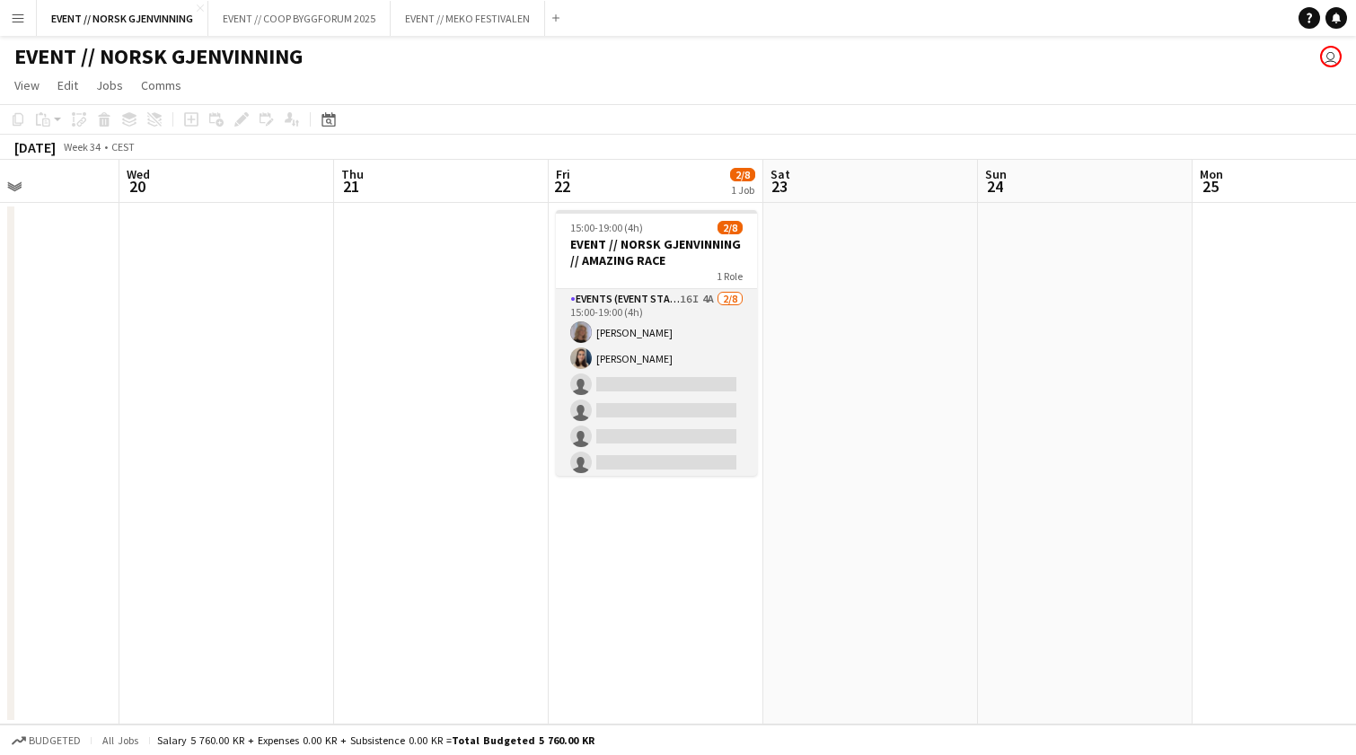
click at [674, 383] on app-card-role "Events (Event Staff) 16I 4A [DATE] 15:00-19:00 (4h) [PERSON_NAME] single-neutra…" at bounding box center [656, 410] width 201 height 243
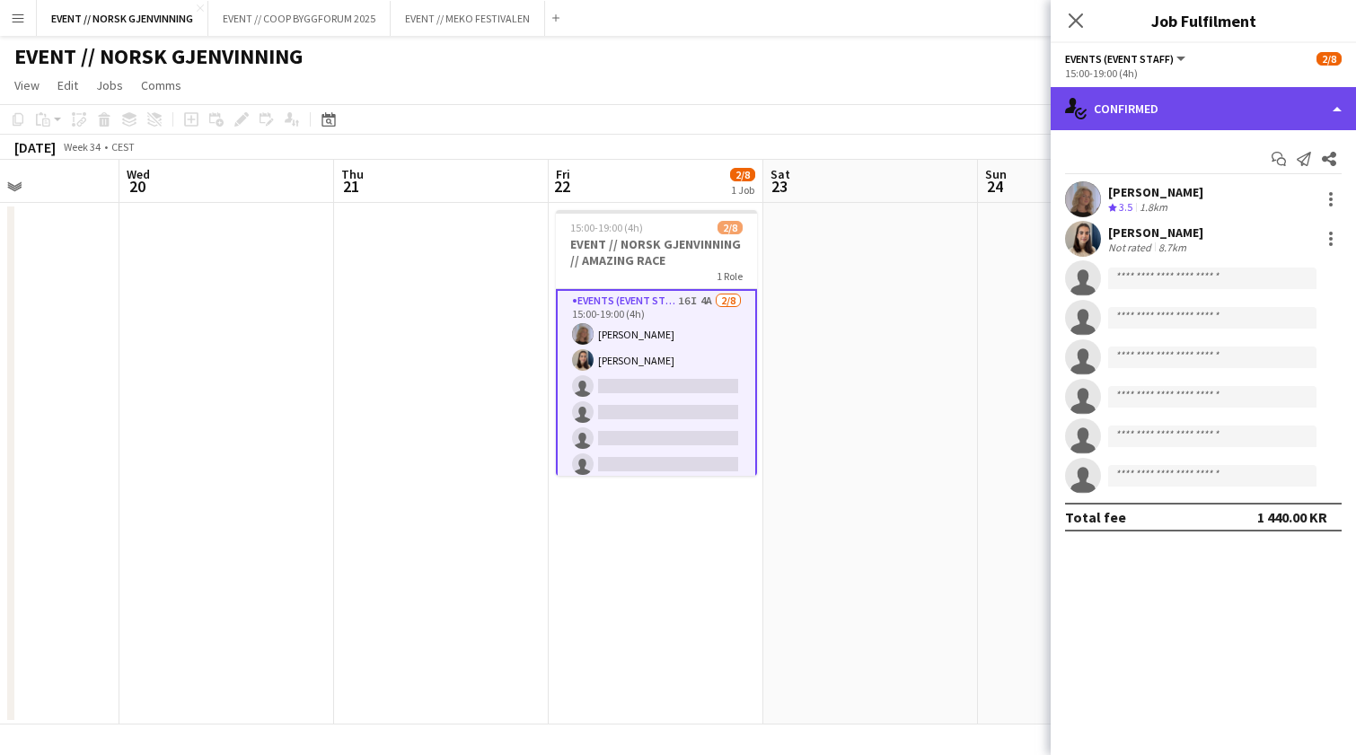
click at [1223, 99] on div "single-neutral-actions-check-2 Confirmed" at bounding box center [1203, 108] width 305 height 43
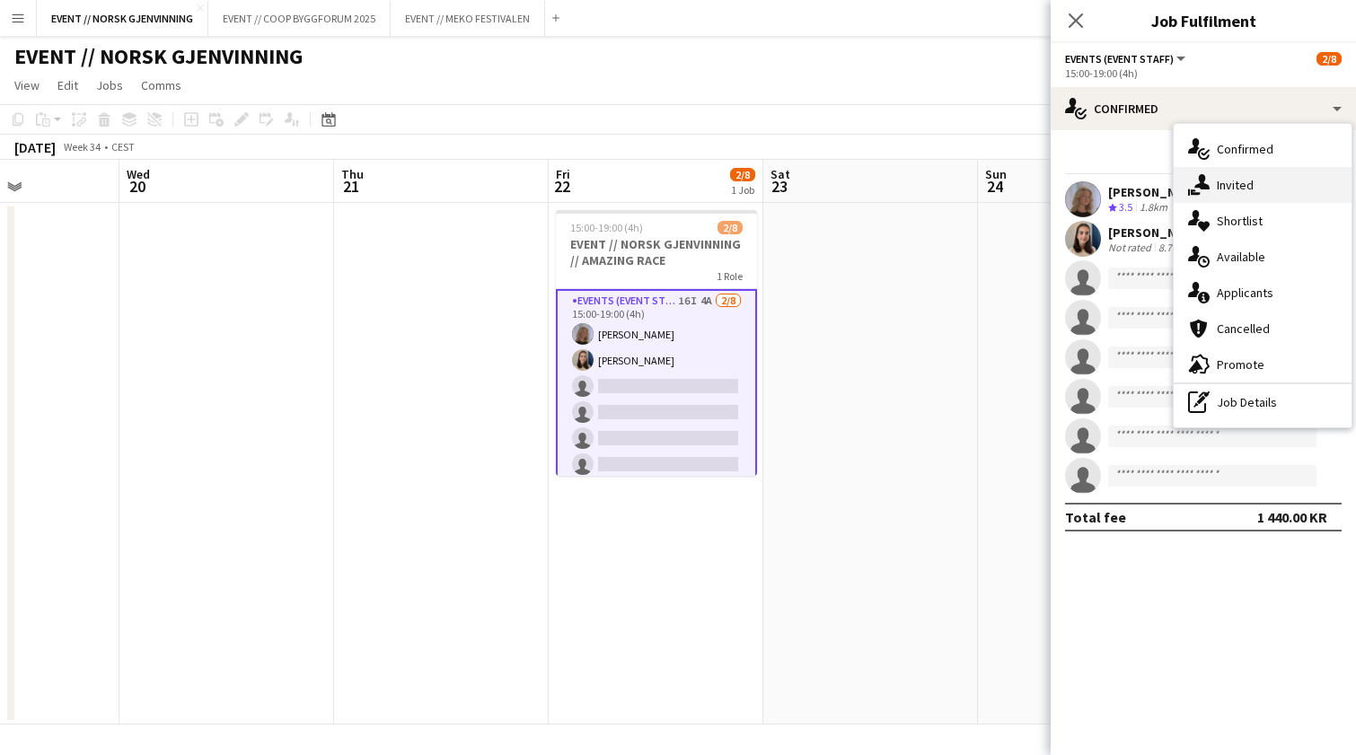
click at [1235, 180] on div "single-neutral-actions-share-1 Invited" at bounding box center [1263, 185] width 178 height 36
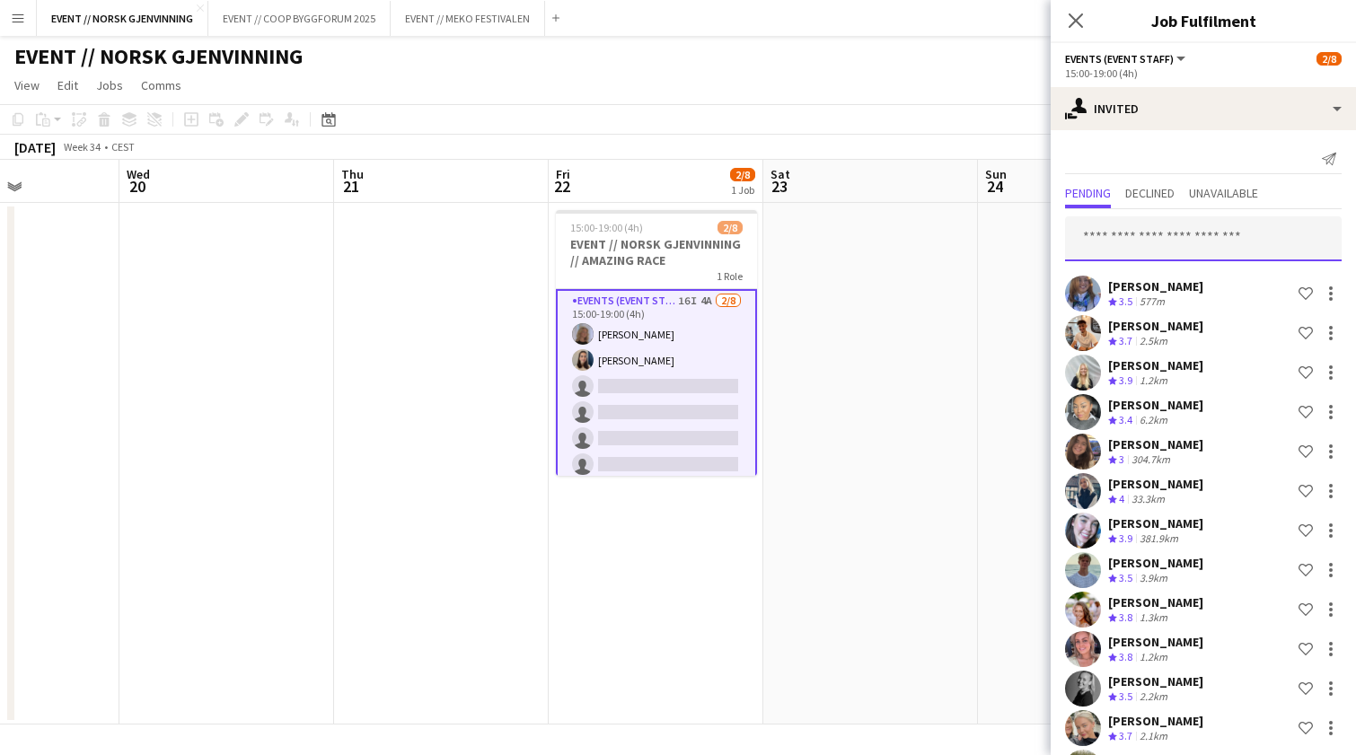
click at [1192, 233] on input "text" at bounding box center [1203, 238] width 277 height 45
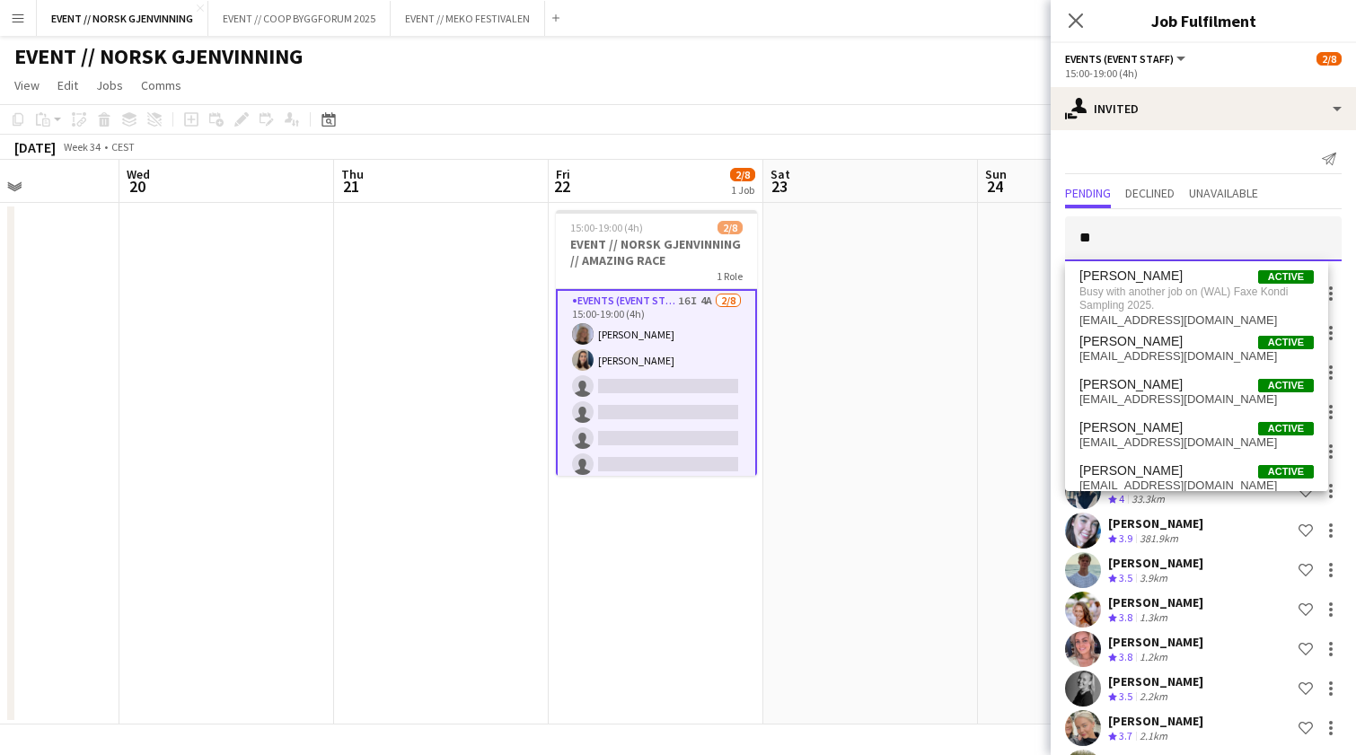
type input "*"
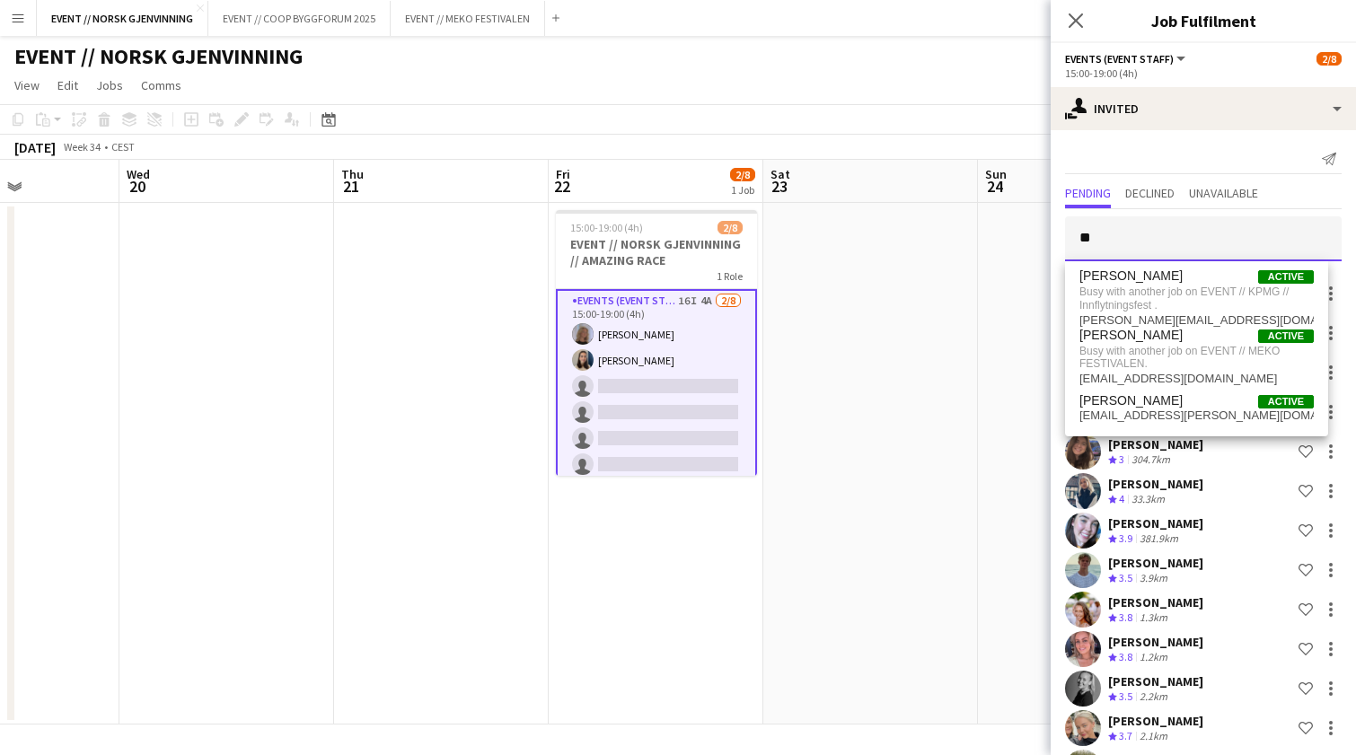
type input "*"
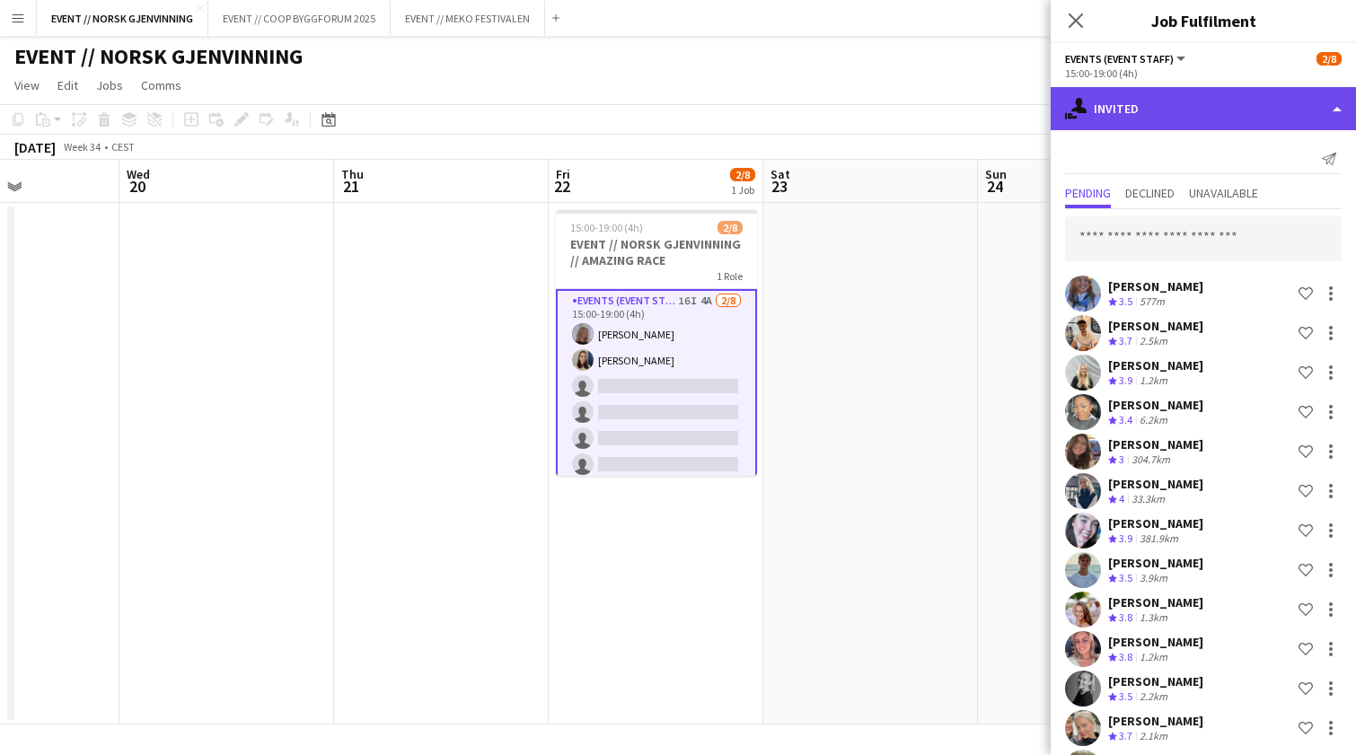
click at [1157, 126] on div "single-neutral-actions-share-1 Invited" at bounding box center [1203, 108] width 305 height 43
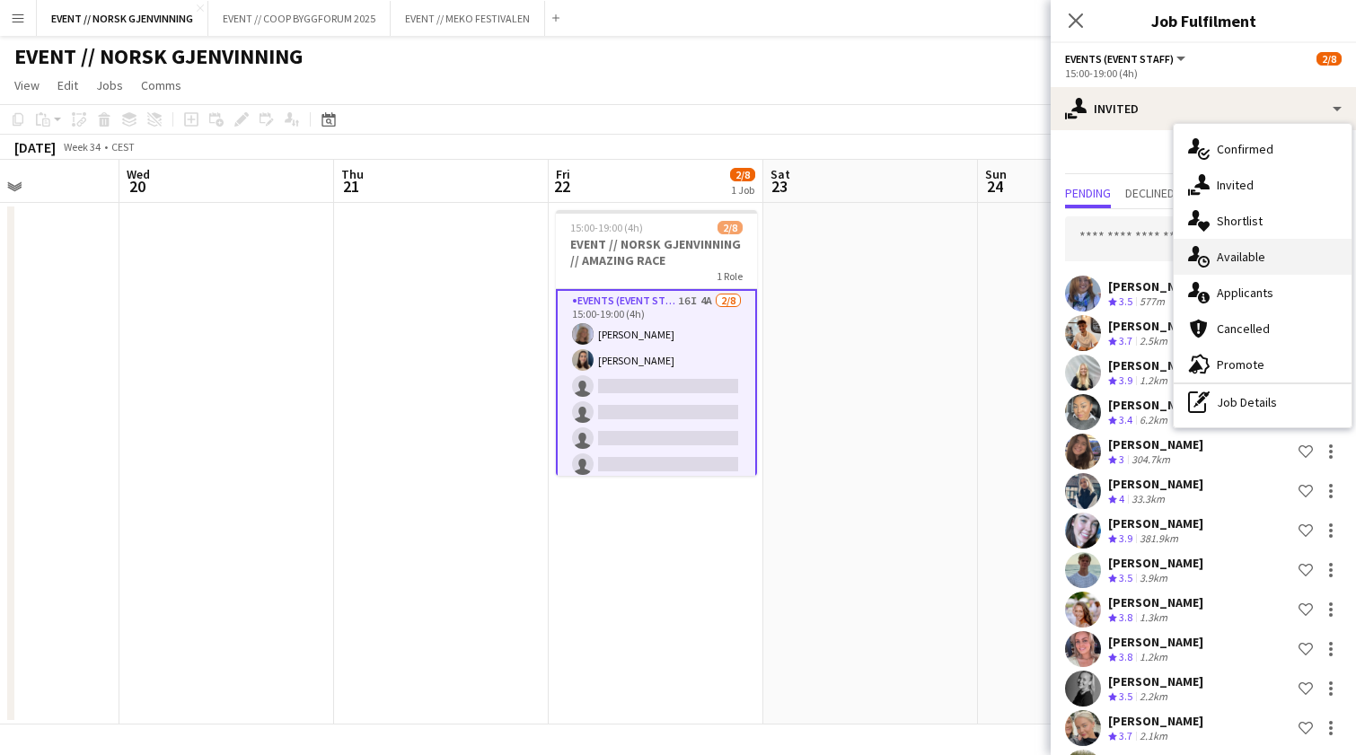
click at [1217, 260] on div "single-neutral-actions-upload Available" at bounding box center [1263, 257] width 178 height 36
